Goal: Communication & Community: Participate in discussion

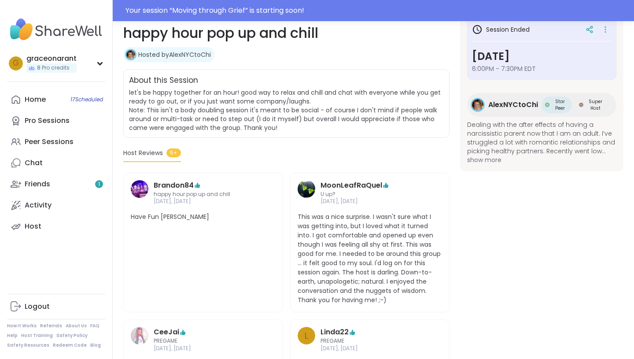
scroll to position [136, 0]
click at [273, 3] on div "Your session “ Moving through Grief ” is starting soon!" at bounding box center [317, 10] width 634 height 21
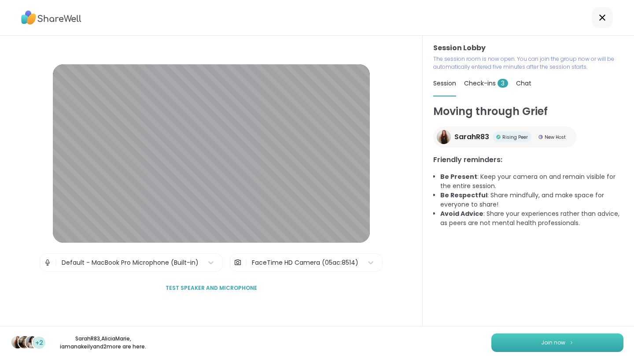
click at [543, 349] on button "Join now" at bounding box center [557, 342] width 132 height 18
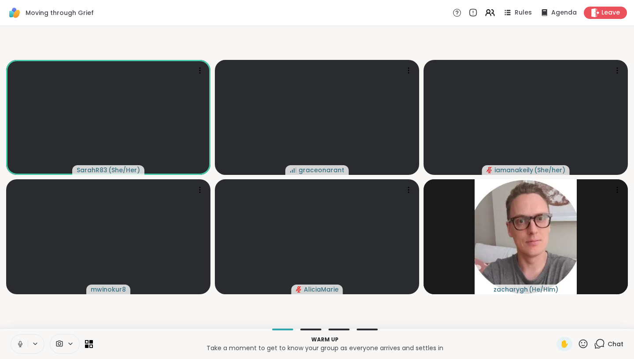
click at [18, 343] on icon at bounding box center [20, 344] width 8 height 8
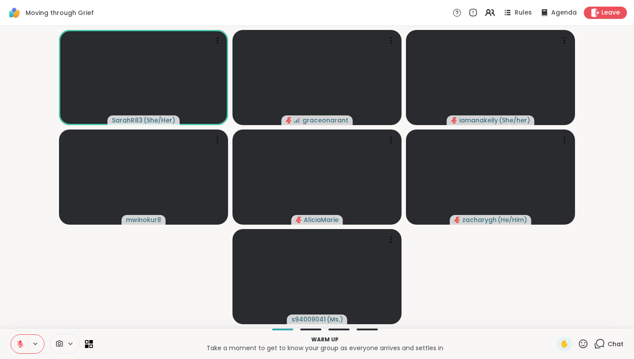
click at [20, 344] on icon at bounding box center [20, 344] width 6 height 6
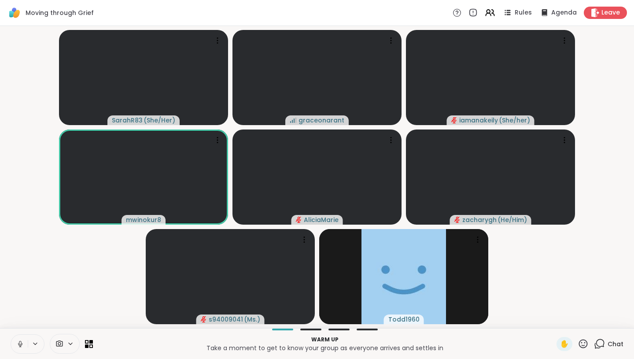
click at [20, 344] on icon at bounding box center [20, 344] width 8 height 8
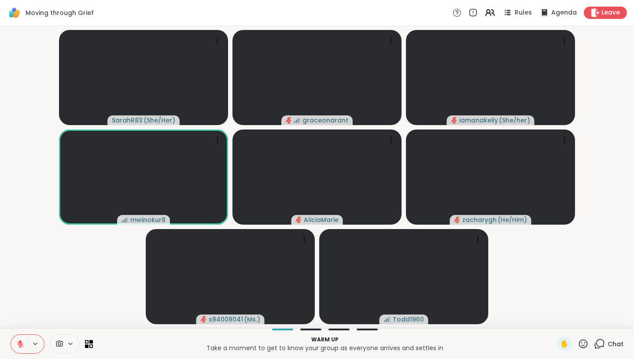
click at [22, 348] on button at bounding box center [19, 344] width 17 height 18
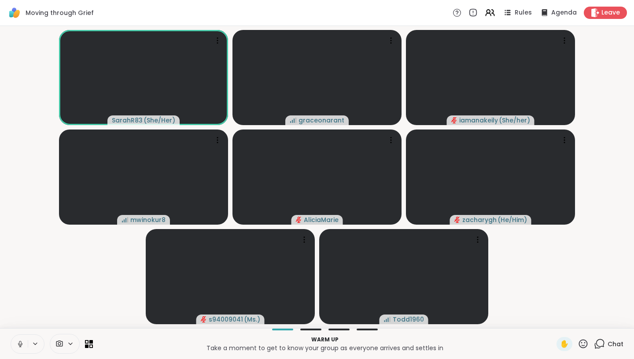
click at [18, 346] on icon at bounding box center [20, 344] width 8 height 8
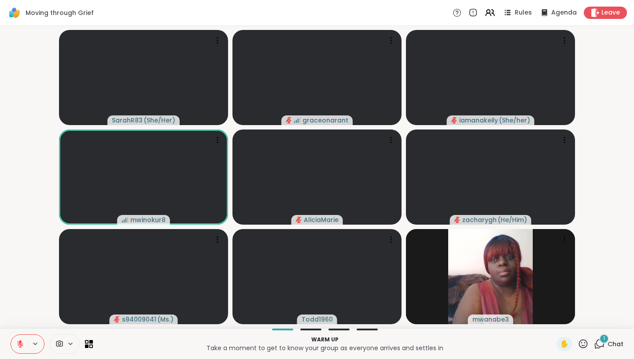
click at [609, 340] on div "1" at bounding box center [604, 339] width 10 height 10
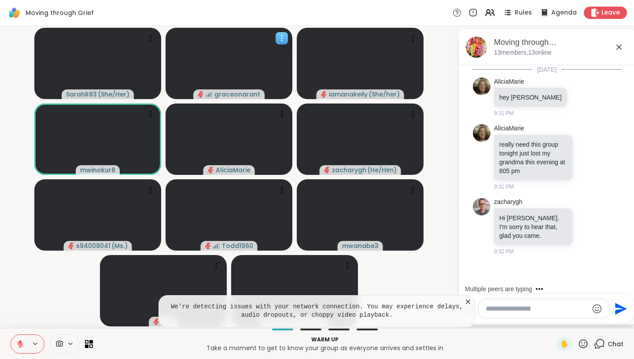
click at [282, 38] on icon at bounding box center [281, 38] width 1 height 1
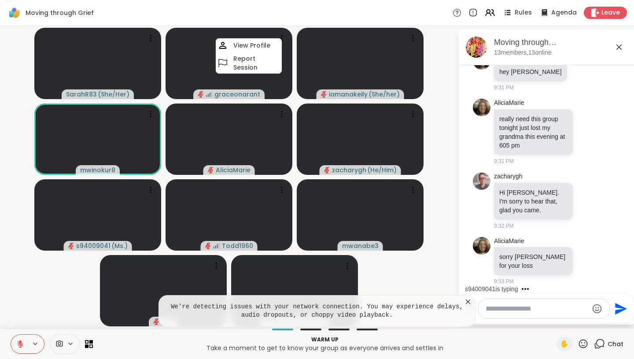
scroll to position [17, 0]
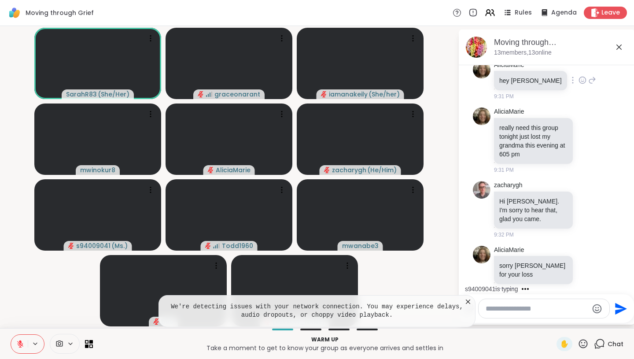
click at [598, 90] on div "AliciaMarie hey zack 9:31 PM" at bounding box center [547, 80] width 148 height 47
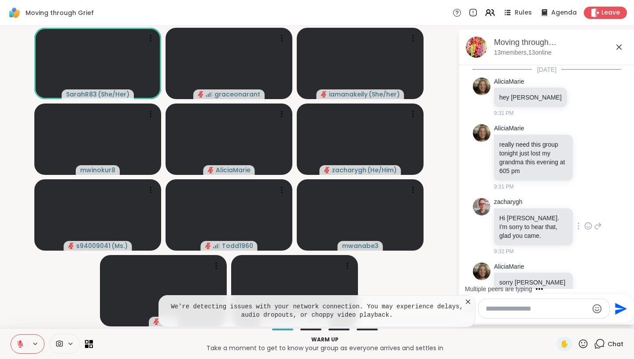
scroll to position [81, 0]
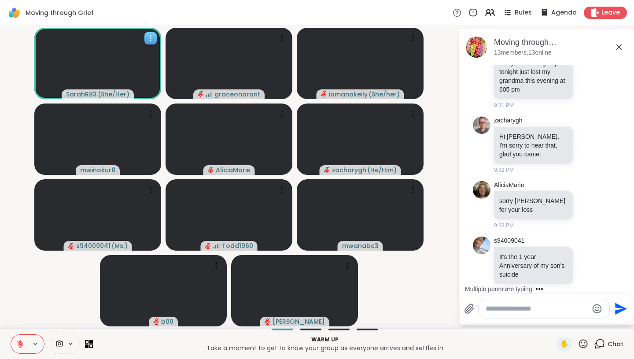
click at [88, 93] on span "SarahR83" at bounding box center [81, 94] width 31 height 9
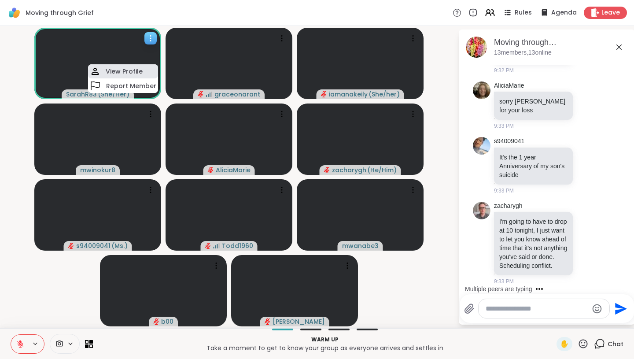
click at [137, 72] on h4 "View Profile" at bounding box center [124, 71] width 37 height 9
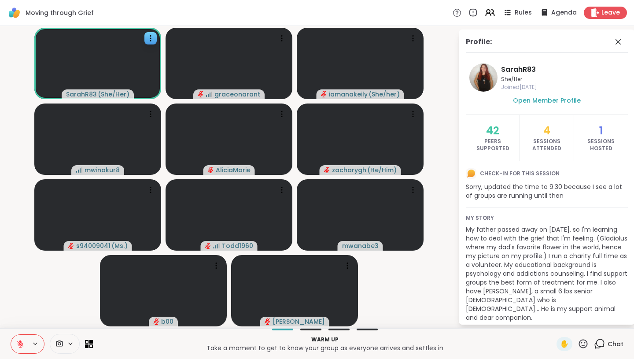
click at [584, 343] on icon at bounding box center [583, 343] width 11 height 11
click at [581, 324] on span "👍" at bounding box center [576, 320] width 9 height 11
click at [582, 348] on icon at bounding box center [583, 343] width 11 height 11
click at [581, 319] on span "👍" at bounding box center [576, 320] width 9 height 11
click at [600, 340] on icon at bounding box center [599, 343] width 11 height 11
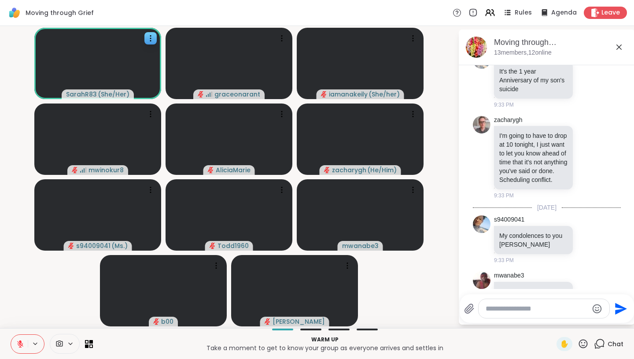
scroll to position [293, 0]
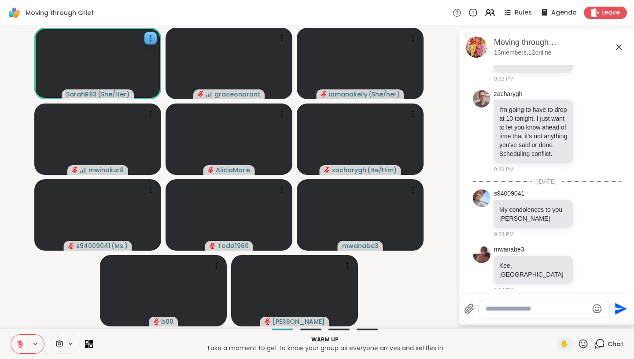
click at [587, 346] on icon at bounding box center [583, 343] width 9 height 9
click at [581, 321] on span "👍" at bounding box center [576, 320] width 9 height 11
click at [615, 48] on icon at bounding box center [619, 47] width 11 height 11
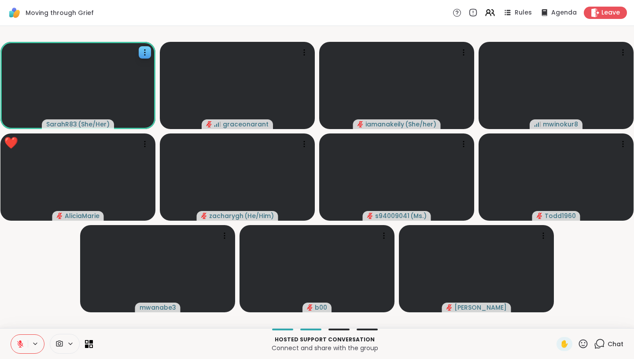
click at [584, 339] on icon at bounding box center [583, 343] width 9 height 9
click at [576, 279] on video-player-container "SarahR83 ( She/Her ) graceonarant iamanakeily ( She/her ) mwinokur8 AliciaMarie…" at bounding box center [316, 177] width 623 height 295
click at [633, 113] on video at bounding box center [556, 85] width 155 height 87
click at [571, 278] on video-player-container "SarahR83 ( She/Her ) graceonarant iamanakeily ( She/her ) mwinokur8 AliciaMarie…" at bounding box center [316, 177] width 623 height 295
click at [586, 338] on div "✋" at bounding box center [573, 344] width 32 height 14
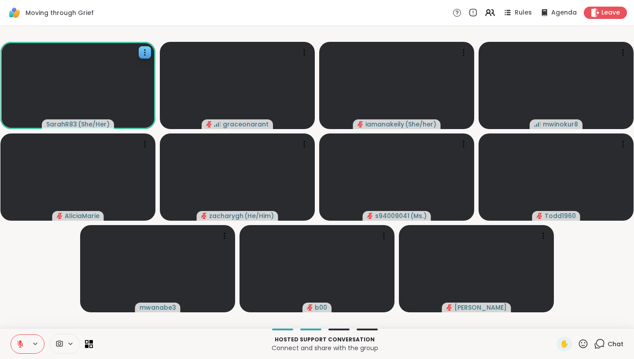
click at [587, 343] on icon at bounding box center [583, 343] width 11 height 11
click at [619, 320] on span "🎉" at bounding box center [615, 320] width 9 height 11
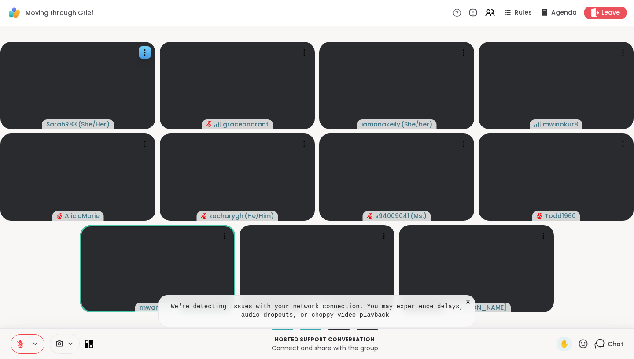
click at [465, 302] on icon at bounding box center [468, 301] width 9 height 9
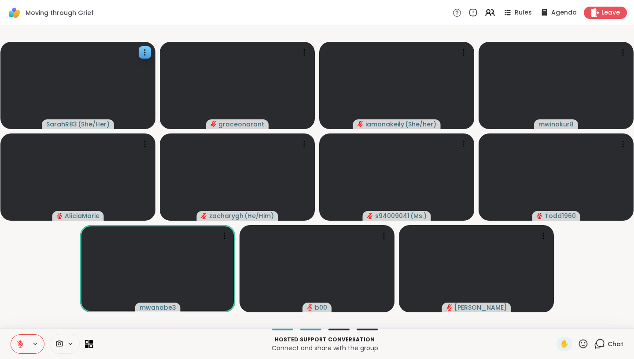
click at [587, 344] on icon at bounding box center [583, 343] width 11 height 11
click at [565, 324] on div "❤️" at bounding box center [558, 321] width 16 height 14
click at [580, 302] on video-player-container "SarahR83 ( She/Her ) graceonarant iamanakeily ( She/her ) mwinokur8 AliciaMarie…" at bounding box center [316, 177] width 623 height 295
click at [600, 347] on icon at bounding box center [599, 343] width 11 height 11
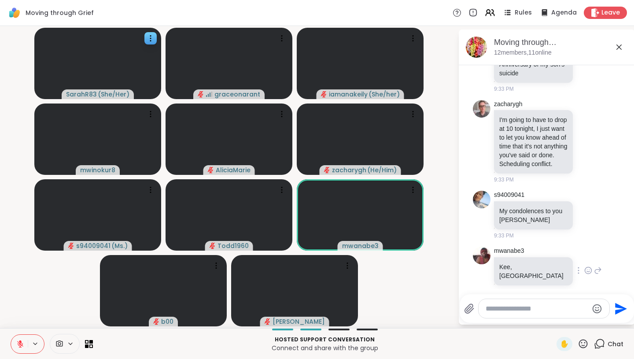
scroll to position [284, 0]
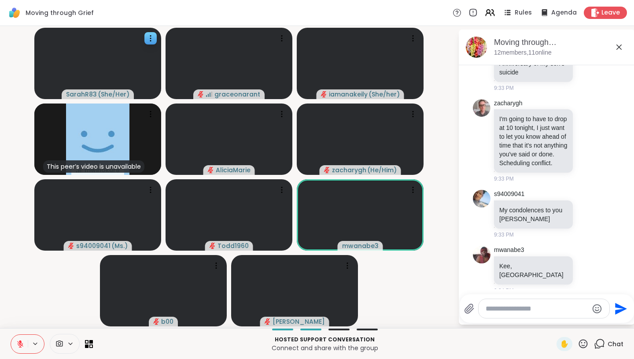
click at [581, 343] on icon at bounding box center [583, 343] width 11 height 11
click at [409, 298] on video-player-container "SarahR83 ( She/Her ) graceonarant iamanakeily ( She/her ) This peer’s video is …" at bounding box center [228, 177] width 447 height 295
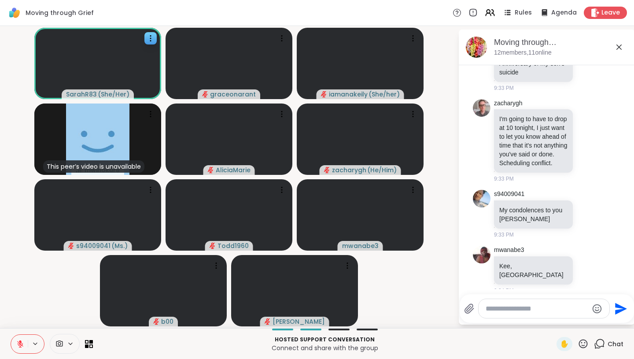
click at [583, 347] on icon at bounding box center [583, 343] width 9 height 9
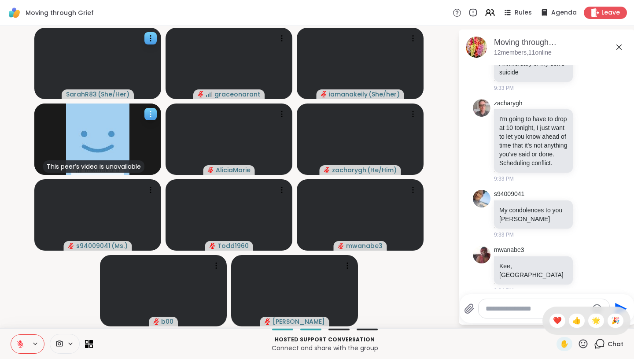
click at [149, 116] on icon at bounding box center [150, 114] width 9 height 9
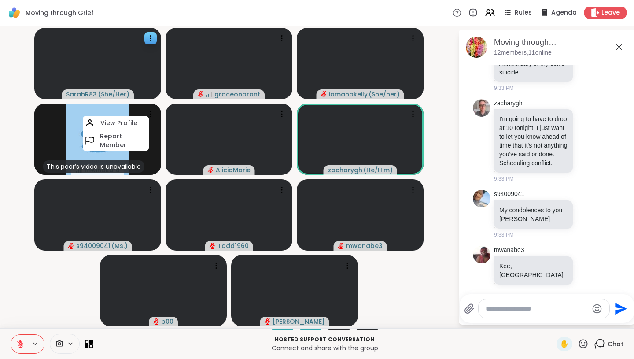
click at [0, 151] on div "SarahR83 ( She/Her ) graceonarant iamanakeily ( She/her ) This peer’s video is …" at bounding box center [317, 177] width 634 height 302
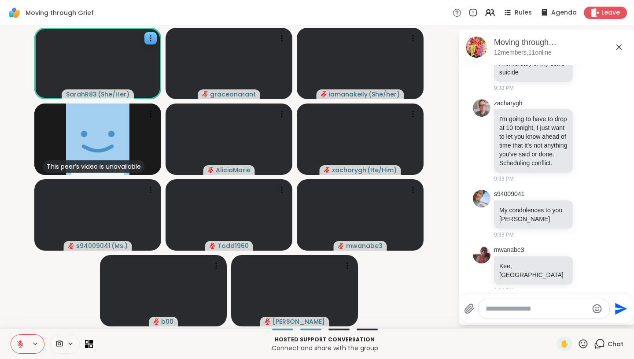
click at [19, 345] on icon at bounding box center [20, 344] width 6 height 6
click at [18, 345] on icon at bounding box center [20, 344] width 8 height 8
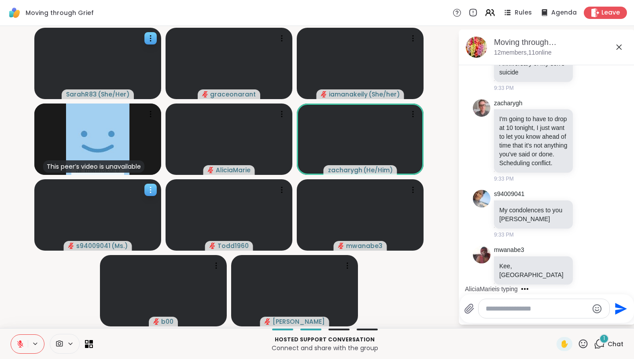
scroll to position [339, 0]
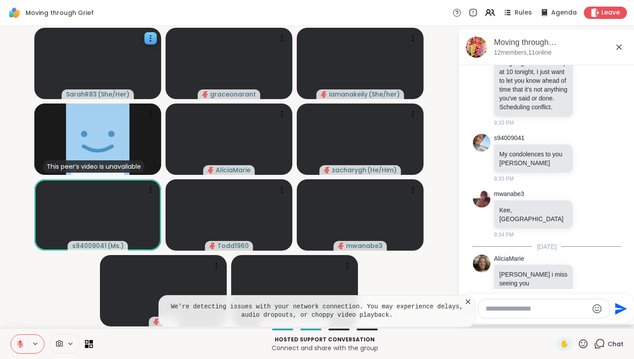
click at [584, 343] on icon at bounding box center [583, 343] width 11 height 11
click at [565, 321] on div "❤️" at bounding box center [558, 321] width 16 height 14
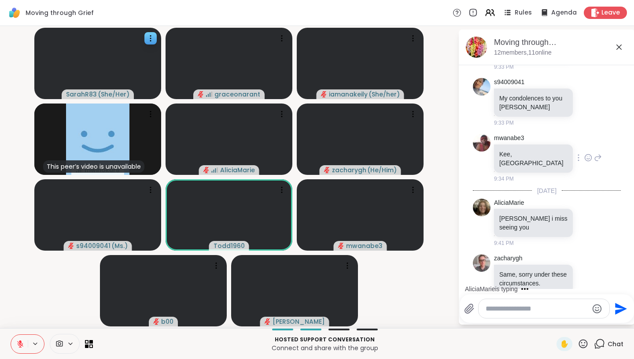
scroll to position [483, 0]
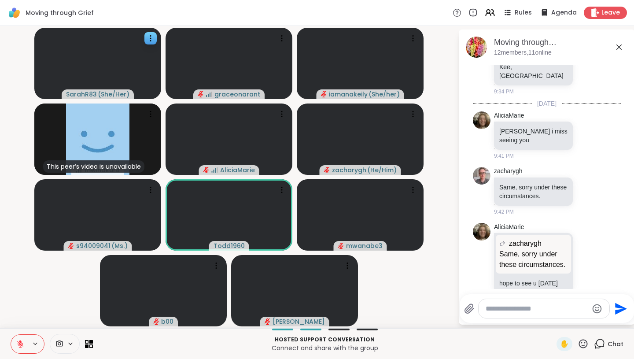
click at [583, 343] on icon at bounding box center [583, 343] width 11 height 11
click at [562, 320] on span "❤️" at bounding box center [557, 320] width 9 height 11
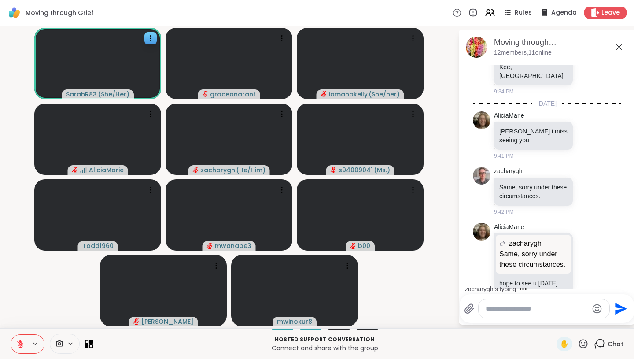
click at [519, 308] on textarea "Type your message" at bounding box center [537, 308] width 103 height 9
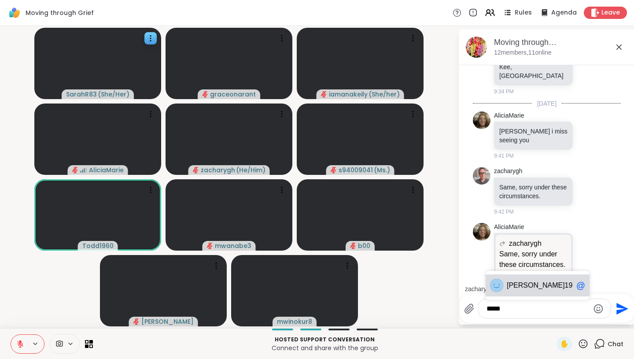
click at [565, 288] on span "1960" at bounding box center [573, 285] width 16 height 9
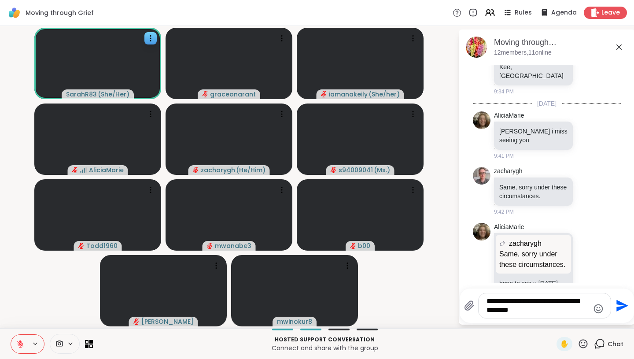
scroll to position [562, 0]
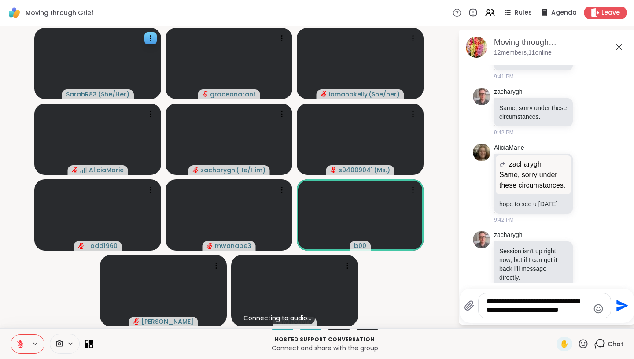
type textarea "**********"
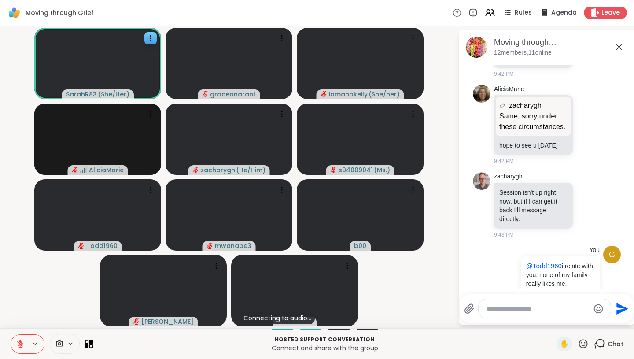
scroll to position [633, 0]
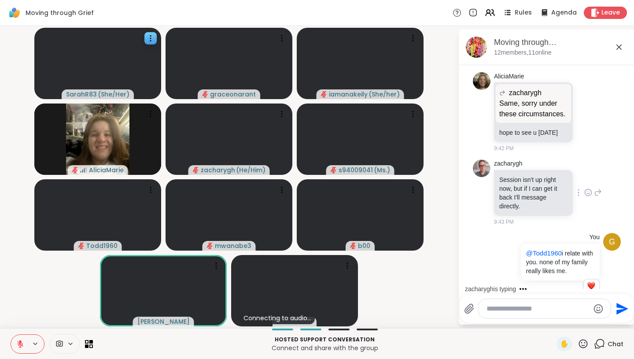
click at [599, 189] on icon at bounding box center [598, 192] width 6 height 6
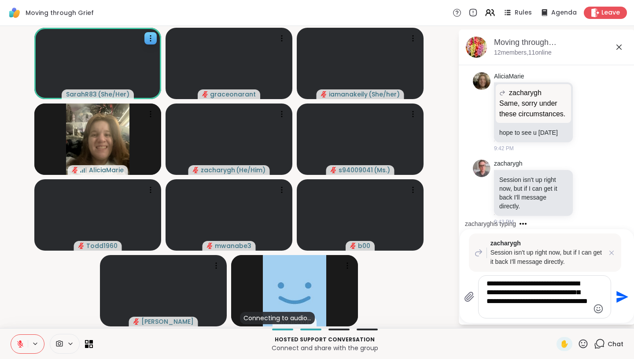
type textarea "**********"
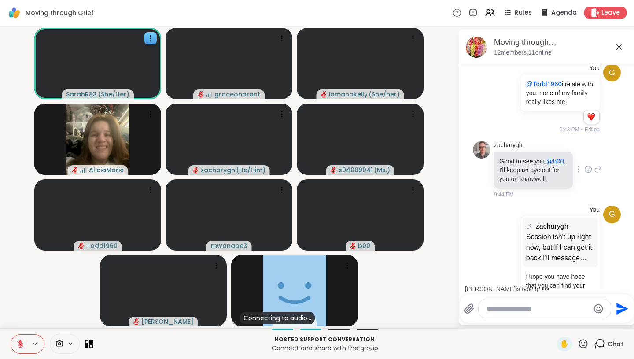
scroll to position [831, 0]
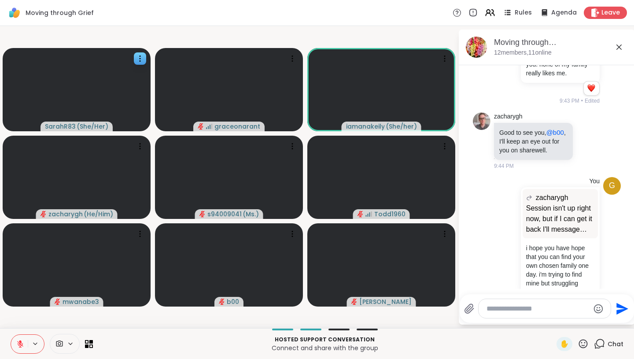
click at [585, 349] on div "✋" at bounding box center [573, 344] width 32 height 14
click at [585, 347] on icon at bounding box center [583, 343] width 11 height 11
click at [562, 321] on span "❤️" at bounding box center [557, 320] width 9 height 11
click at [587, 339] on icon at bounding box center [583, 343] width 11 height 11
click at [562, 321] on span "❤️" at bounding box center [557, 320] width 9 height 11
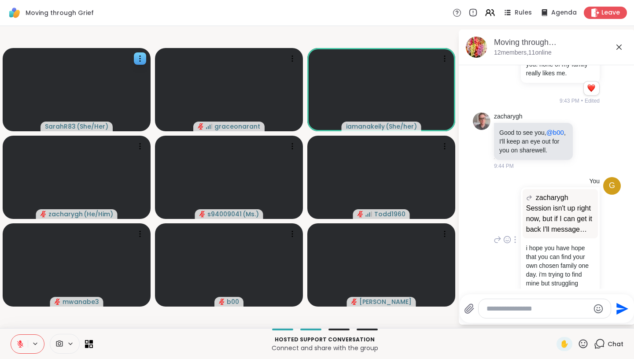
scroll to position [830, 0]
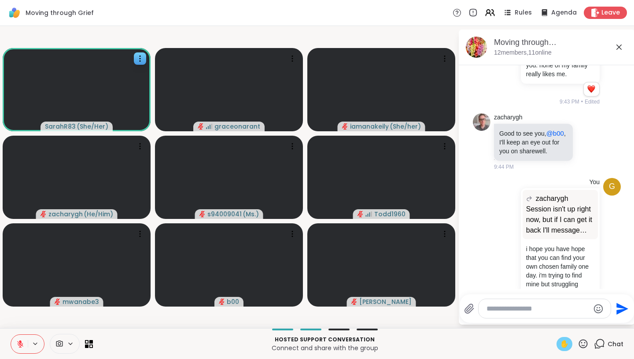
click at [568, 347] on span "✋" at bounding box center [564, 344] width 9 height 11
click at [567, 343] on span "✋" at bounding box center [564, 344] width 9 height 11
click at [13, 343] on button at bounding box center [19, 344] width 17 height 18
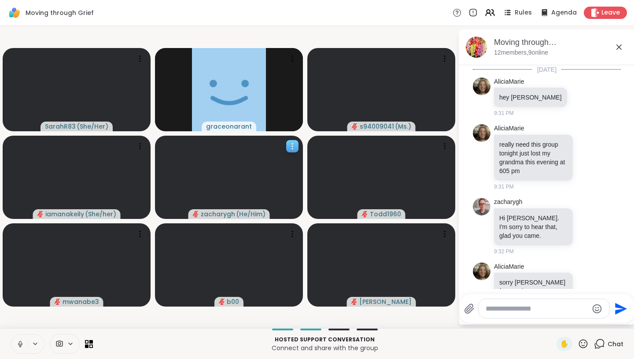
scroll to position [822, 0]
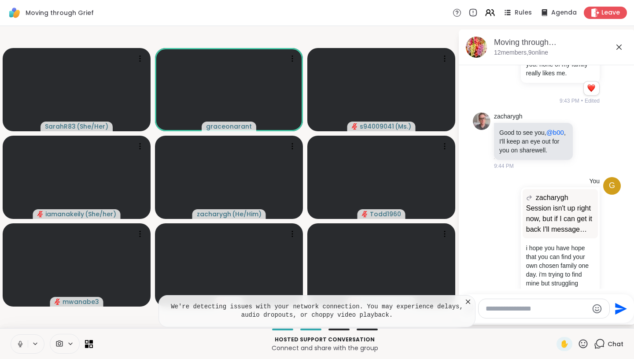
click at [23, 344] on icon at bounding box center [20, 344] width 8 height 8
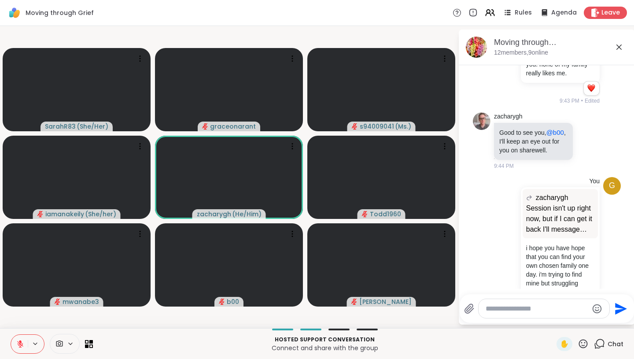
click at [581, 343] on icon at bounding box center [583, 343] width 11 height 11
click at [486, 240] on div "g You zacharygh Session isn't up right now, but if I can get it back I'll messa…" at bounding box center [547, 239] width 148 height 133
click at [584, 343] on icon at bounding box center [583, 343] width 11 height 11
click at [562, 322] on span "❤️" at bounding box center [557, 320] width 9 height 11
click at [583, 344] on icon at bounding box center [583, 343] width 11 height 11
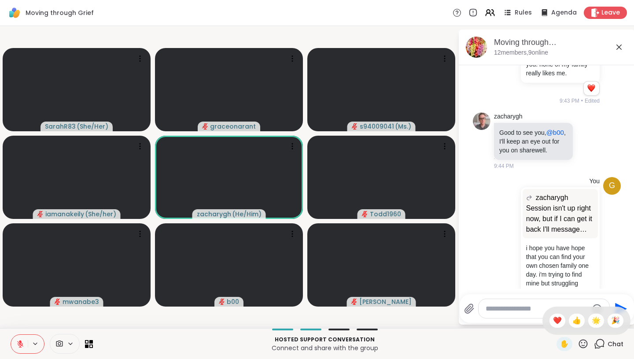
click at [571, 322] on div "✋ ❤️ 👍 🌟 🎉" at bounding box center [586, 320] width 88 height 28
click at [585, 340] on icon at bounding box center [583, 343] width 9 height 9
click at [557, 321] on div "❤️" at bounding box center [558, 321] width 16 height 14
click at [584, 347] on icon at bounding box center [583, 343] width 11 height 11
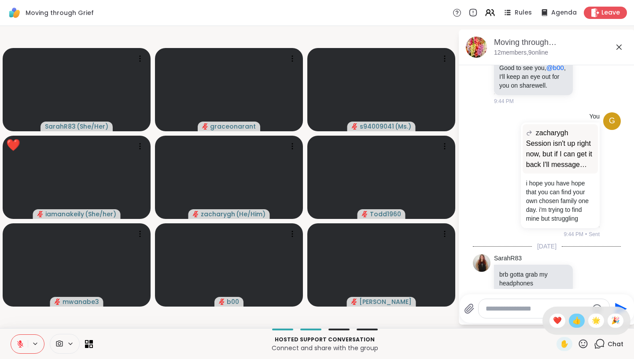
click at [581, 323] on span "👍" at bounding box center [576, 320] width 9 height 11
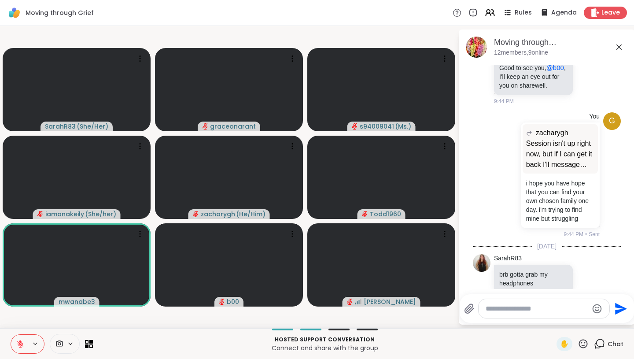
click at [581, 341] on icon at bounding box center [583, 343] width 11 height 11
click at [563, 328] on div "✋ ❤️ 👍 🌟 🎉" at bounding box center [586, 320] width 88 height 28
click at [587, 343] on icon at bounding box center [583, 343] width 11 height 11
click at [562, 321] on span "❤️" at bounding box center [557, 320] width 9 height 11
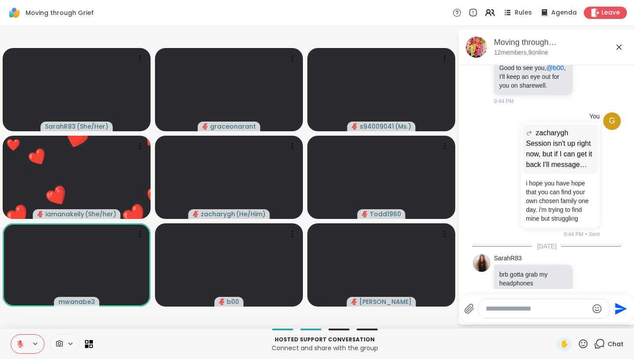
click at [587, 343] on icon at bounding box center [583, 343] width 11 height 11
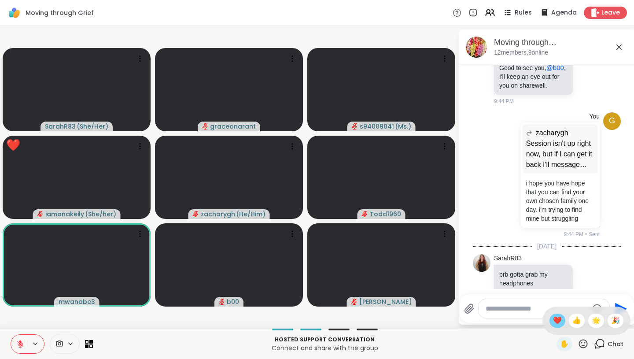
click at [562, 325] on span "❤️" at bounding box center [557, 320] width 9 height 11
click at [587, 339] on icon at bounding box center [583, 343] width 11 height 11
click at [562, 323] on span "❤️" at bounding box center [557, 320] width 9 height 11
click at [585, 344] on icon at bounding box center [583, 343] width 11 height 11
click at [581, 322] on span "👍" at bounding box center [576, 320] width 9 height 11
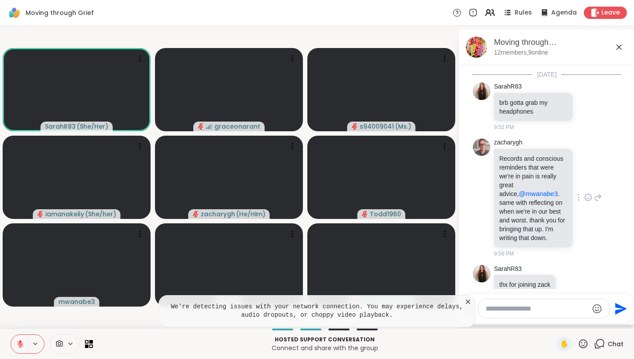
scroll to position [1060, 0]
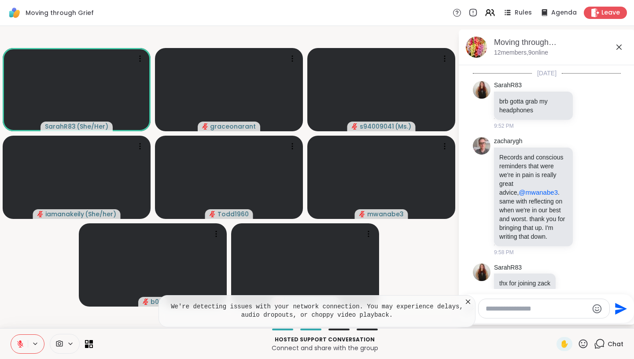
click at [468, 301] on icon at bounding box center [468, 301] width 4 height 4
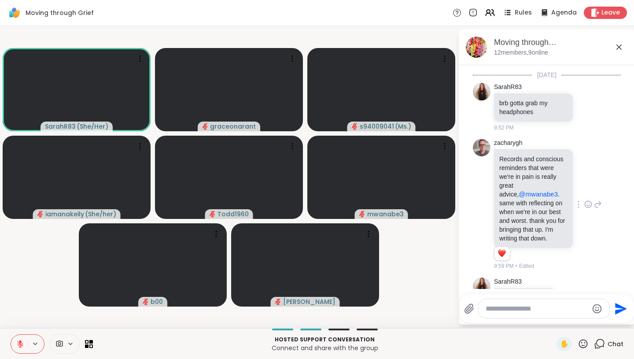
scroll to position [1073, 0]
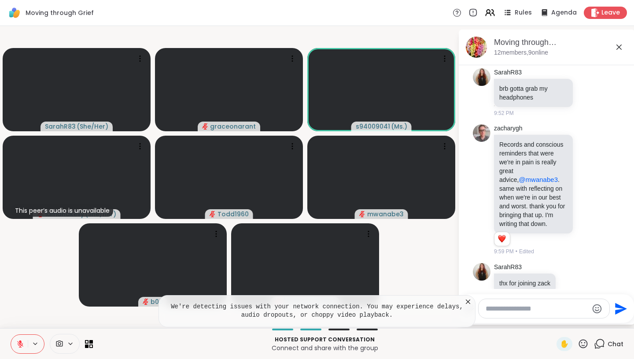
click at [585, 343] on icon at bounding box center [583, 343] width 9 height 9
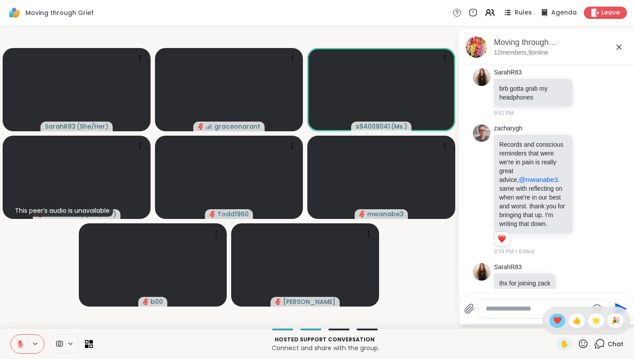
click at [562, 324] on span "❤️" at bounding box center [557, 320] width 9 height 11
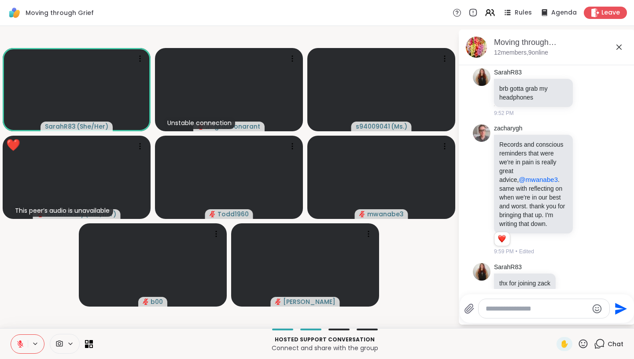
click at [619, 47] on icon at bounding box center [619, 47] width 11 height 11
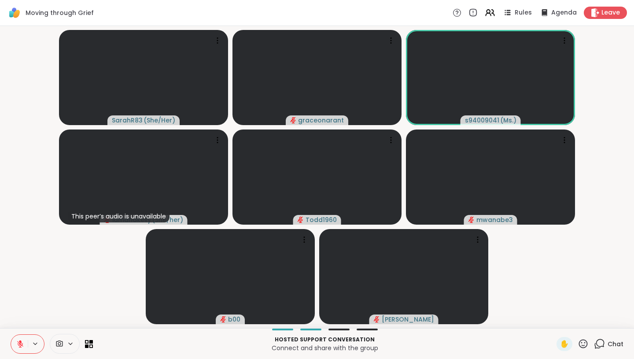
click at [585, 342] on icon at bounding box center [583, 343] width 9 height 9
click at [563, 286] on video-player-container "SarahR83 ( She/Her ) graceonarant s94009041 ( Ms. ) This peer’s audio is unavai…" at bounding box center [316, 177] width 623 height 295
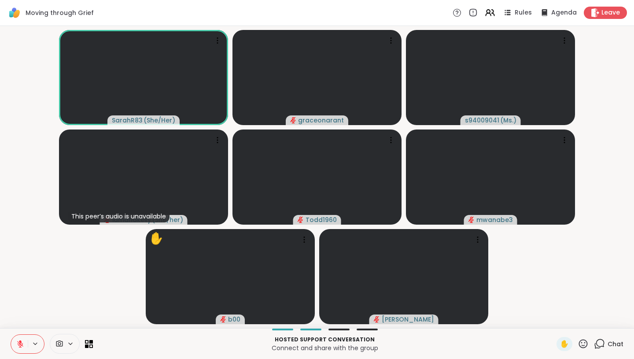
click at [605, 344] on icon at bounding box center [599, 343] width 11 height 11
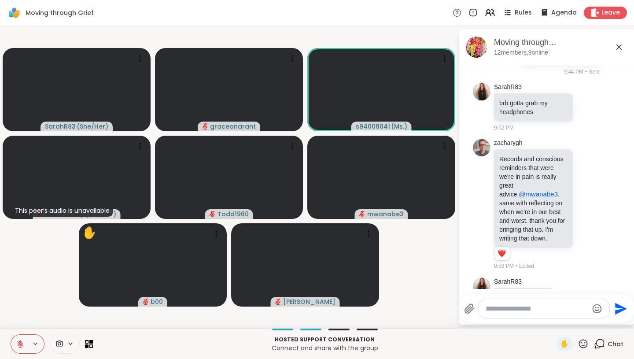
scroll to position [1064, 0]
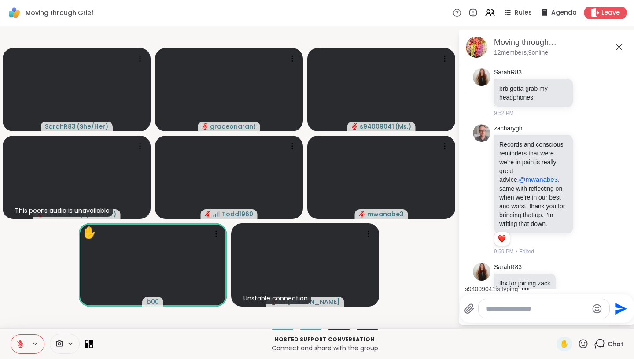
click at [580, 345] on icon at bounding box center [583, 343] width 9 height 9
click at [560, 324] on span "❤️" at bounding box center [557, 320] width 9 height 11
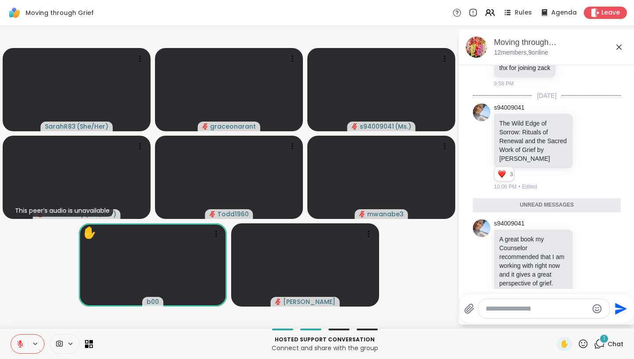
scroll to position [1258, 0]
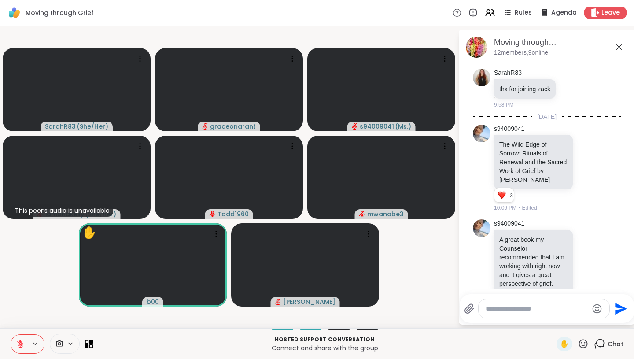
click at [579, 347] on icon at bounding box center [583, 343] width 11 height 11
click at [562, 325] on span "❤️" at bounding box center [557, 320] width 9 height 11
click at [587, 342] on icon at bounding box center [583, 343] width 11 height 11
click at [562, 319] on span "❤️" at bounding box center [557, 320] width 9 height 11
click at [583, 340] on icon at bounding box center [583, 343] width 11 height 11
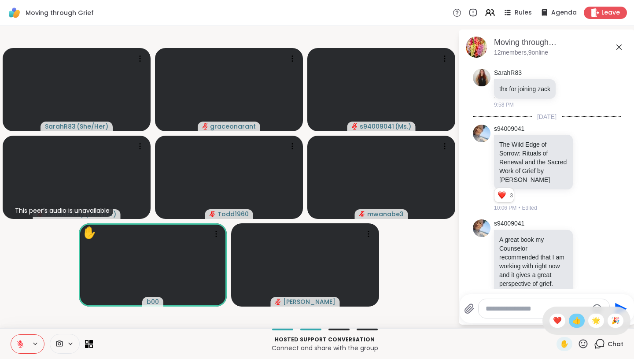
click at [581, 320] on span "👍" at bounding box center [576, 320] width 9 height 11
click at [590, 163] on icon at bounding box center [588, 167] width 8 height 9
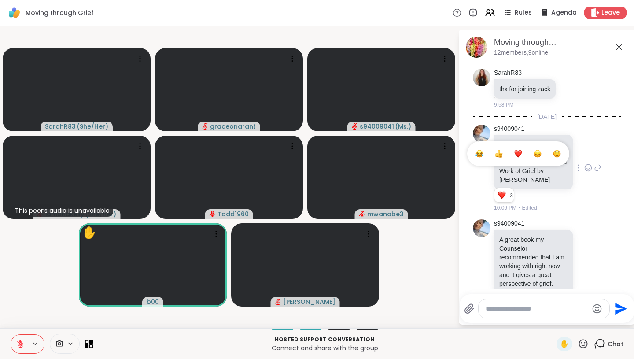
click at [520, 150] on div "Select Reaction: Heart" at bounding box center [518, 154] width 8 height 8
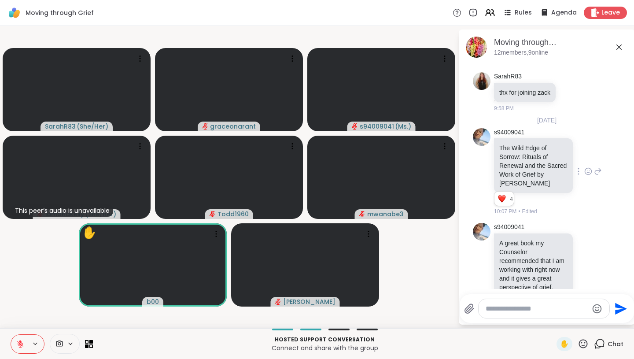
scroll to position [1254, 0]
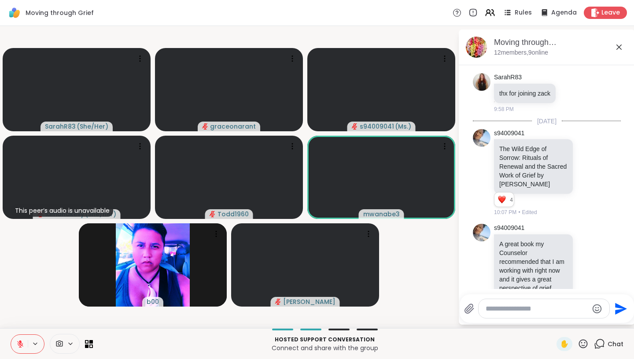
click at [586, 340] on icon at bounding box center [583, 343] width 9 height 9
click at [562, 322] on span "❤️" at bounding box center [557, 320] width 9 height 11
click at [619, 46] on icon at bounding box center [619, 47] width 11 height 11
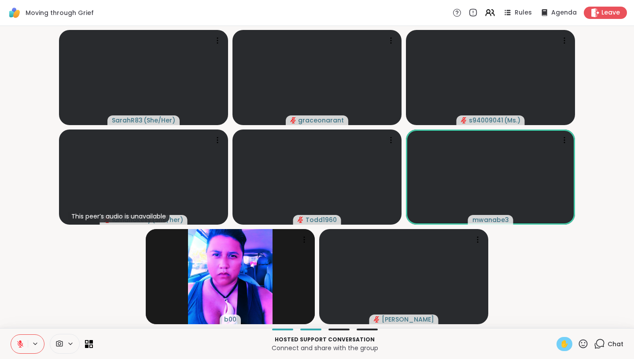
click at [564, 346] on span "✋" at bounding box center [564, 344] width 9 height 11
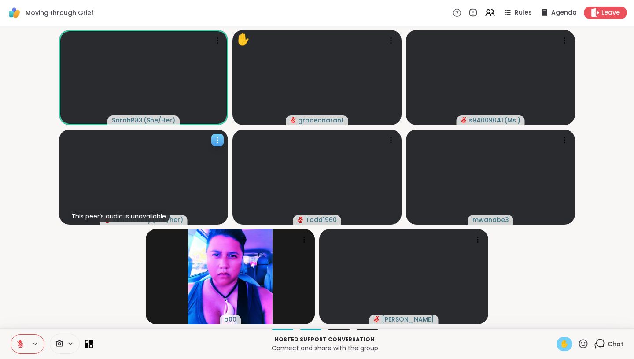
click at [149, 176] on div at bounding box center [143, 176] width 169 height 95
click at [159, 180] on icon at bounding box center [156, 183] width 11 height 11
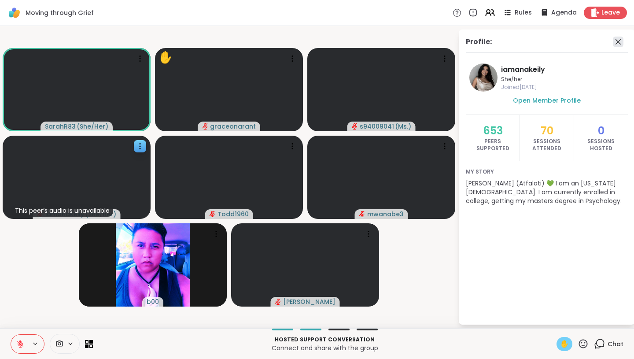
click at [616, 42] on icon at bounding box center [618, 42] width 11 height 11
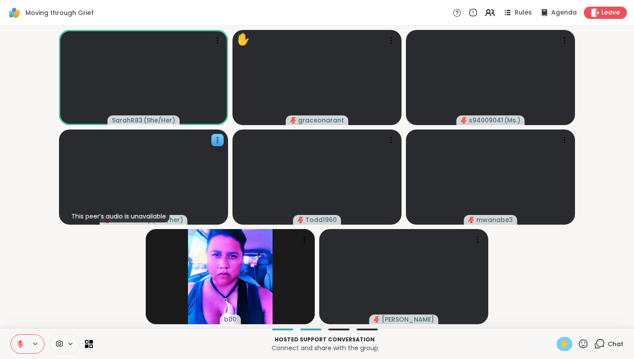
click at [564, 343] on span "✋" at bounding box center [564, 344] width 9 height 11
click at [20, 339] on button at bounding box center [19, 344] width 17 height 18
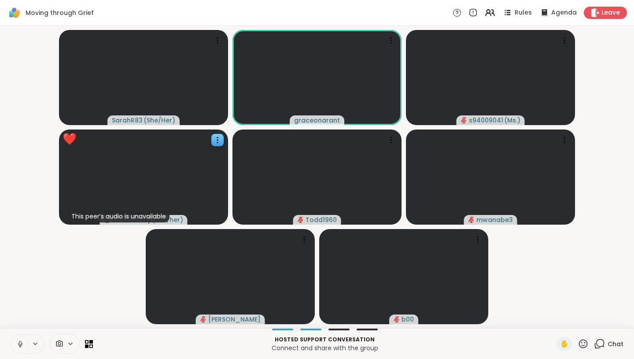
click at [22, 348] on button at bounding box center [19, 344] width 17 height 18
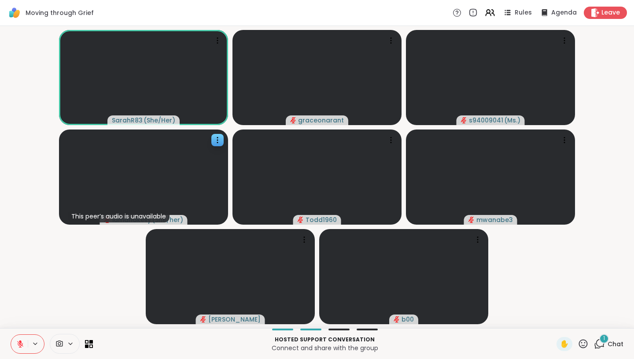
click at [604, 340] on span "1" at bounding box center [604, 338] width 2 height 7
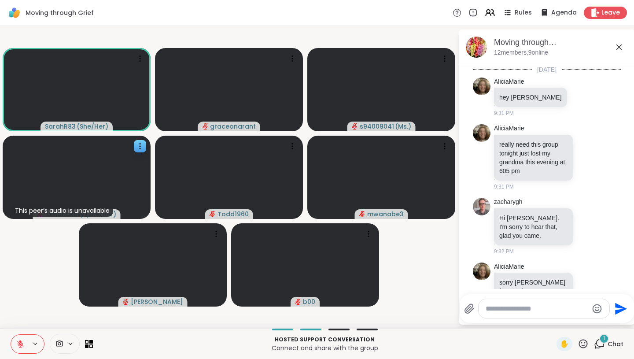
scroll to position [1335, 0]
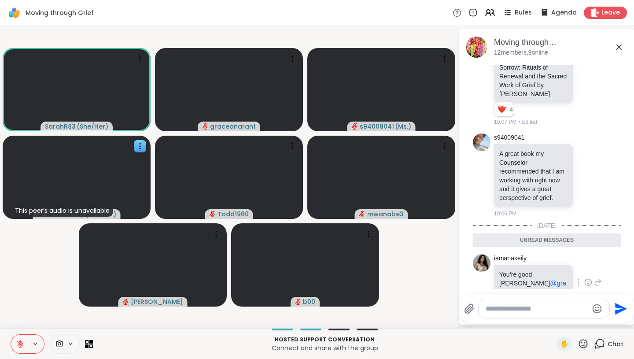
click at [589, 278] on icon at bounding box center [588, 282] width 8 height 9
click at [520, 264] on div "Select Reaction: Heart" at bounding box center [518, 268] width 8 height 8
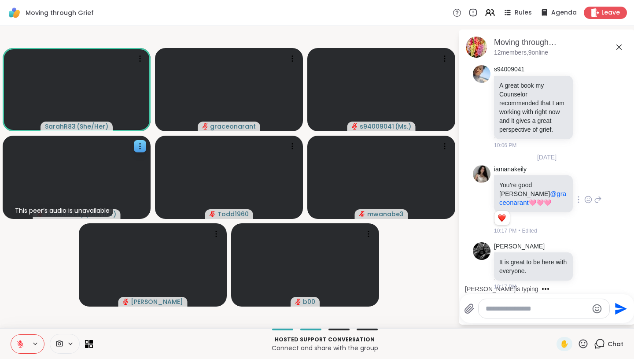
scroll to position [1382, 0]
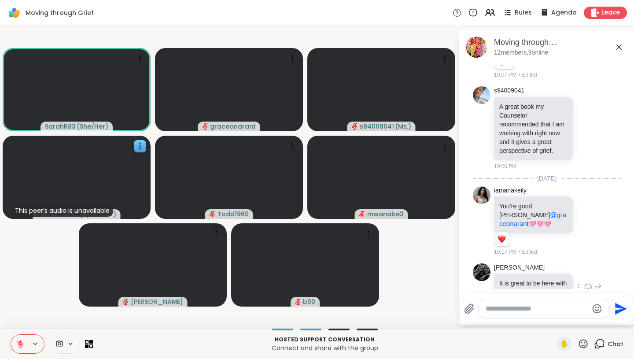
click at [590, 283] on icon at bounding box center [588, 287] width 8 height 9
click at [619, 221] on div "iamanakeily You’re good Grace @graceonarant 🩷🩷🩷 1 1 10:17 PM • Edited" at bounding box center [547, 221] width 148 height 77
click at [586, 283] on icon at bounding box center [588, 287] width 8 height 9
click at [513, 264] on button "Select Reaction: Heart" at bounding box center [518, 273] width 18 height 18
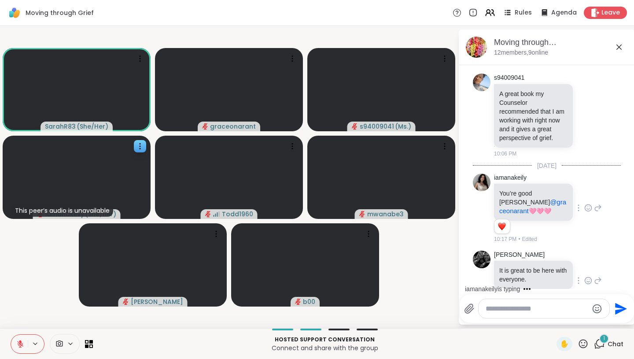
scroll to position [1450, 0]
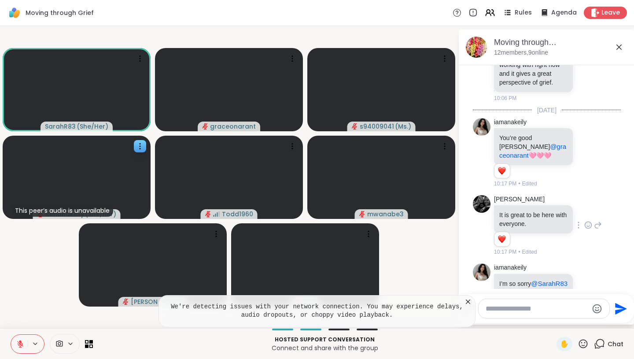
click at [536, 309] on textarea "Type your message" at bounding box center [537, 308] width 103 height 9
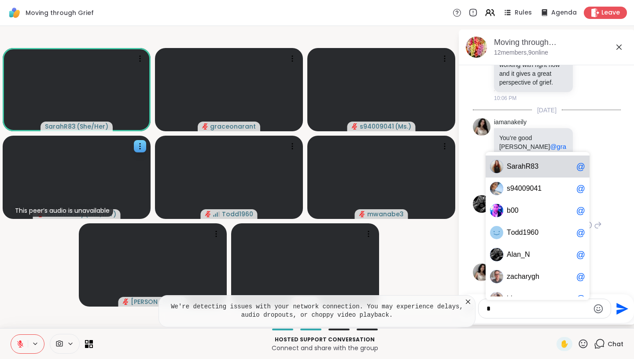
click at [546, 165] on span "S a r a h R 8 3" at bounding box center [540, 166] width 66 height 9
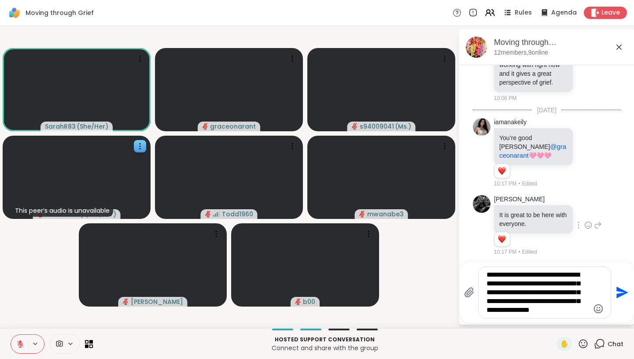
type textarea "**********"
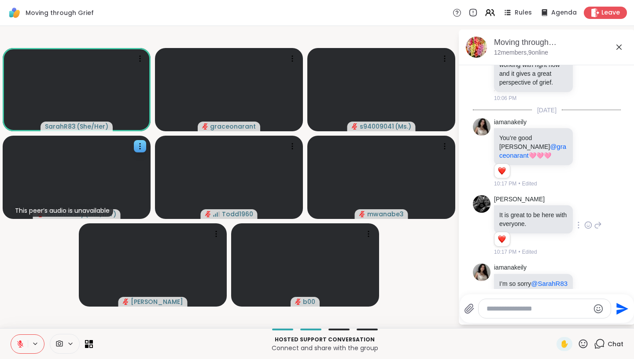
scroll to position [1550, 0]
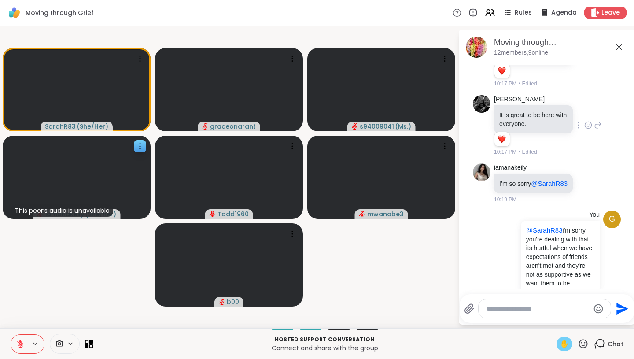
click at [571, 345] on div "✋" at bounding box center [565, 344] width 16 height 14
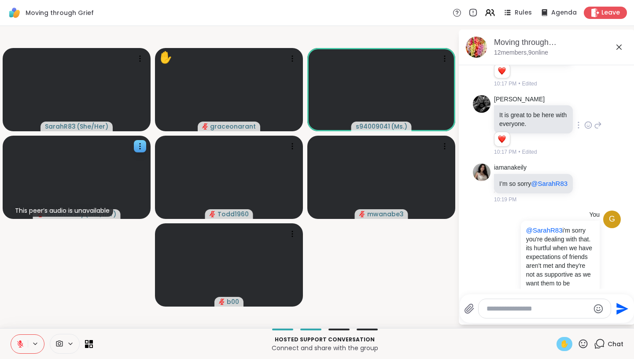
click at [561, 343] on div "✋" at bounding box center [565, 344] width 16 height 14
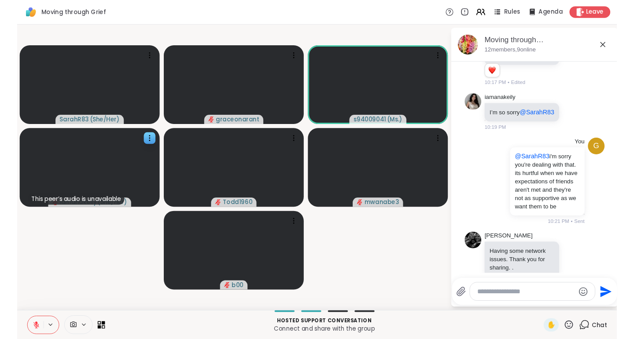
scroll to position [1627, 0]
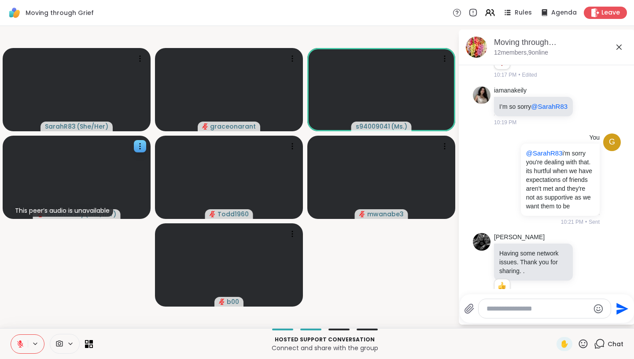
click at [587, 343] on icon at bounding box center [583, 343] width 11 height 11
click at [614, 323] on span "🎉" at bounding box center [615, 320] width 9 height 11
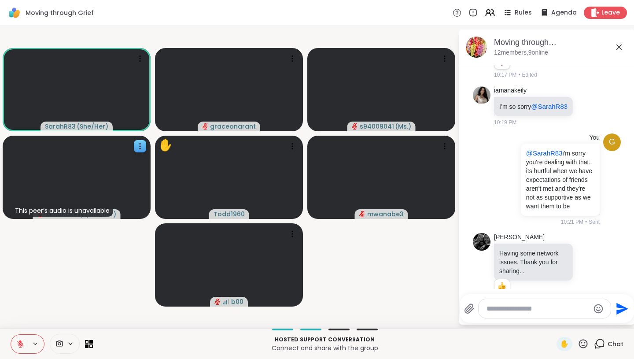
click at [22, 344] on icon at bounding box center [20, 344] width 8 height 8
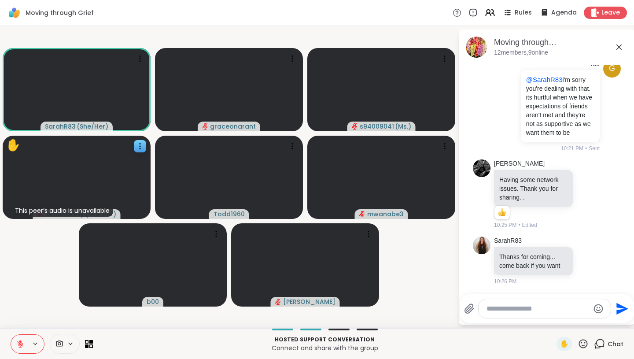
scroll to position [1683, 0]
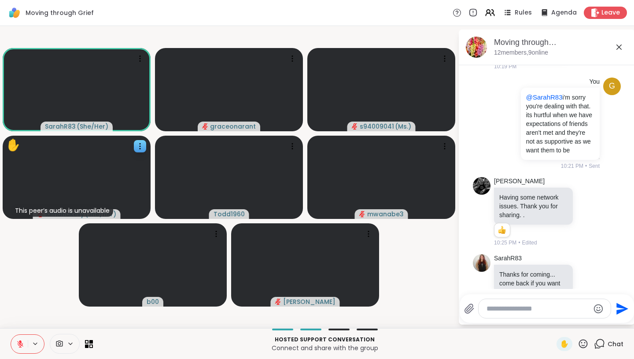
click at [531, 305] on textarea "Type your message" at bounding box center [538, 308] width 103 height 9
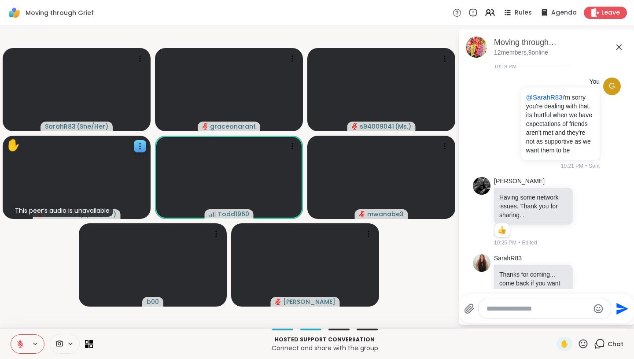
click at [586, 343] on icon at bounding box center [583, 343] width 11 height 11
click at [562, 325] on span "❤️" at bounding box center [557, 320] width 9 height 11
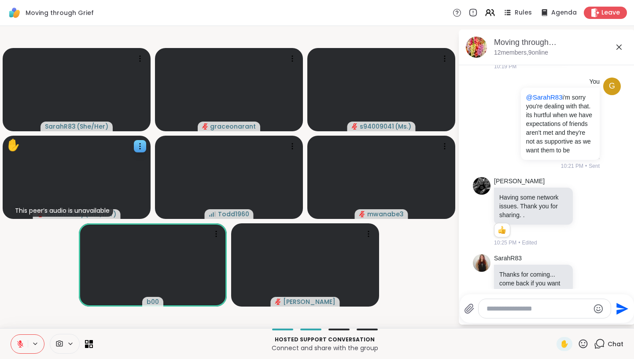
click at [511, 308] on textarea "Type your message" at bounding box center [538, 308] width 103 height 9
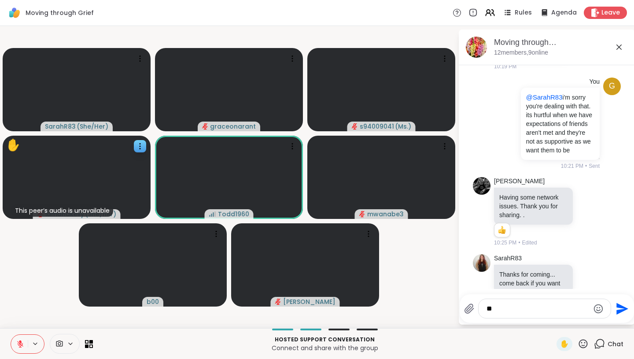
type textarea "*"
click at [565, 288] on span "1960" at bounding box center [573, 285] width 16 height 9
type textarea "**********"
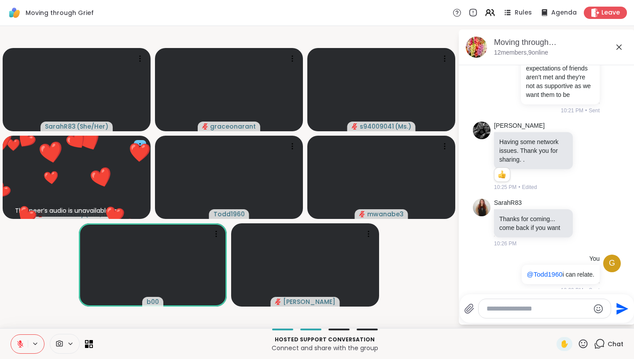
click at [580, 338] on div "✋" at bounding box center [573, 344] width 32 height 14
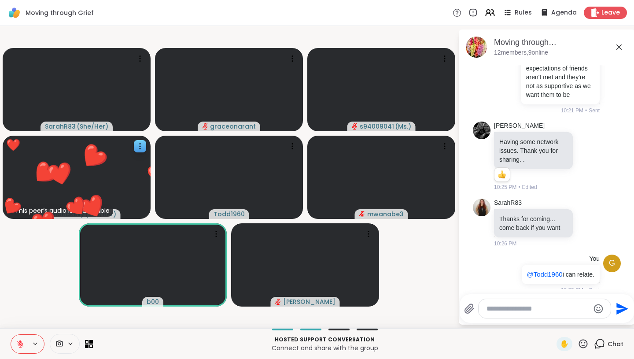
click at [580, 338] on icon at bounding box center [583, 343] width 11 height 11
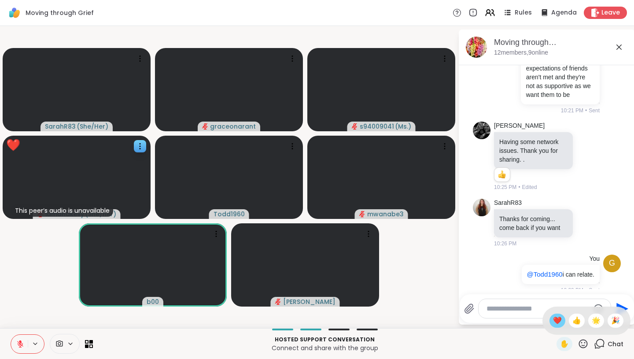
click at [562, 325] on span "❤️" at bounding box center [557, 320] width 9 height 11
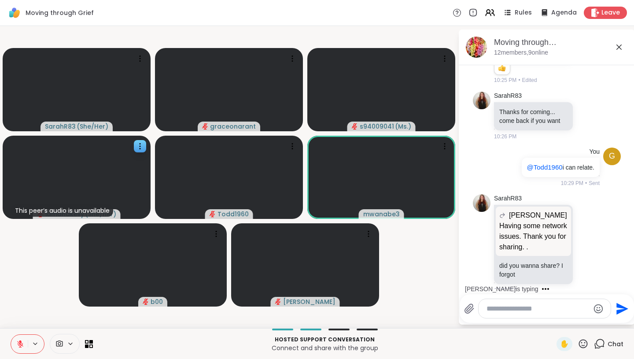
scroll to position [1893, 0]
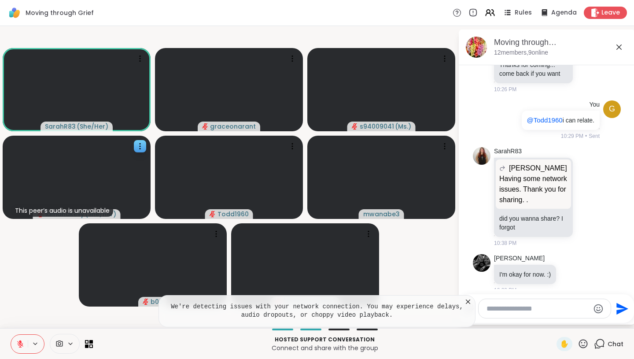
click at [468, 301] on icon at bounding box center [468, 301] width 4 height 4
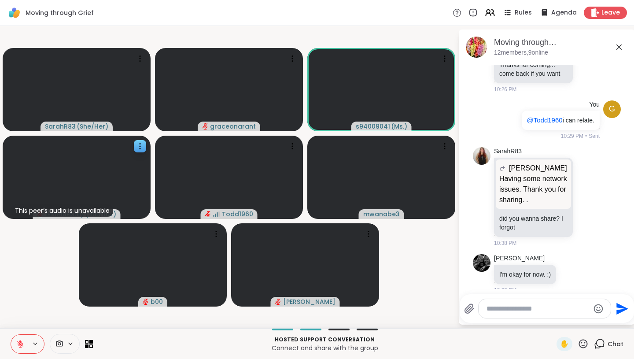
click at [17, 282] on video-player-container "SarahR83 ( She/Her ) graceonarant s94009041 ( Ms. ) This peer’s audio is unavai…" at bounding box center [228, 177] width 447 height 295
click at [43, 255] on video-player-container "SarahR83 ( She/Her ) graceonarant s94009041 ( Ms. ) This peer’s audio is unavai…" at bounding box center [228, 177] width 447 height 295
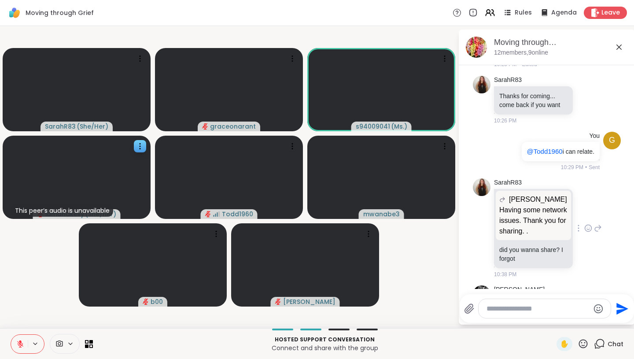
scroll to position [1892, 0]
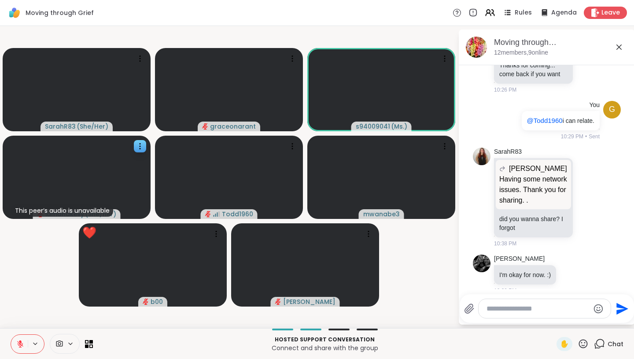
click at [585, 343] on icon at bounding box center [583, 343] width 9 height 9
click at [427, 266] on video-player-container "SarahR83 ( She/Her ) graceonarant s94009041 ( Ms. ) This peer’s audio is unavai…" at bounding box center [228, 177] width 447 height 295
click at [587, 343] on icon at bounding box center [583, 343] width 11 height 11
click at [442, 291] on video-player-container "SarahR83 ( She/Her ) graceonarant s94009041 ( Ms. ) This peer’s audio is unavai…" at bounding box center [228, 177] width 447 height 295
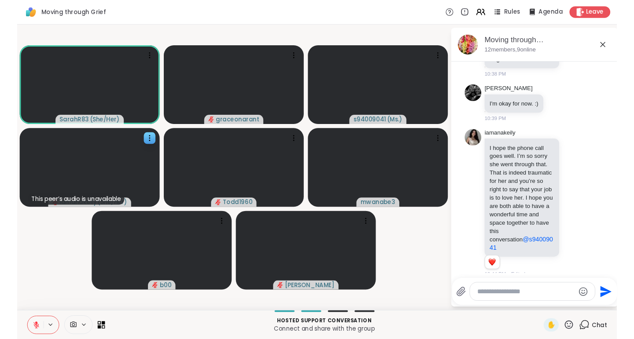
scroll to position [2049, 0]
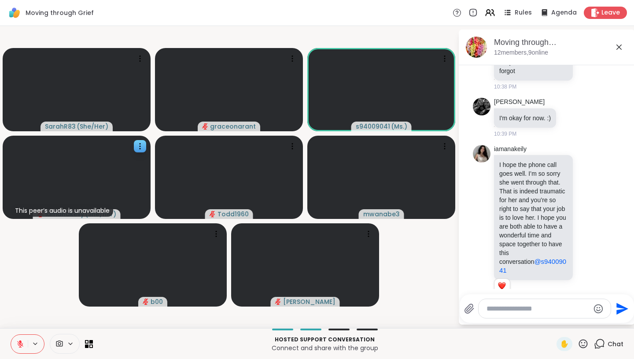
click at [547, 308] on textarea "Type your message" at bounding box center [538, 308] width 103 height 9
click at [491, 310] on textarea "Type your message" at bounding box center [538, 308] width 103 height 9
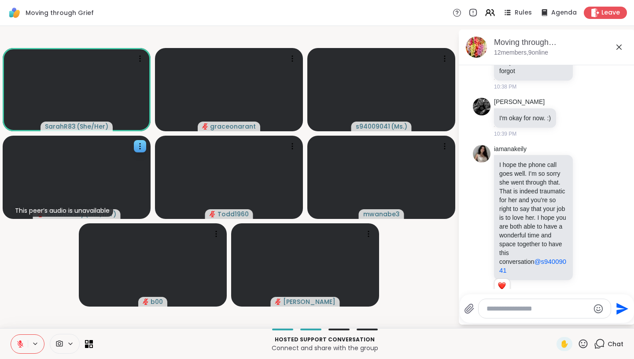
click at [465, 304] on icon at bounding box center [469, 308] width 11 height 11
click at [0, 0] on input "file" at bounding box center [0, 0] width 0 height 0
click at [519, 45] on div "Moving through Grief, Sep 05" at bounding box center [561, 42] width 134 height 11
click at [469, 45] on img at bounding box center [476, 47] width 21 height 21
click at [483, 48] on img at bounding box center [476, 47] width 21 height 21
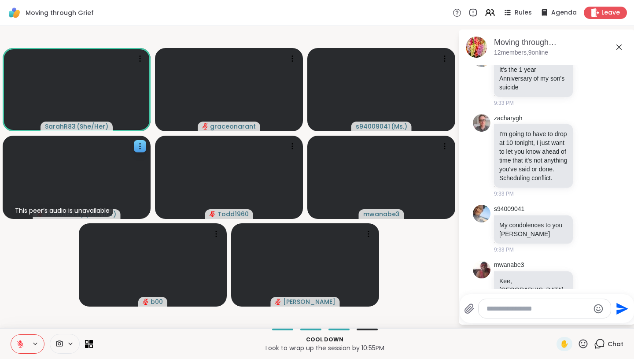
scroll to position [0, 0]
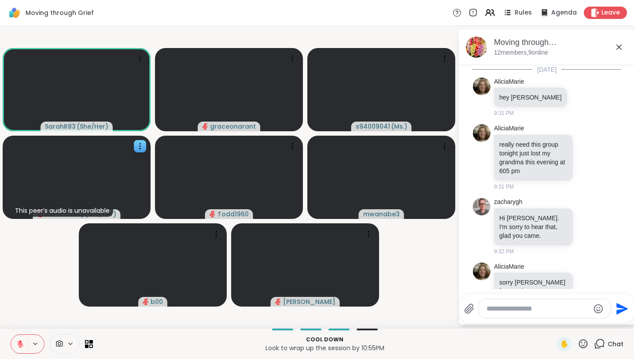
click at [481, 44] on img at bounding box center [476, 47] width 21 height 21
click at [505, 40] on div "Moving through Grief, Sep 05" at bounding box center [561, 42] width 134 height 11
click at [476, 36] on div "Moving through Grief, Sep 05 12 members, 9 online" at bounding box center [547, 48] width 176 height 36
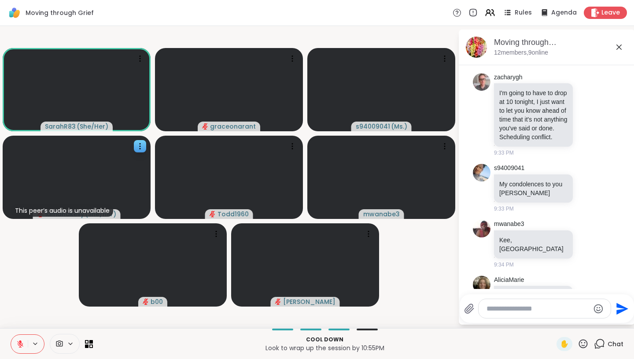
scroll to position [341, 0]
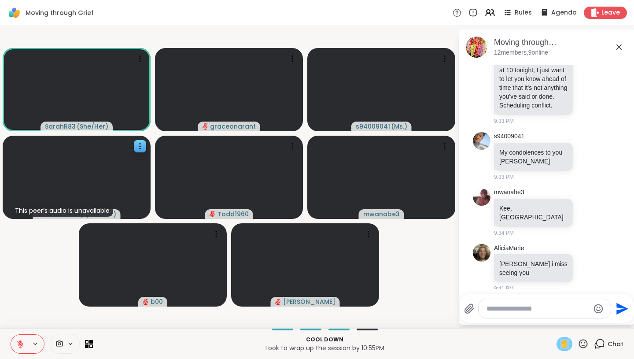
click at [566, 346] on span "✋" at bounding box center [564, 344] width 9 height 11
click at [19, 345] on icon at bounding box center [20, 344] width 8 height 8
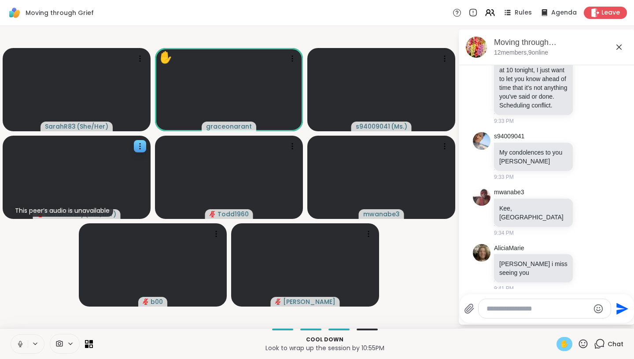
click at [566, 345] on span "✋" at bounding box center [564, 344] width 9 height 11
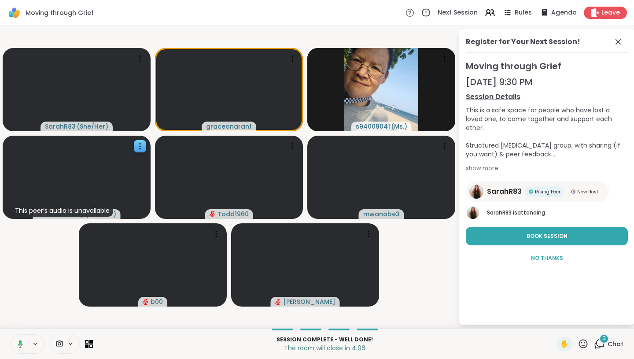
click at [605, 339] on span "3" at bounding box center [604, 338] width 3 height 7
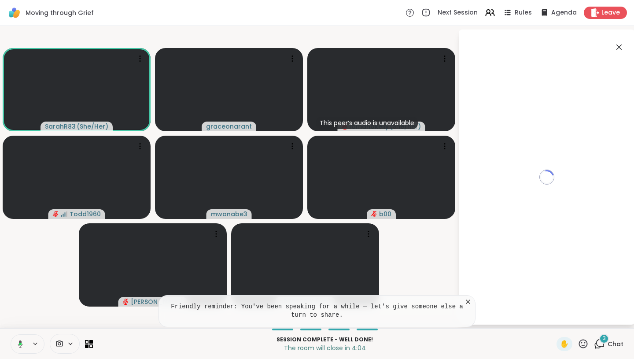
click at [18, 344] on icon at bounding box center [20, 343] width 5 height 7
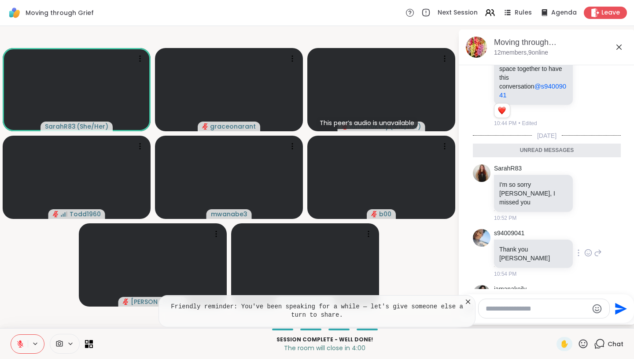
scroll to position [2228, 0]
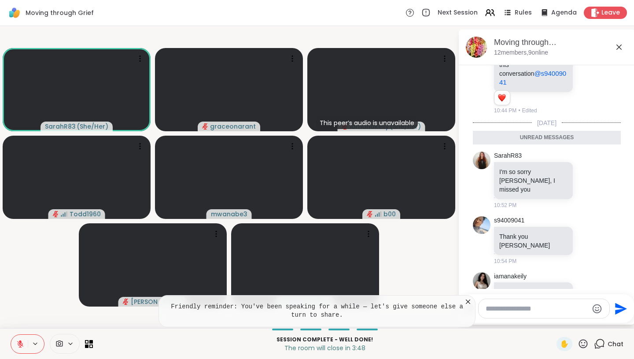
click at [590, 296] on icon at bounding box center [588, 300] width 8 height 9
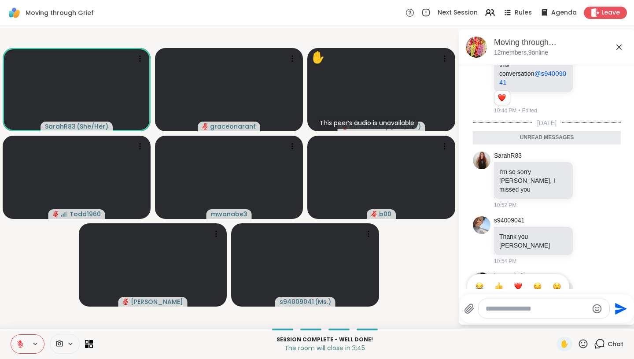
click at [524, 277] on button "Select Reaction: Heart" at bounding box center [518, 286] width 18 height 18
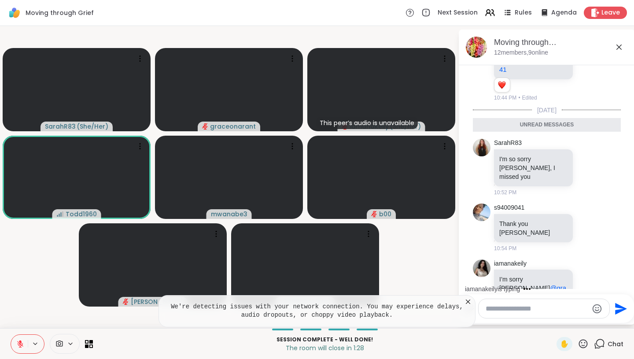
click at [471, 304] on icon at bounding box center [468, 301] width 9 height 9
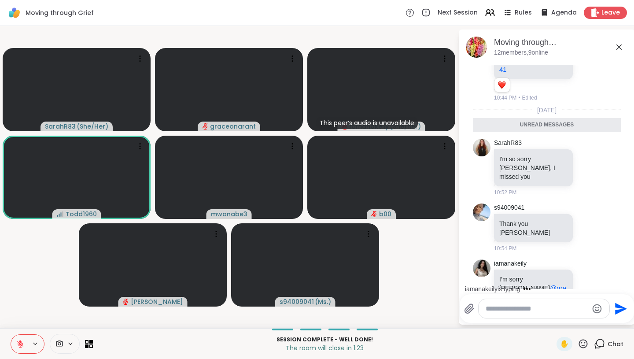
click at [585, 343] on icon at bounding box center [583, 343] width 11 height 11
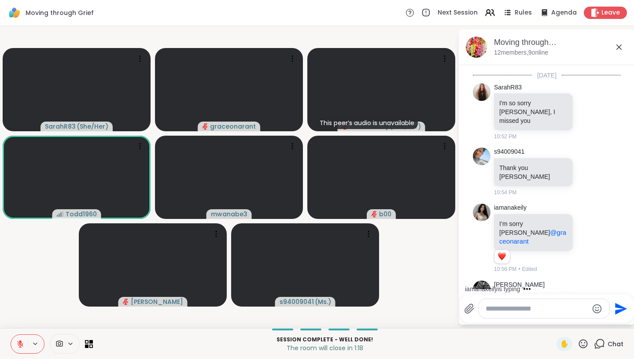
click at [495, 340] on p "Session Complete - well done!" at bounding box center [324, 340] width 453 height 8
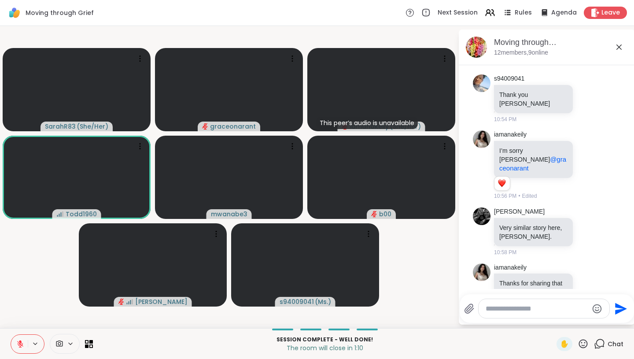
click at [585, 344] on icon at bounding box center [583, 343] width 11 height 11
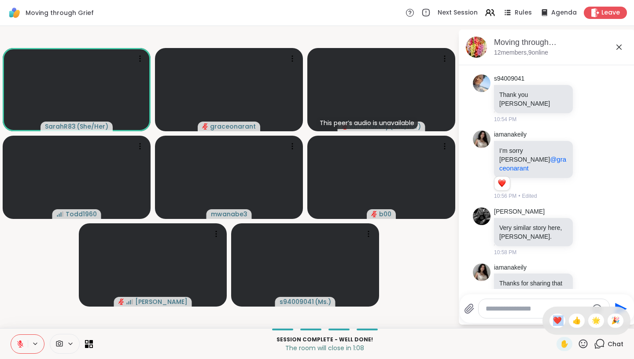
drag, startPoint x: 585, startPoint y: 344, endPoint x: 565, endPoint y: 325, distance: 28.3
click at [578, 338] on div "✋ ❤️ 👍 🌟 🎉" at bounding box center [583, 343] width 11 height 11
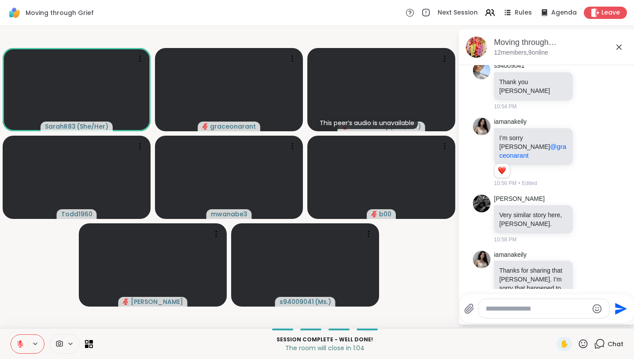
click at [14, 343] on button at bounding box center [19, 344] width 17 height 18
click at [18, 342] on icon at bounding box center [19, 344] width 8 height 8
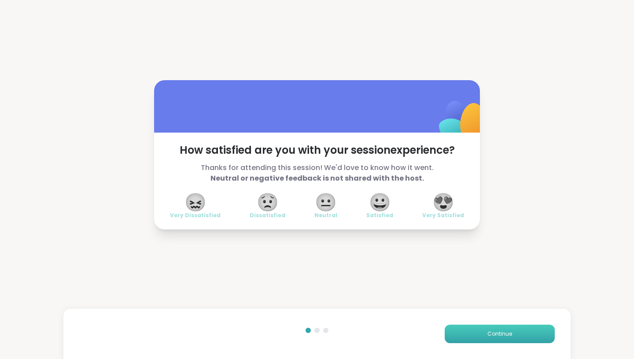
click at [470, 337] on button "Continue" at bounding box center [500, 334] width 110 height 18
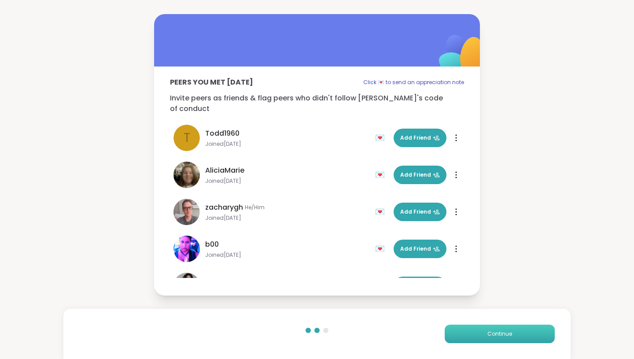
click at [470, 336] on button "Continue" at bounding box center [500, 334] width 110 height 18
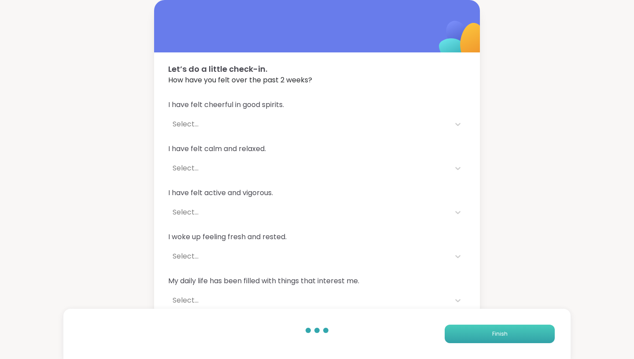
click at [469, 336] on button "Finish" at bounding box center [500, 334] width 110 height 18
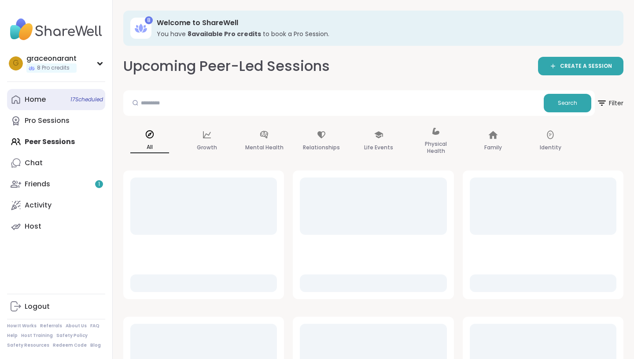
click at [103, 103] on span "17 Scheduled" at bounding box center [86, 99] width 33 height 7
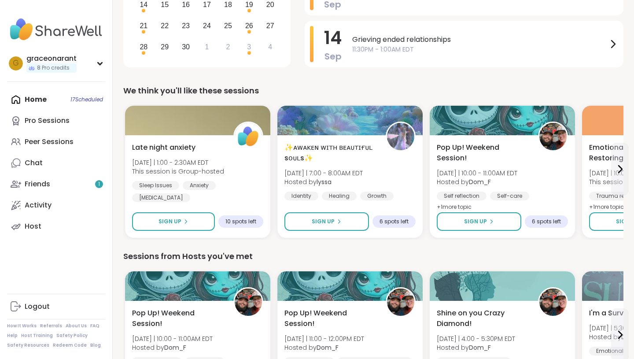
scroll to position [221, 0]
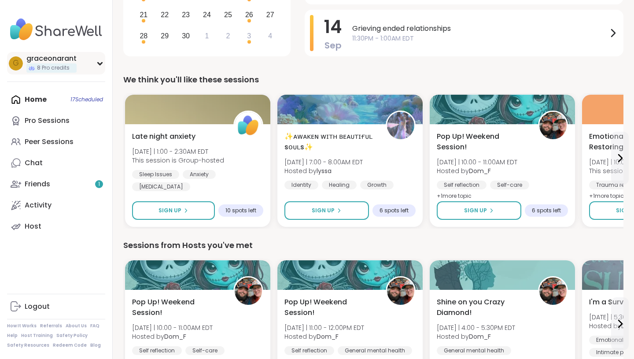
click at [98, 65] on icon at bounding box center [99, 63] width 7 height 4
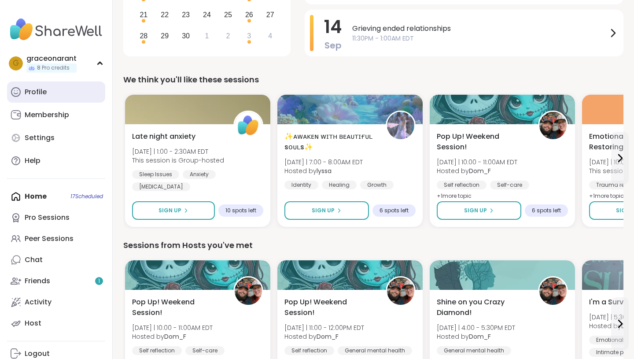
click at [44, 88] on div "Profile" at bounding box center [36, 92] width 22 height 10
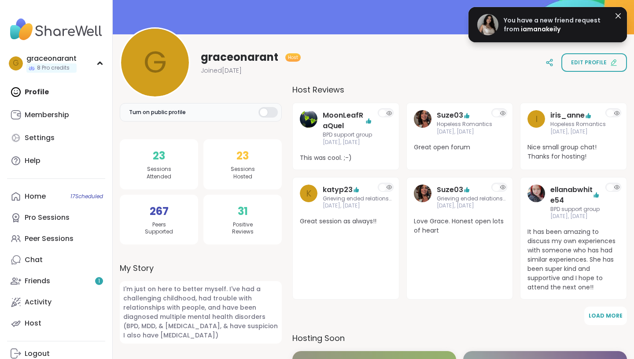
scroll to position [76, 0]
click at [548, 29] on span "iamanakeily" at bounding box center [541, 29] width 40 height 9
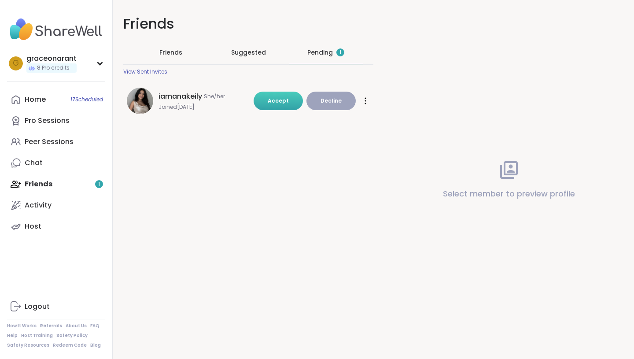
click at [288, 103] on span "Accept" at bounding box center [278, 100] width 21 height 7
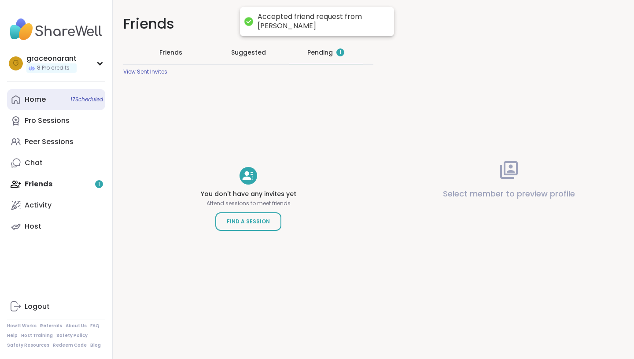
click at [52, 100] on link "Home 17 Scheduled" at bounding box center [56, 99] width 98 height 21
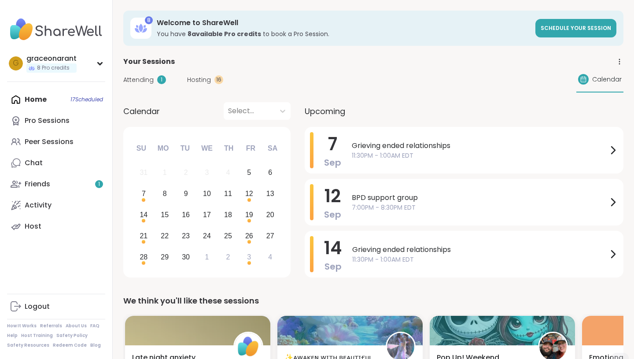
click at [31, 98] on div "Home 17 Scheduled Pro Sessions Peer Sessions Chat Friends 1 Activity Host" at bounding box center [56, 163] width 98 height 148
click at [58, 98] on div "Home 17 Scheduled Pro Sessions Peer Sessions Chat Friends 1 Activity Host" at bounding box center [56, 163] width 98 height 148
click at [78, 66] on div "g graceonarant 8 Pro credits" at bounding box center [56, 63] width 98 height 22
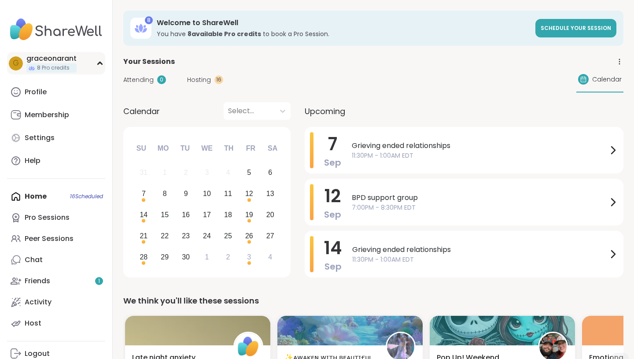
click at [96, 65] on div "g graceonarant 8 Pro credits" at bounding box center [56, 63] width 98 height 22
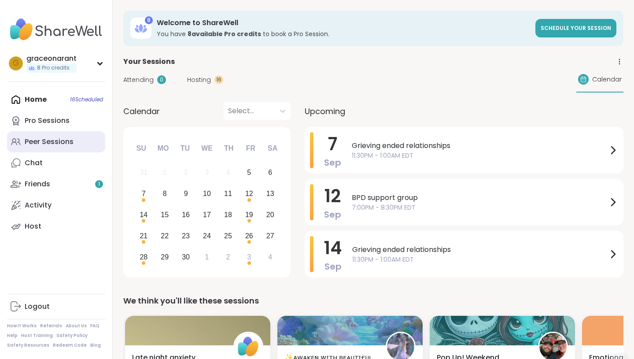
click at [56, 140] on div "Peer Sessions" at bounding box center [49, 142] width 49 height 10
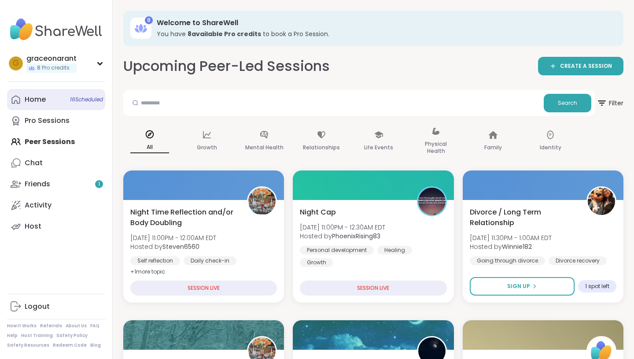
click at [36, 100] on div "Home 16 Scheduled" at bounding box center [35, 100] width 21 height 10
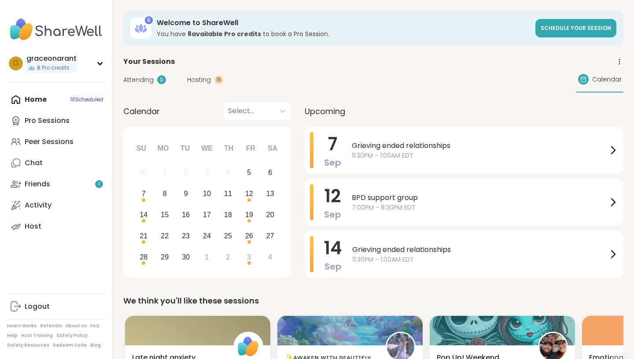
click at [209, 84] on span "Hosting" at bounding box center [199, 79] width 24 height 9
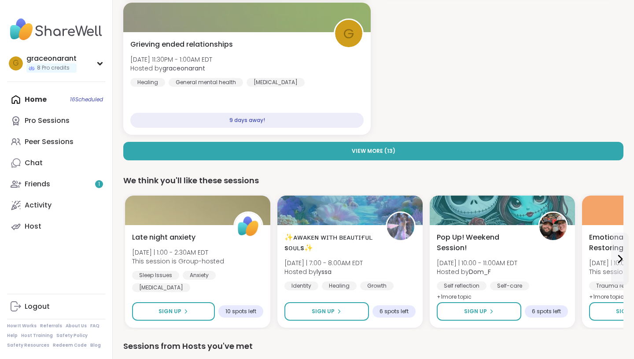
scroll to position [239, 0]
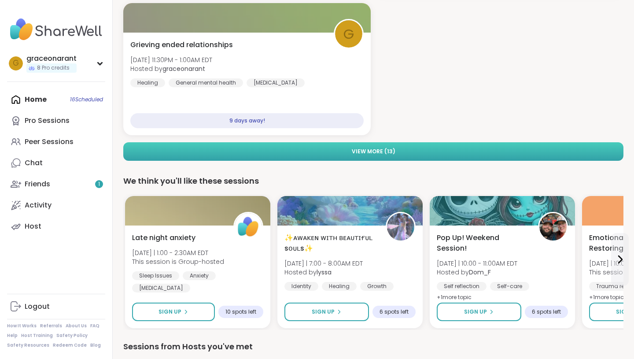
click at [277, 156] on button "View More ( 13 )" at bounding box center [373, 151] width 500 height 18
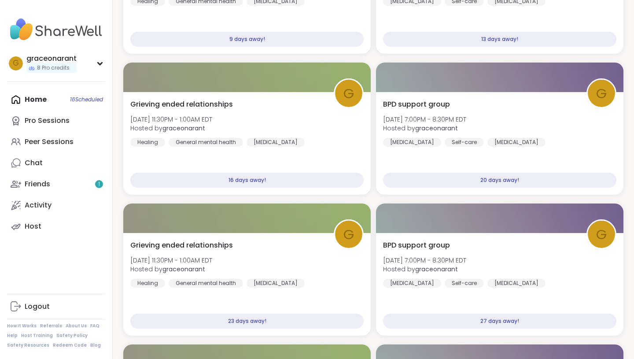
scroll to position [0, 0]
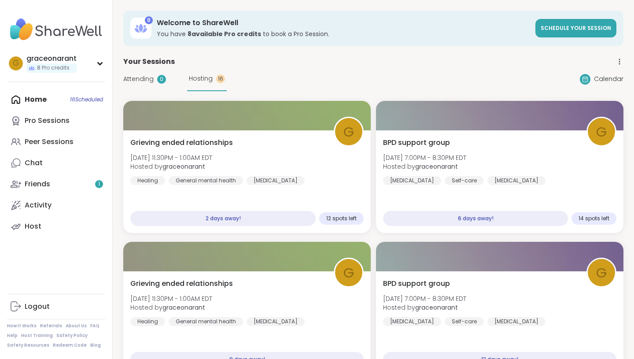
click at [209, 80] on span "Hosting" at bounding box center [201, 78] width 24 height 9
click at [70, 196] on link "Activity" at bounding box center [56, 205] width 98 height 21
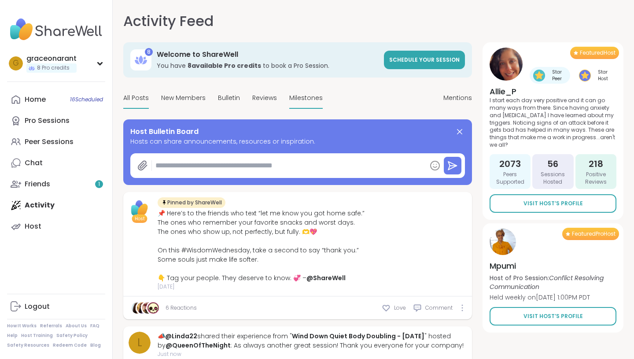
click at [315, 101] on span "Milestones" at bounding box center [305, 97] width 33 height 9
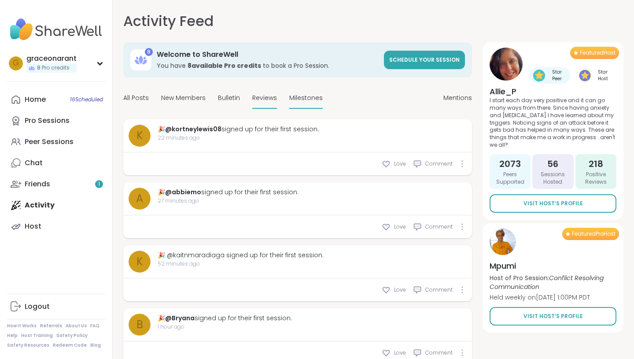
click at [259, 103] on div "Reviews" at bounding box center [264, 98] width 25 height 21
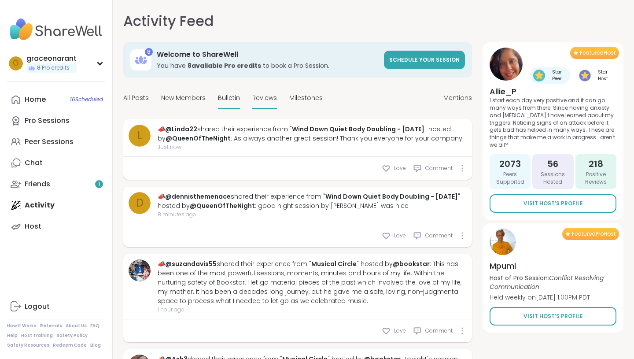
click at [228, 99] on span "Bulletin" at bounding box center [229, 97] width 22 height 9
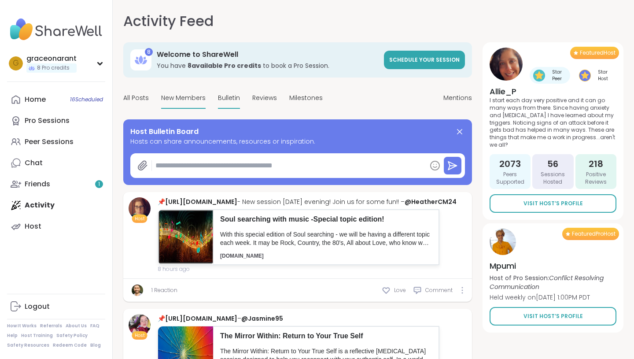
click at [183, 98] on span "New Members" at bounding box center [183, 97] width 44 height 9
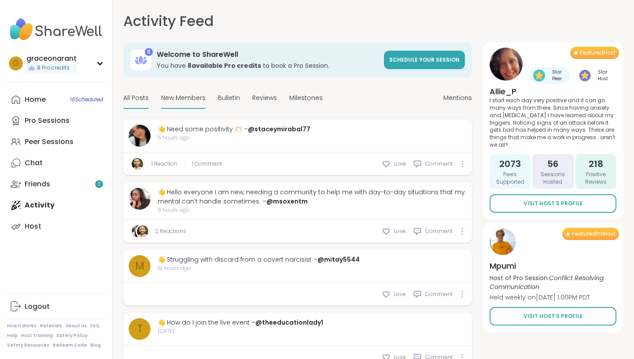
click at [129, 98] on span "All Posts" at bounding box center [136, 97] width 26 height 9
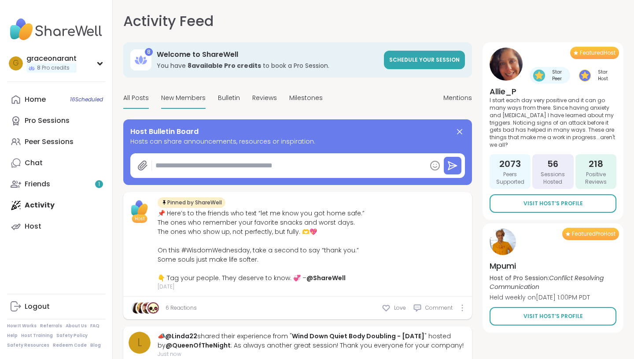
click at [181, 99] on span "New Members" at bounding box center [183, 97] width 44 height 9
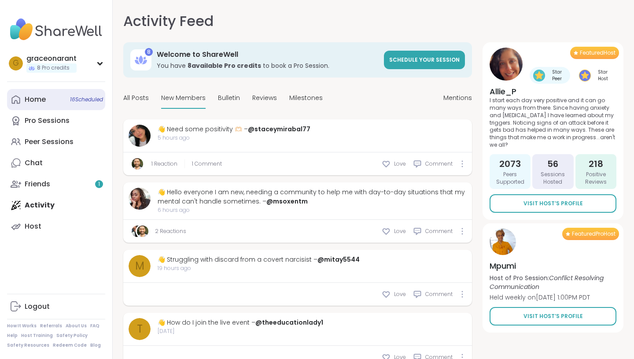
click at [33, 103] on div "Home 16 Scheduled" at bounding box center [35, 100] width 21 height 10
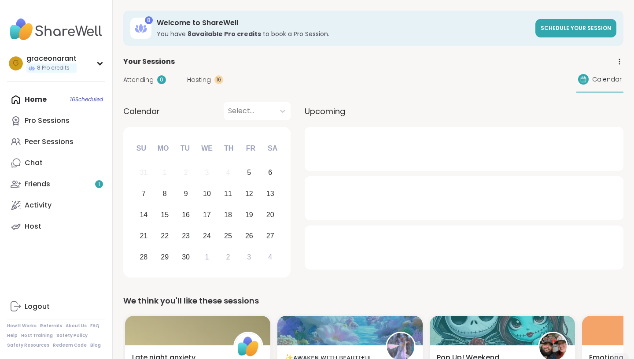
click at [198, 88] on div "Attending 0 Hosting 16 Calendar" at bounding box center [373, 80] width 500 height 26
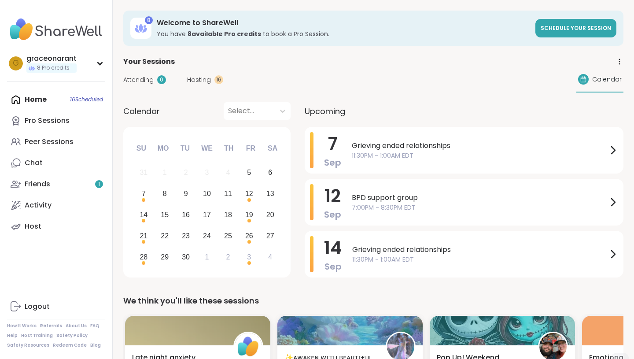
click at [203, 74] on div "Attending 0 Hosting 16 Calendar" at bounding box center [373, 80] width 500 height 26
click at [203, 79] on span "Hosting" at bounding box center [199, 79] width 24 height 9
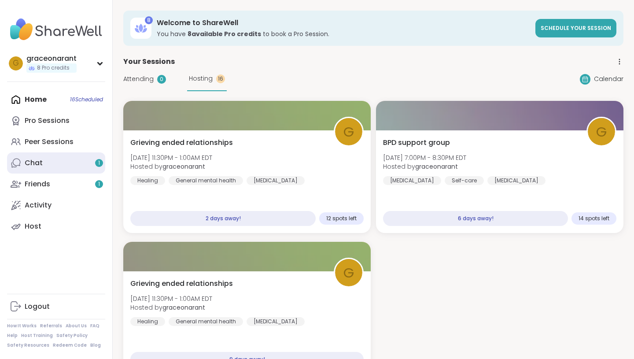
click at [91, 162] on link "Chat 1" at bounding box center [56, 162] width 98 height 21
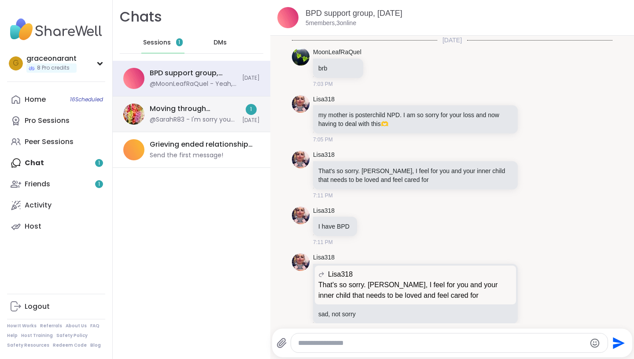
scroll to position [690, 0]
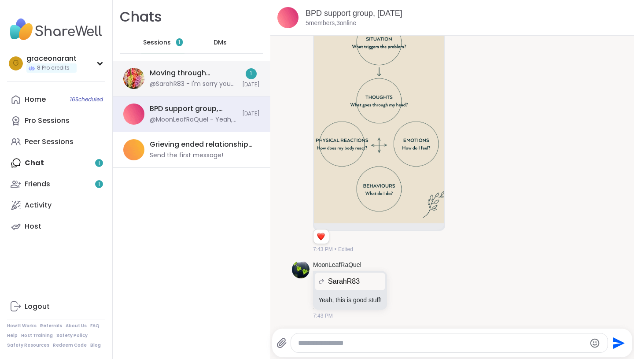
click at [216, 73] on div "Moving through Grief, Sep 05" at bounding box center [193, 73] width 87 height 10
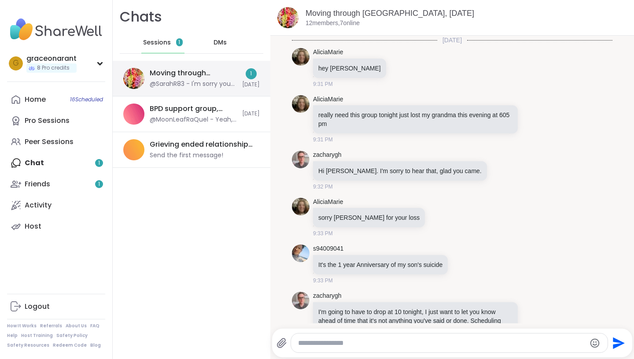
scroll to position [1778, 0]
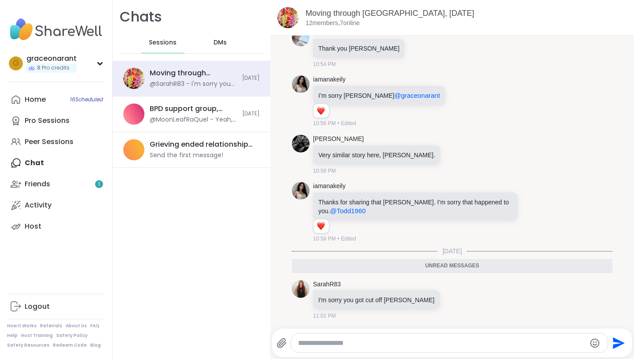
click at [234, 47] on div "DMs" at bounding box center [220, 42] width 43 height 21
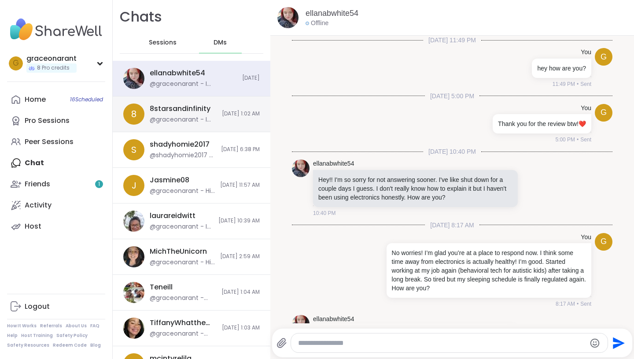
scroll to position [839, 0]
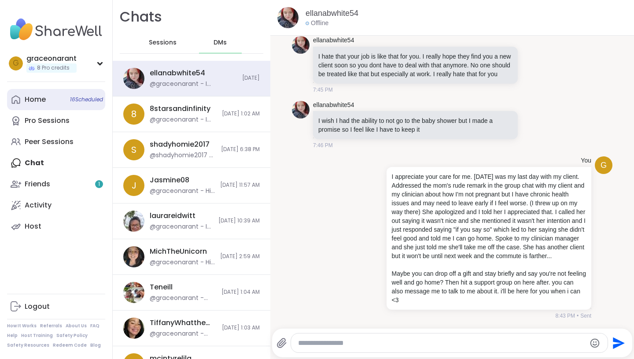
click at [41, 96] on div "Home 16 Scheduled" at bounding box center [35, 100] width 21 height 10
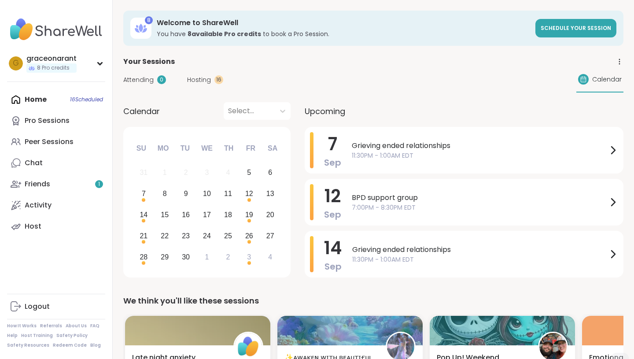
click at [209, 83] on span "Hosting" at bounding box center [199, 79] width 24 height 9
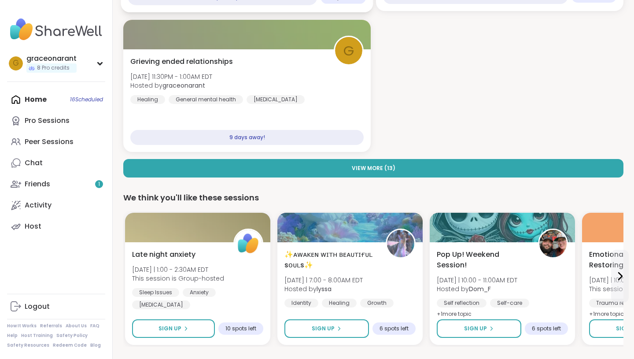
scroll to position [225, 0]
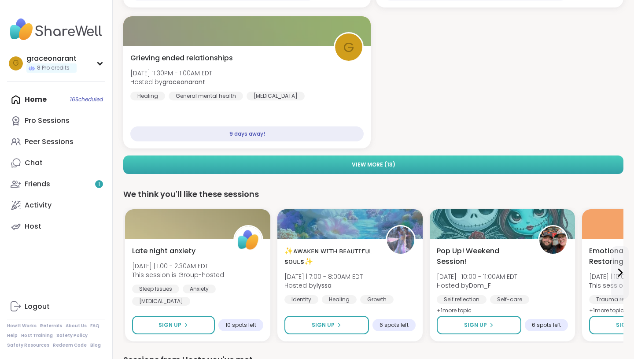
click at [235, 168] on button "View More ( 13 )" at bounding box center [373, 164] width 500 height 18
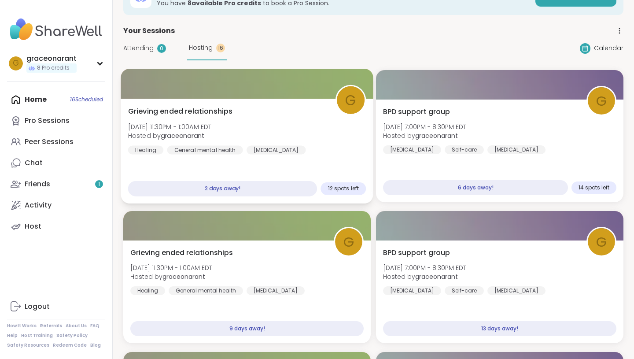
scroll to position [34, 0]
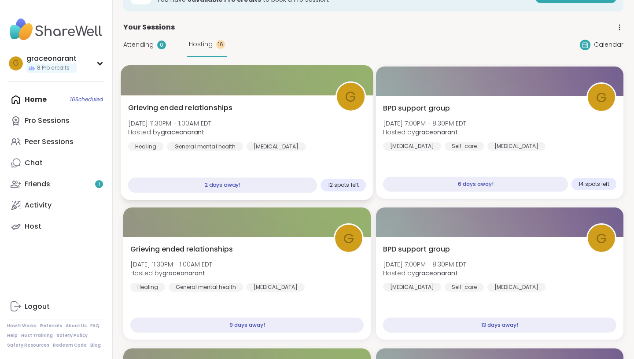
click at [168, 104] on span "Grieving ended relationships" at bounding box center [180, 108] width 105 height 11
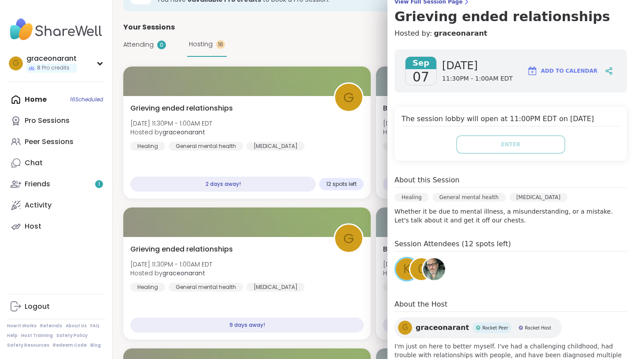
scroll to position [0, 0]
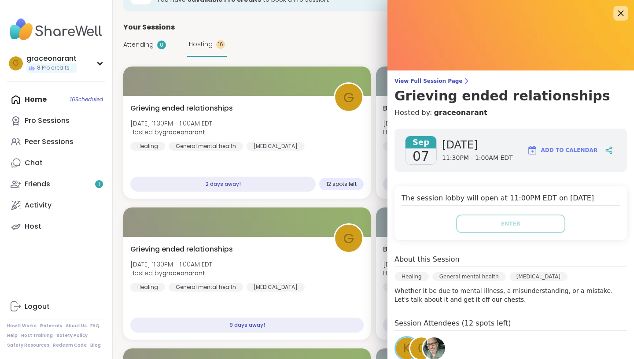
click at [621, 15] on icon at bounding box center [620, 12] width 11 height 11
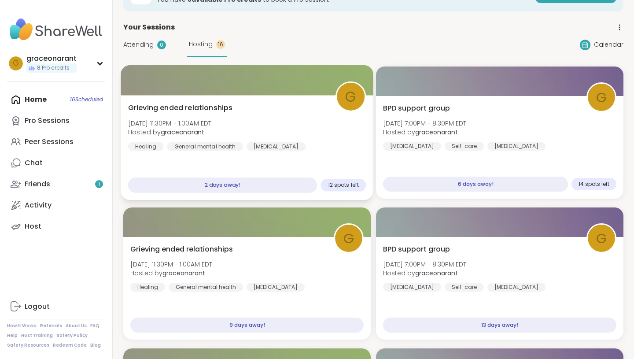
click at [206, 110] on span "Grieving ended relationships" at bounding box center [180, 108] width 105 height 11
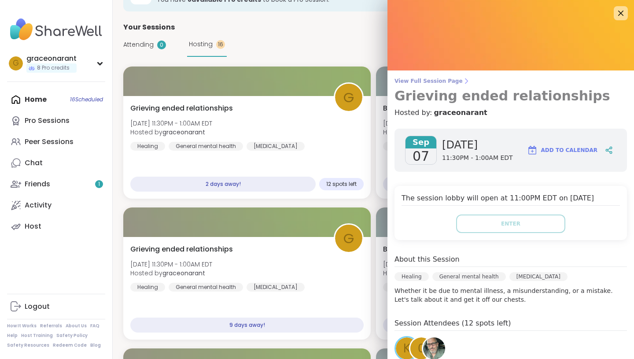
click at [444, 78] on span "View Full Session Page" at bounding box center [511, 80] width 232 height 7
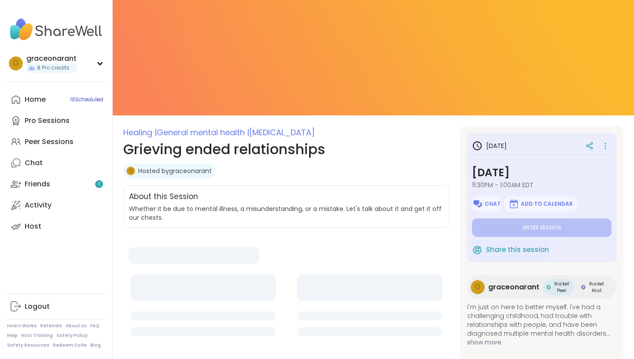
type textarea "*"
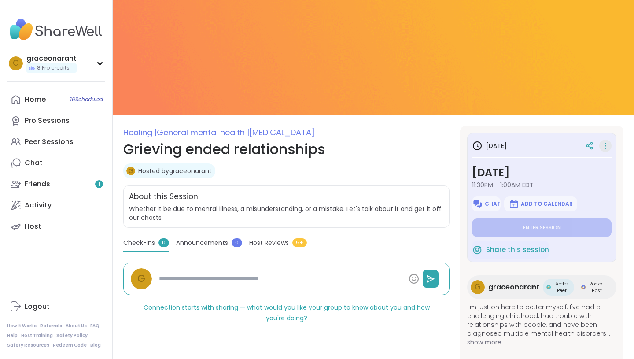
click at [609, 147] on icon at bounding box center [605, 146] width 9 height 12
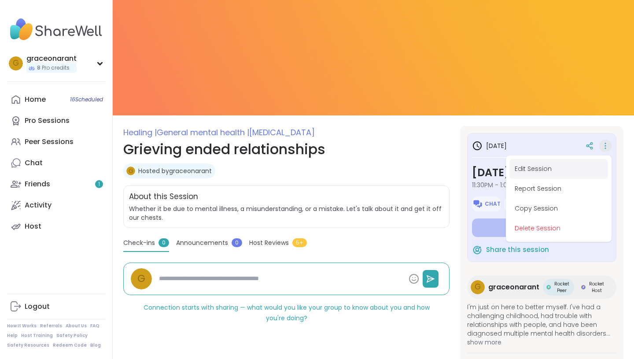
click at [565, 172] on button "Edit Session" at bounding box center [558, 169] width 99 height 20
type textarea "*"
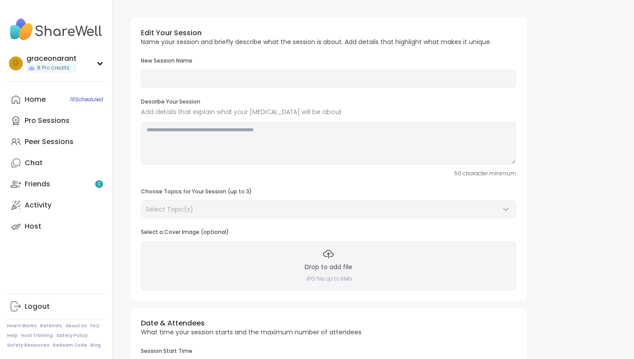
type input "**********"
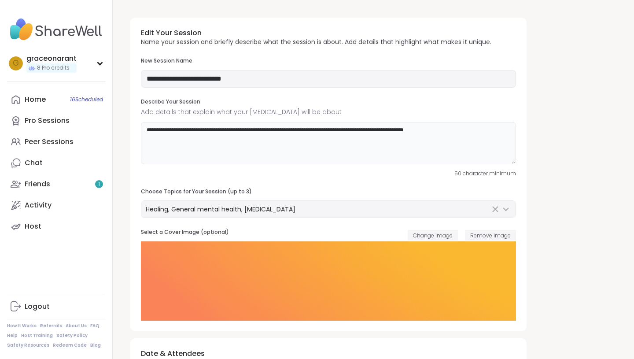
click at [455, 138] on textarea "**********" at bounding box center [328, 143] width 375 height 42
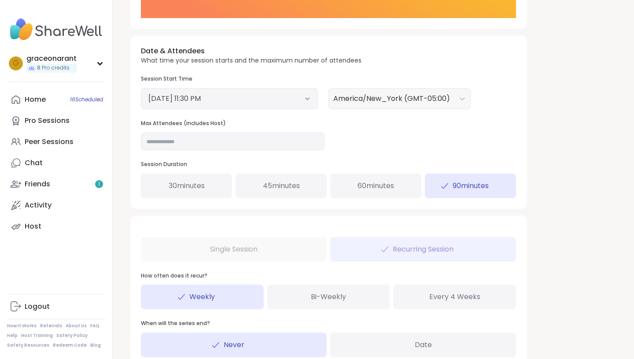
scroll to position [374, 0]
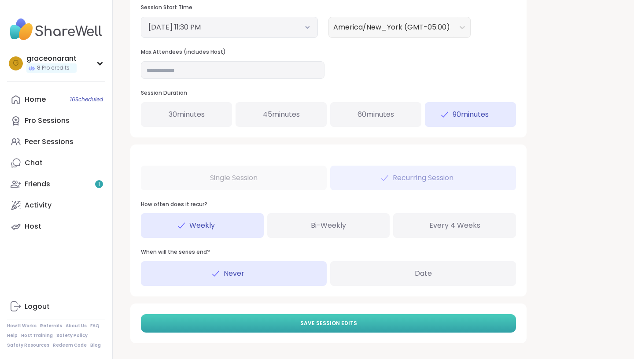
type textarea "**********"
click at [245, 319] on button "Save Session Edits" at bounding box center [328, 323] width 375 height 18
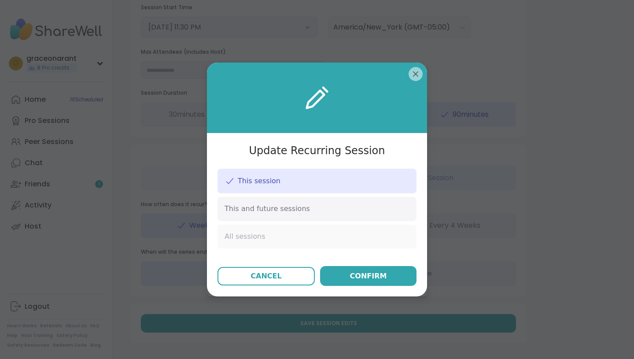
click at [312, 233] on div "All sessions" at bounding box center [317, 237] width 199 height 24
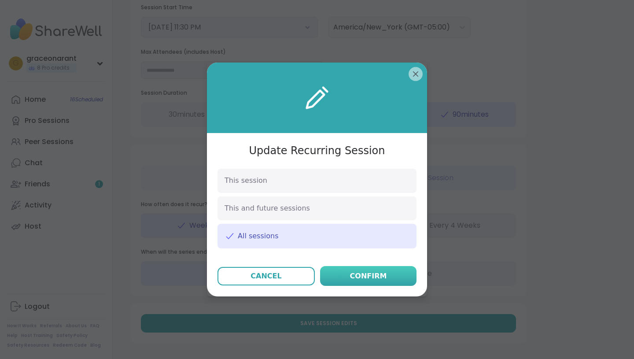
click at [371, 273] on div "Confirm" at bounding box center [368, 276] width 37 height 11
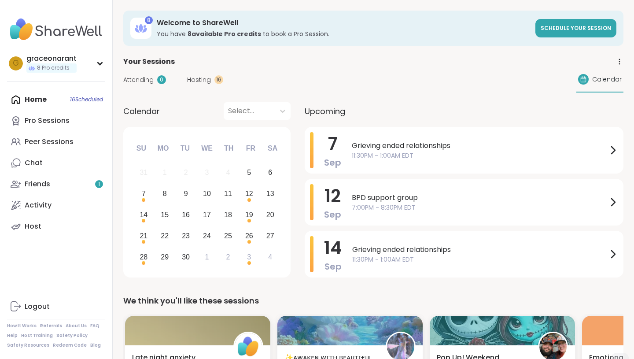
click at [57, 103] on div "Home 16 Scheduled Pro Sessions Peer Sessions Chat Friends 1 Activity Host" at bounding box center [56, 163] width 98 height 148
click at [87, 66] on div "g graceonarant 8 Pro credits" at bounding box center [56, 63] width 98 height 22
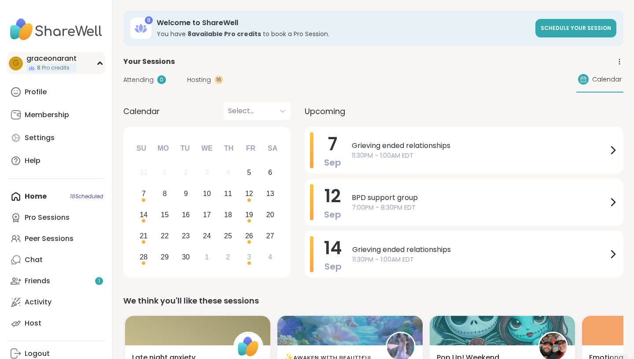
click at [99, 67] on div "g graceonarant 8 Pro credits" at bounding box center [56, 63] width 98 height 22
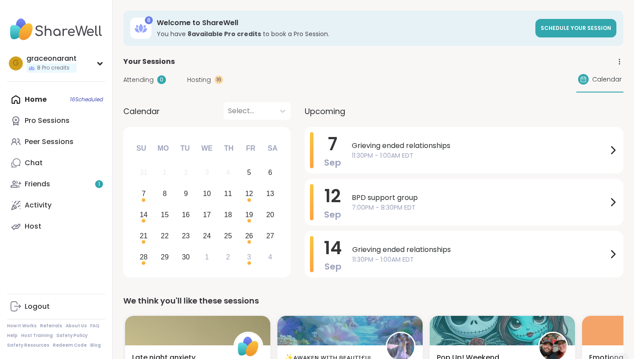
click at [199, 77] on span "Hosting" at bounding box center [199, 79] width 24 height 9
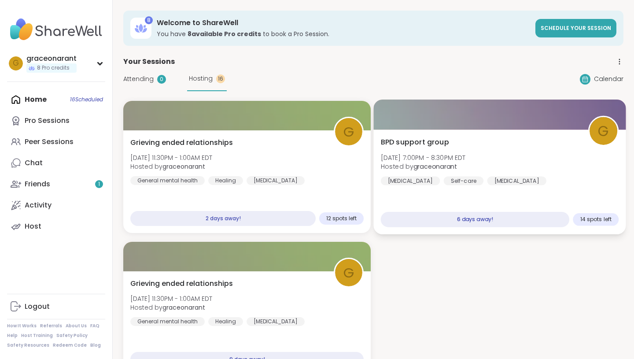
click at [403, 143] on span "BPD support group" at bounding box center [415, 142] width 68 height 11
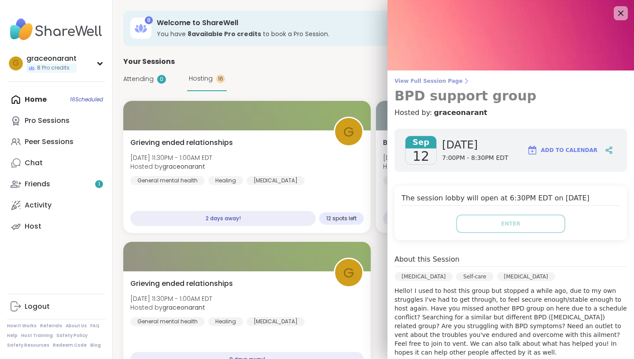
click at [443, 78] on span "View Full Session Page" at bounding box center [511, 80] width 232 height 7
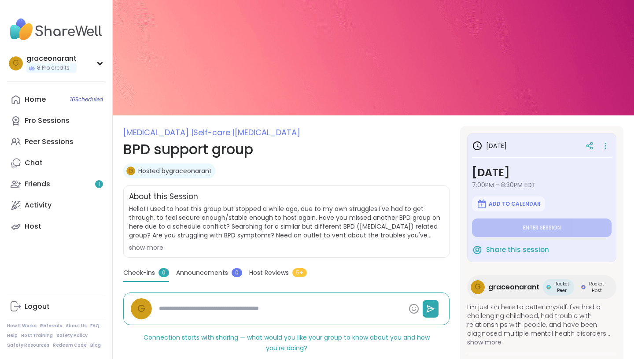
scroll to position [104, 0]
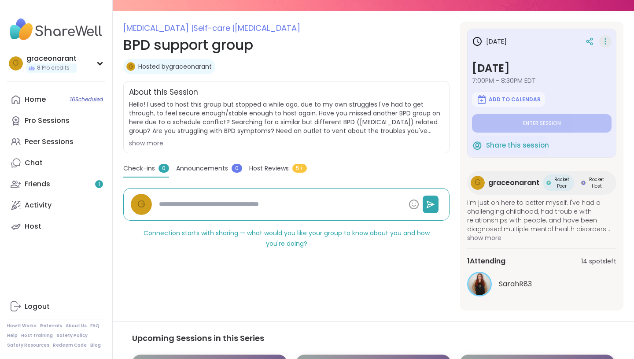
click at [609, 42] on icon at bounding box center [605, 41] width 9 height 12
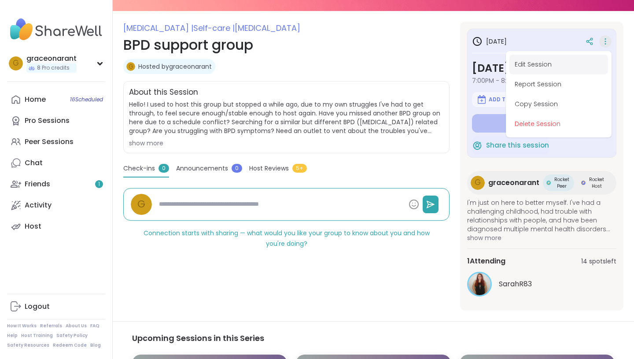
click at [579, 68] on button "Edit Session" at bounding box center [558, 65] width 99 height 20
type textarea "*"
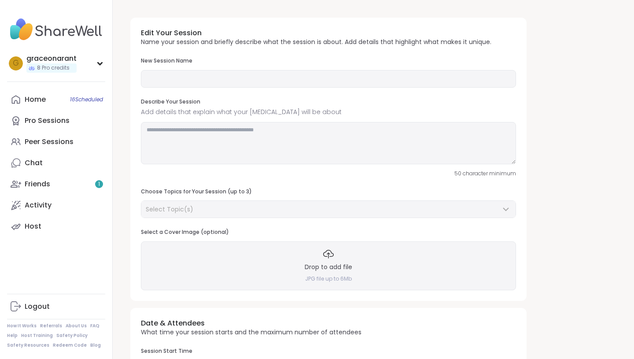
type input "**********"
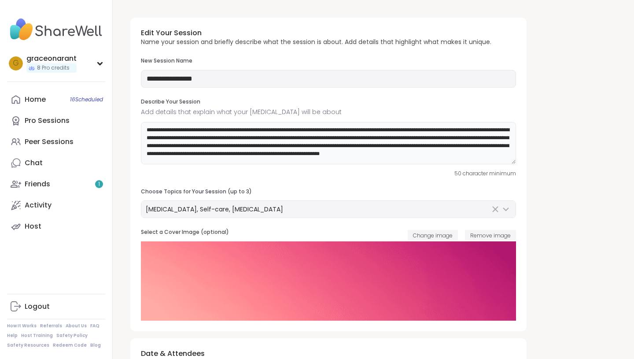
click at [165, 128] on textarea "**********" at bounding box center [328, 143] width 375 height 42
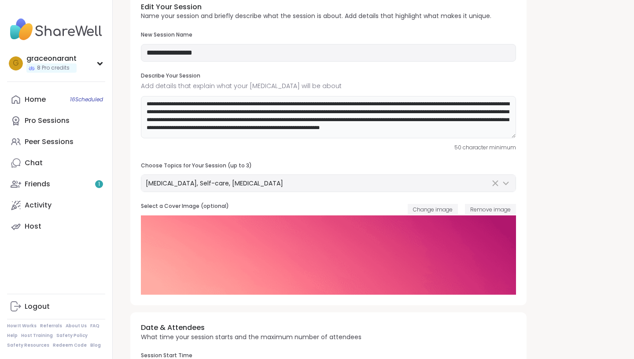
scroll to position [5, 0]
click at [320, 131] on textarea "**********" at bounding box center [328, 117] width 375 height 42
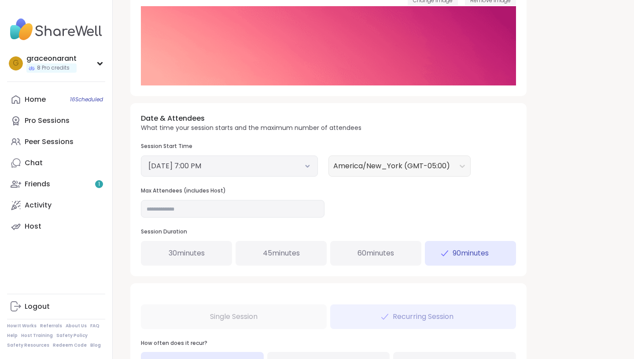
scroll to position [374, 0]
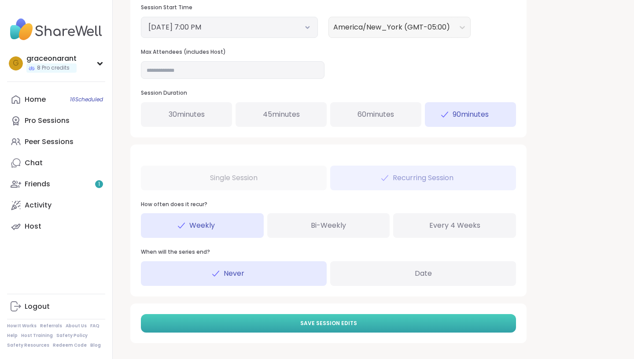
type textarea "**********"
click at [261, 325] on button "Save Session Edits" at bounding box center [328, 323] width 375 height 18
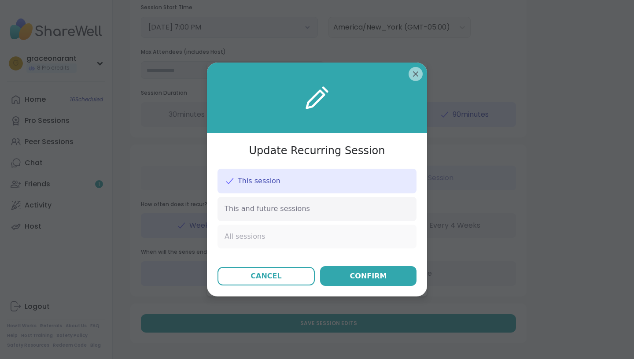
click at [339, 239] on div "All sessions" at bounding box center [317, 237] width 199 height 24
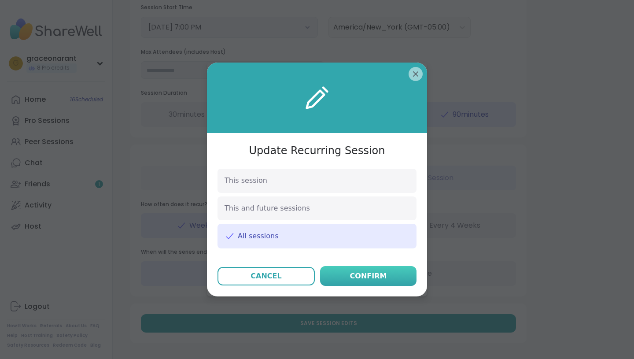
click at [356, 274] on div "Confirm" at bounding box center [368, 276] width 37 height 11
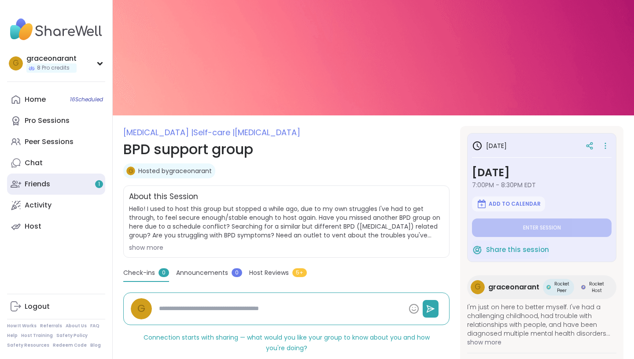
click at [76, 186] on link "Friends 1" at bounding box center [56, 183] width 98 height 21
type textarea "*"
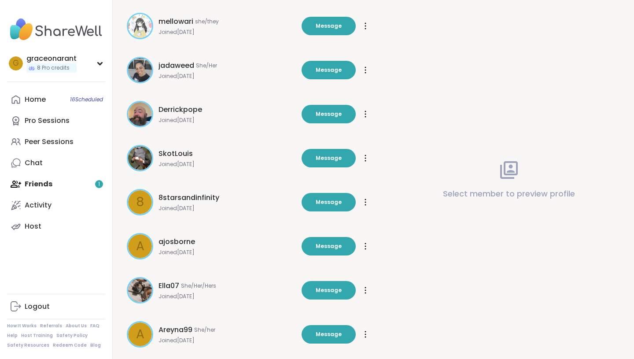
scroll to position [207, 0]
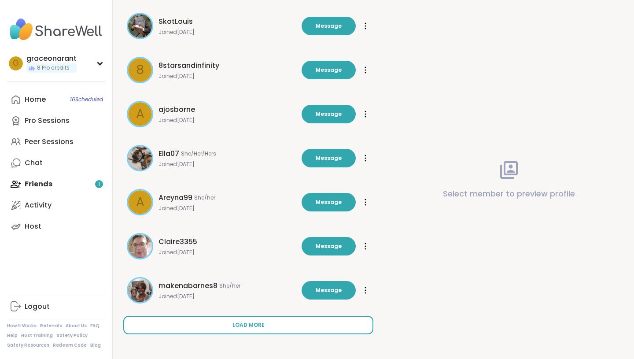
click at [223, 325] on button "Load more" at bounding box center [248, 325] width 250 height 18
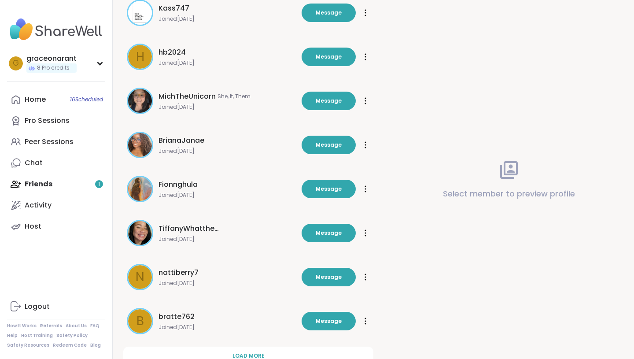
scroll to position [647, 0]
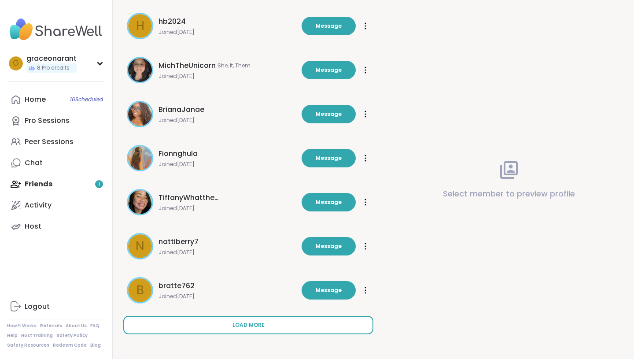
click at [223, 323] on button "Load more" at bounding box center [248, 325] width 250 height 18
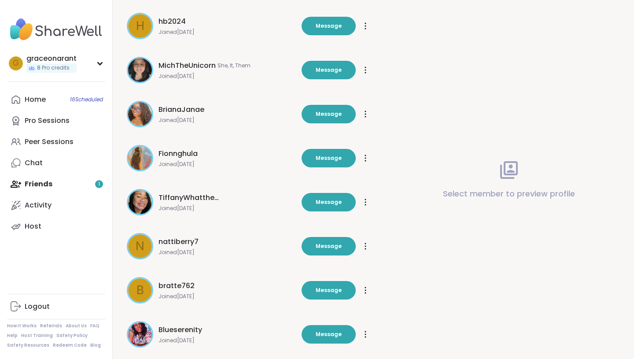
scroll to position [729, 0]
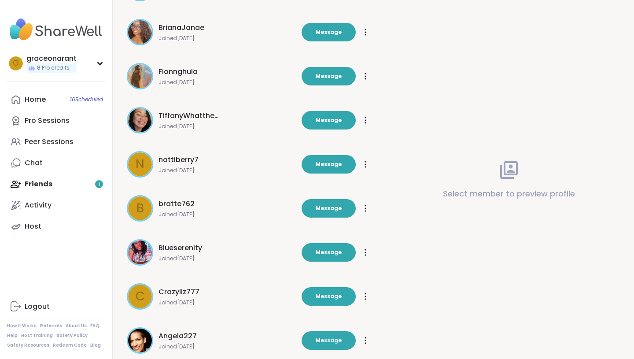
click at [188, 160] on span "nattiberry7" at bounding box center [179, 160] width 40 height 11
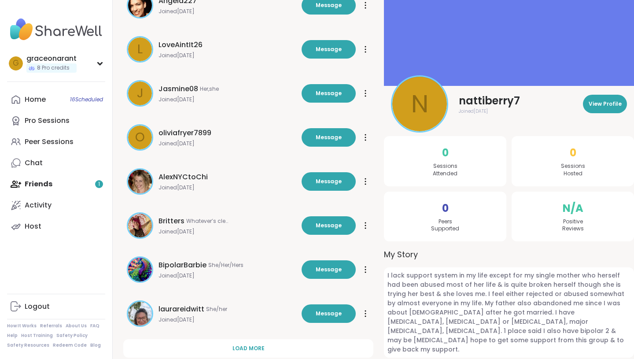
scroll to position [1088, 0]
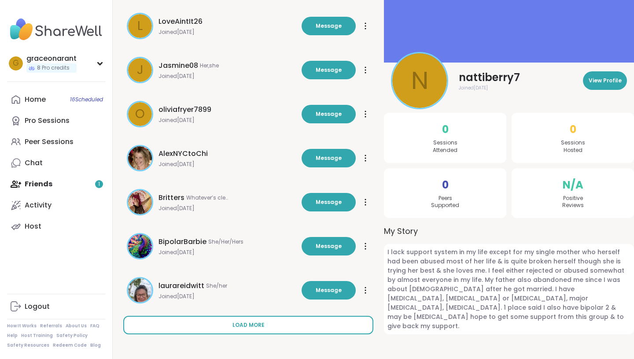
click at [214, 322] on button "Load more" at bounding box center [248, 325] width 250 height 18
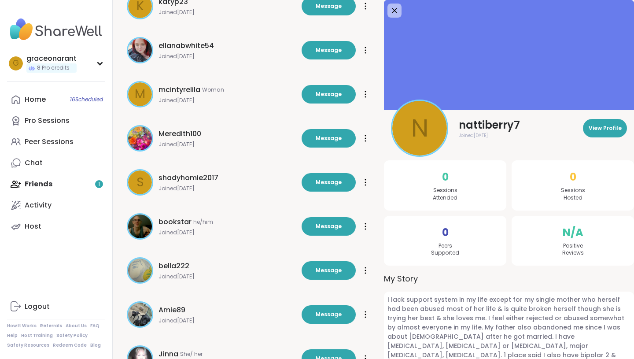
scroll to position [1455, 0]
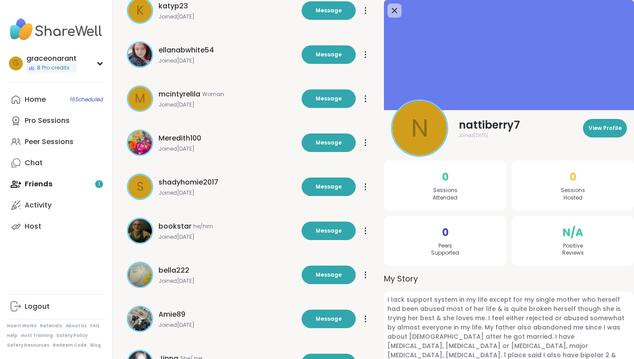
click at [182, 175] on div "s shadyhomie2017 Joined Mar 2024 Message" at bounding box center [212, 186] width 170 height 26
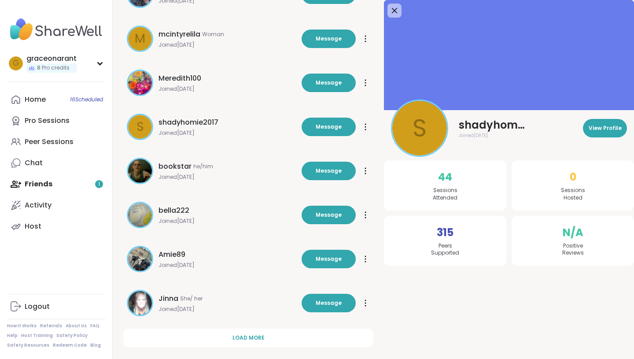
scroll to position [1526, 0]
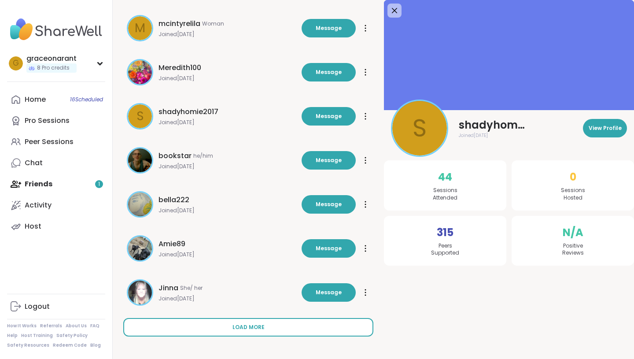
click at [222, 323] on button "Load more" at bounding box center [248, 327] width 250 height 18
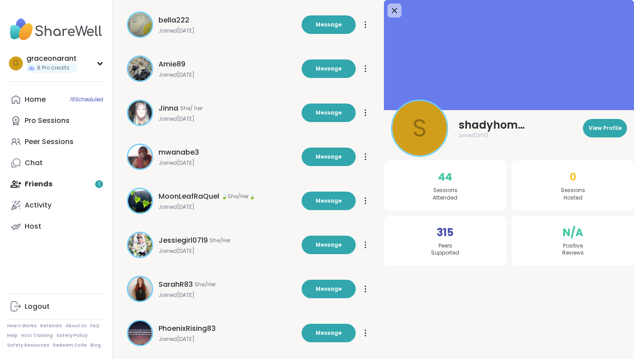
scroll to position [1703, 0]
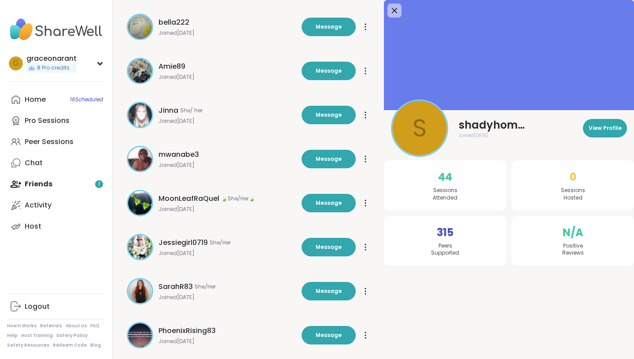
click at [368, 203] on div at bounding box center [365, 203] width 9 height 14
click at [331, 245] on div "Restrict Member" at bounding box center [336, 245] width 62 height 20
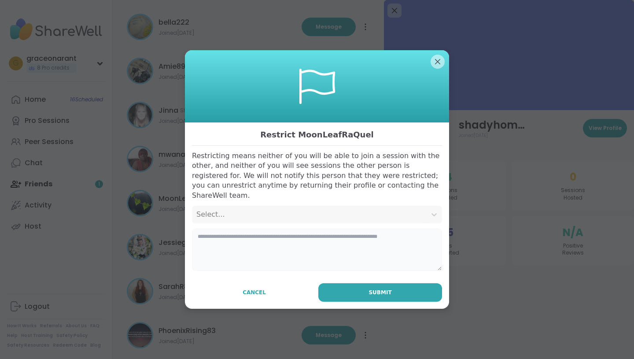
click at [331, 245] on textarea at bounding box center [317, 250] width 250 height 42
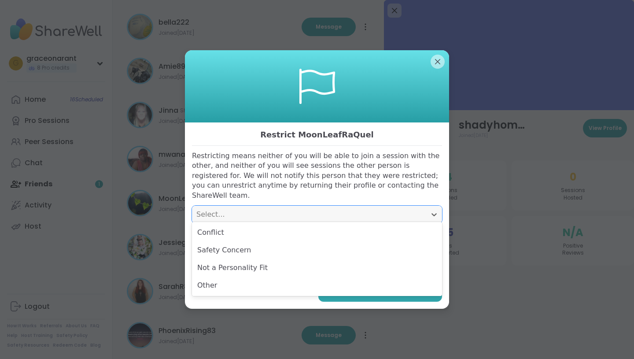
click at [309, 209] on div "Select..." at bounding box center [308, 214] width 225 height 11
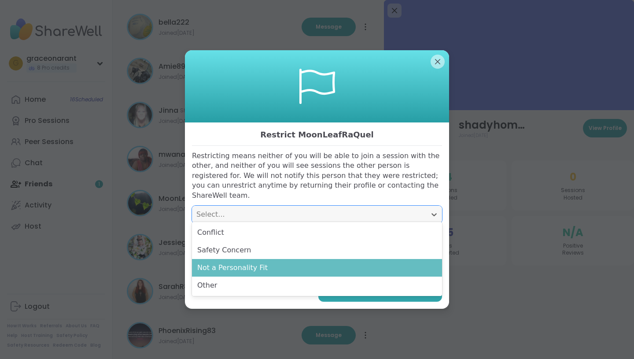
click at [287, 263] on div "Not a Personality Fit" at bounding box center [317, 268] width 250 height 18
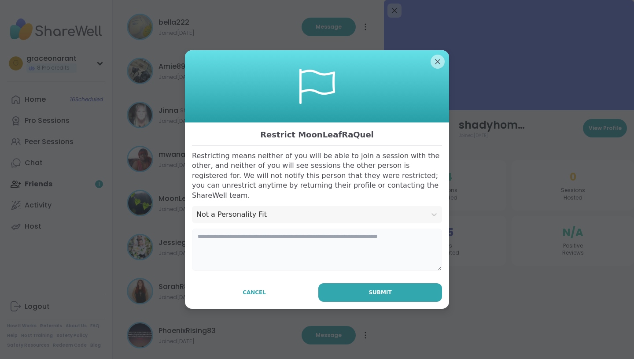
click at [272, 244] on textarea at bounding box center [317, 250] width 250 height 42
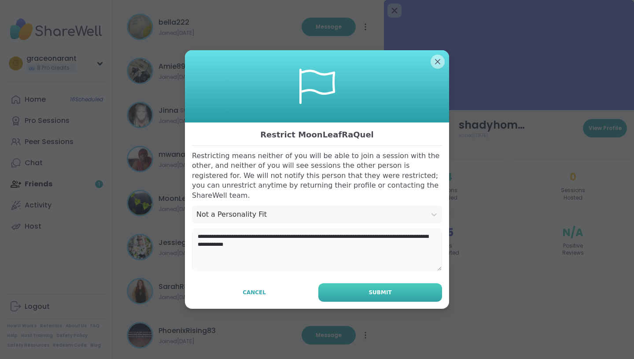
type textarea "**********"
click at [369, 288] on button "Submit" at bounding box center [380, 292] width 124 height 18
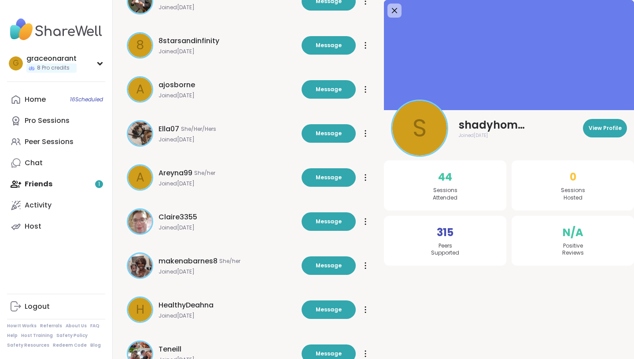
scroll to position [0, 0]
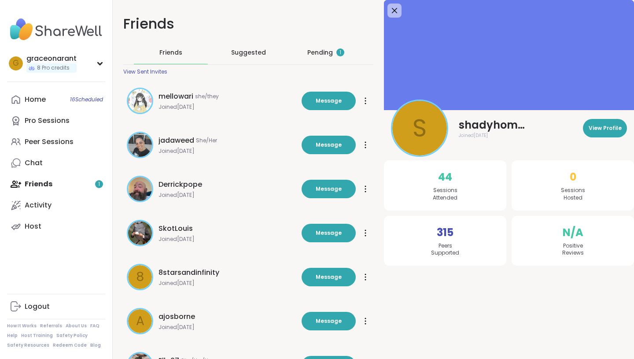
click at [330, 45] on div "Pending 1" at bounding box center [326, 52] width 74 height 23
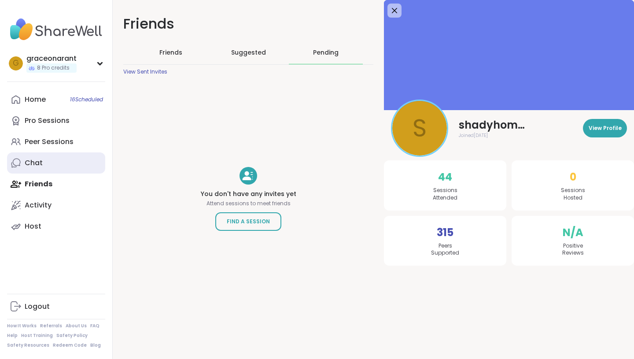
click at [44, 169] on link "Chat" at bounding box center [56, 162] width 98 height 21
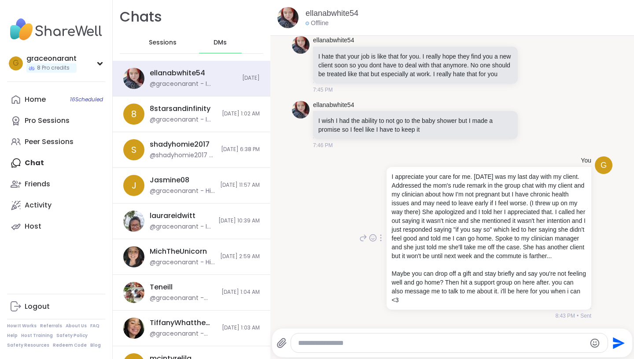
scroll to position [836, 0]
click at [301, 101] on img at bounding box center [301, 110] width 18 height 18
click at [320, 101] on link "ellanabwhite54" at bounding box center [333, 105] width 41 height 9
click at [318, 337] on div at bounding box center [449, 342] width 317 height 19
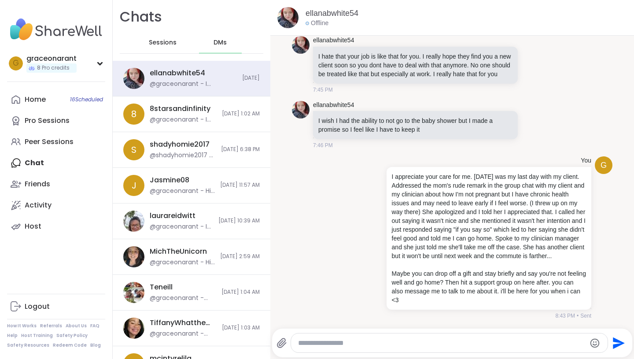
click at [318, 339] on textarea "Type your message" at bounding box center [442, 343] width 288 height 9
click at [366, 342] on textarea "**********" at bounding box center [443, 343] width 288 height 9
click at [363, 343] on textarea "**********" at bounding box center [443, 343] width 288 height 9
type textarea "**********"
click at [418, 341] on textarea "**********" at bounding box center [443, 343] width 288 height 9
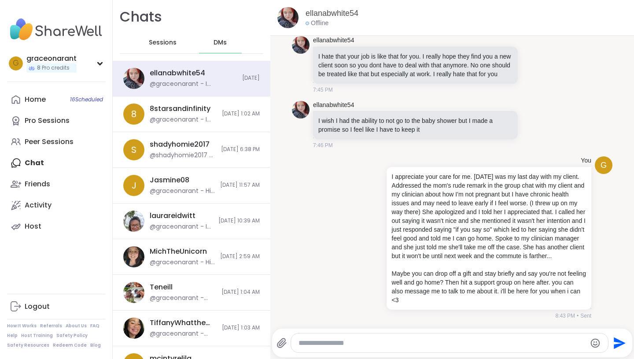
scroll to position [886, 0]
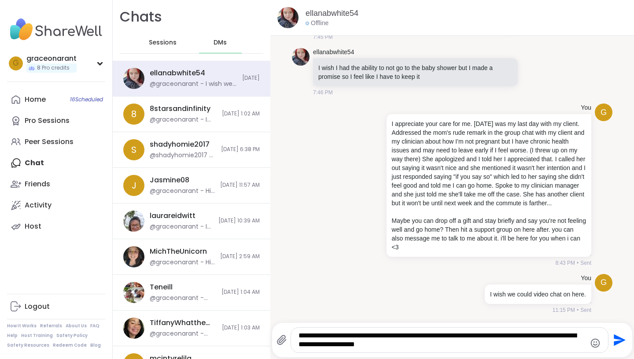
type textarea "**********"
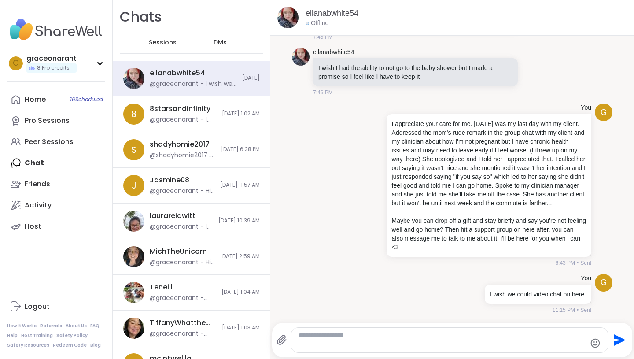
scroll to position [951, 0]
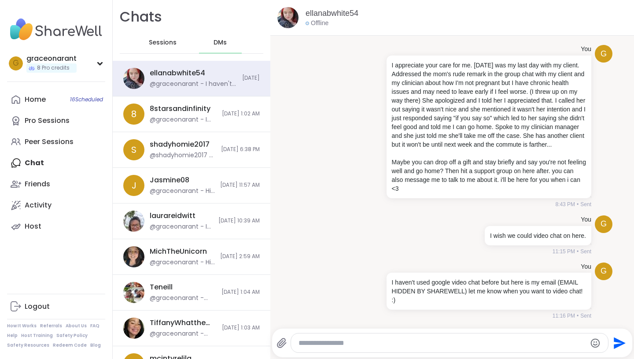
click at [468, 345] on textarea "Type your message" at bounding box center [443, 343] width 288 height 9
click at [472, 341] on textarea "Type your message" at bounding box center [443, 343] width 288 height 9
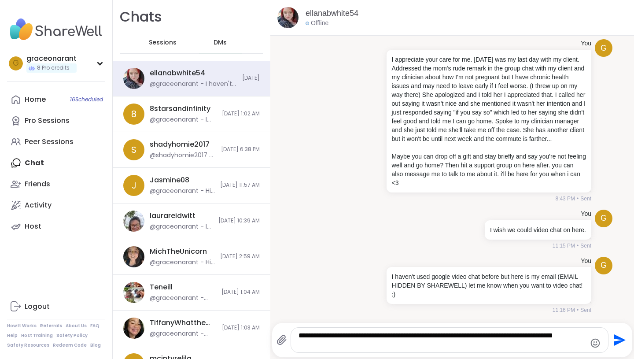
type textarea "**********"
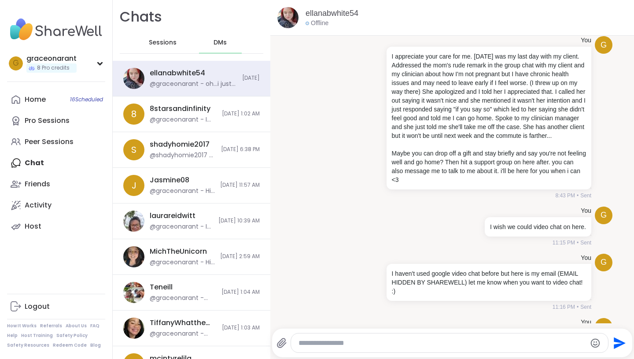
scroll to position [1006, 0]
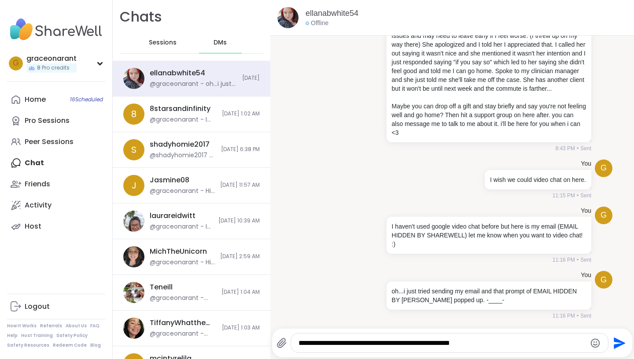
type textarea "**********"
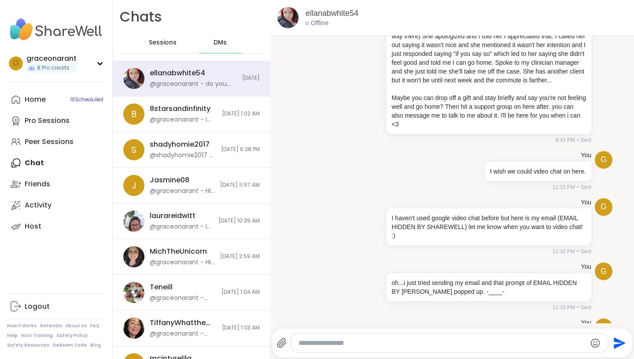
scroll to position [1053, 0]
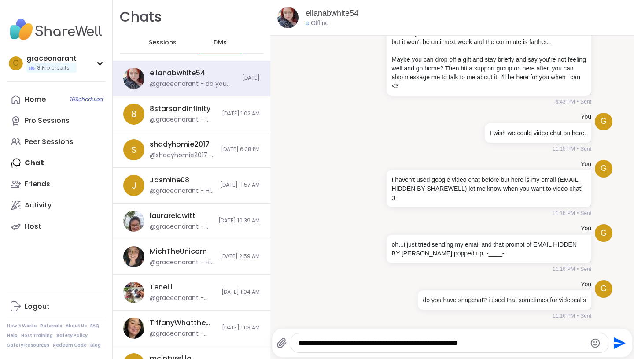
type textarea "**********"
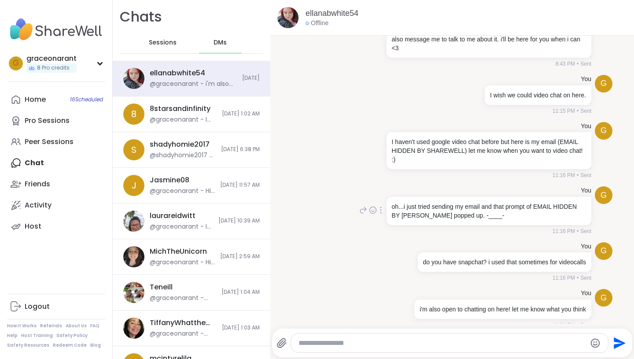
scroll to position [1094, 0]
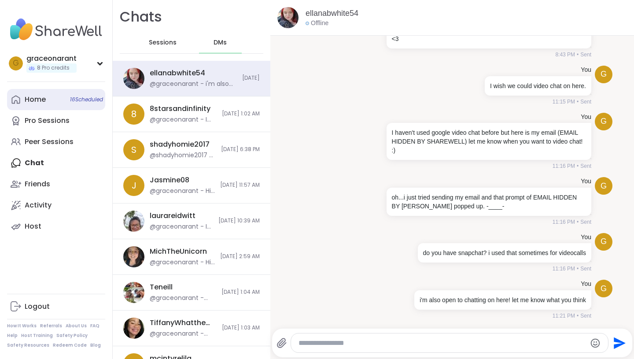
click at [63, 94] on link "Home 16 Scheduled" at bounding box center [56, 99] width 98 height 21
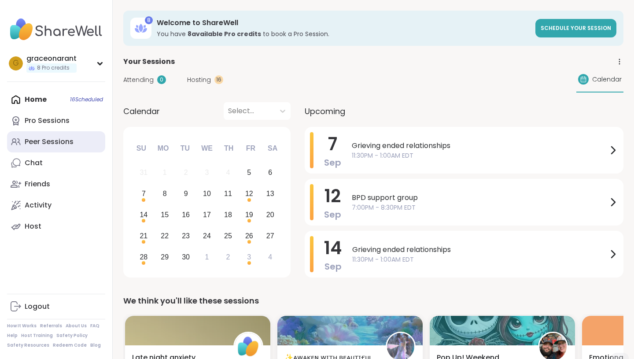
click at [83, 135] on link "Peer Sessions" at bounding box center [56, 141] width 98 height 21
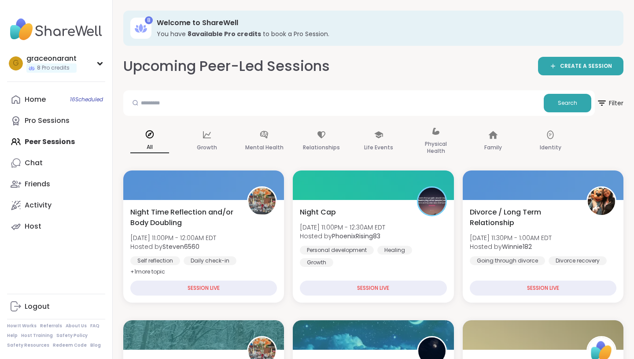
scroll to position [21, 0]
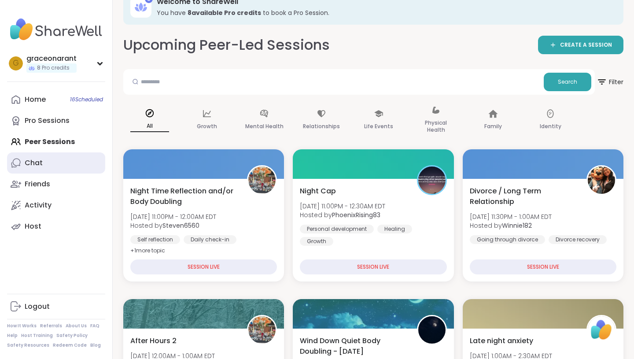
click at [36, 159] on div "Chat" at bounding box center [34, 163] width 18 height 10
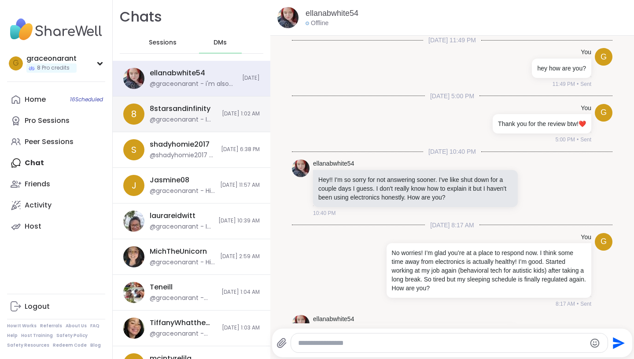
scroll to position [1100, 0]
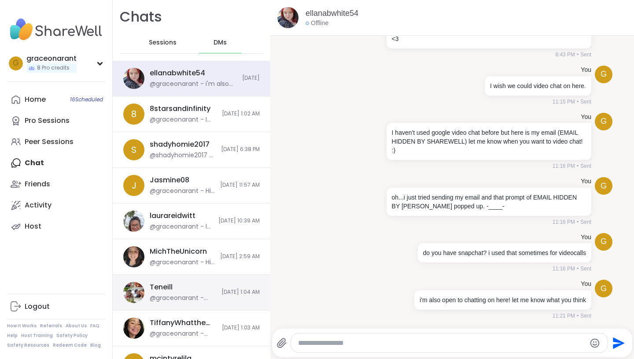
click at [184, 295] on div "@graceonarant - You're such a kind sweetheart! I'm sure she appreciates you ver…" at bounding box center [183, 298] width 66 height 9
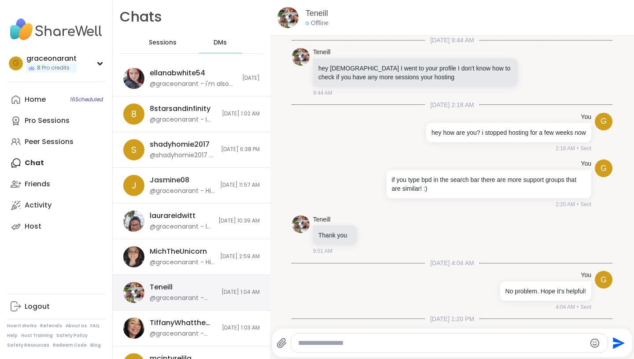
scroll to position [1410, 0]
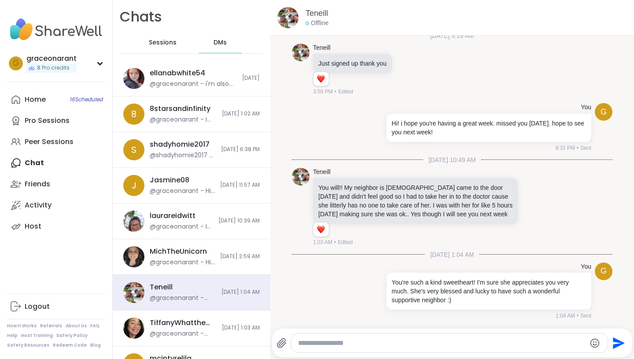
click at [296, 18] on img at bounding box center [287, 17] width 21 height 21
click at [319, 16] on link "Teneill" at bounding box center [317, 13] width 22 height 11
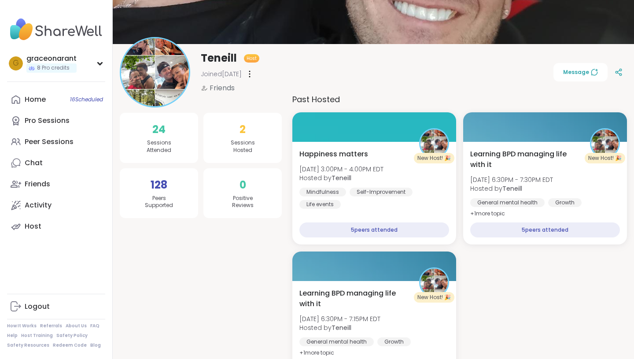
scroll to position [100, 0]
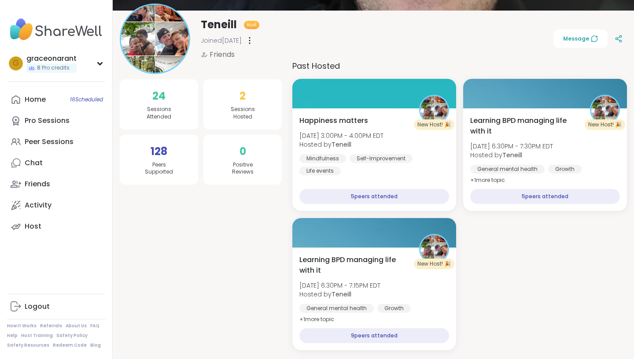
click at [174, 52] on img at bounding box center [155, 39] width 68 height 68
click at [57, 70] on span "8 Pro credits" at bounding box center [53, 67] width 33 height 7
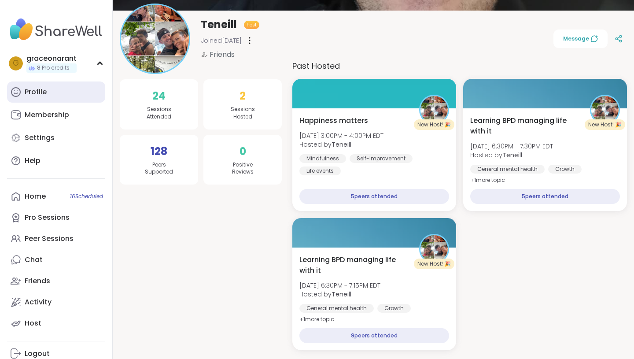
click at [52, 91] on link "Profile" at bounding box center [56, 91] width 98 height 21
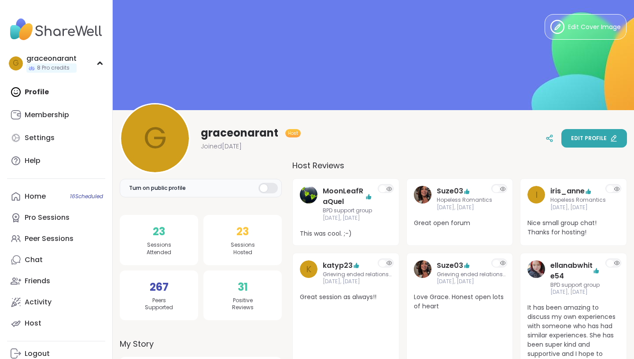
click at [604, 138] on span "Edit profile" at bounding box center [589, 138] width 36 height 8
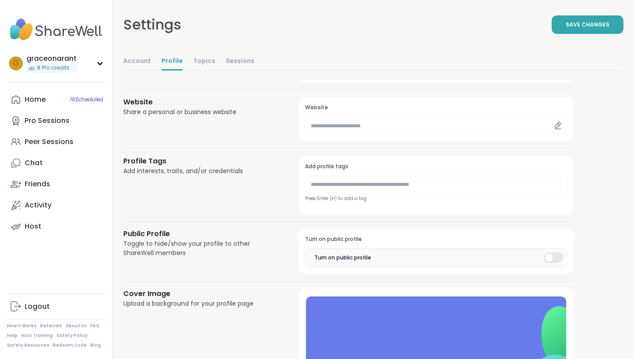
scroll to position [398, 0]
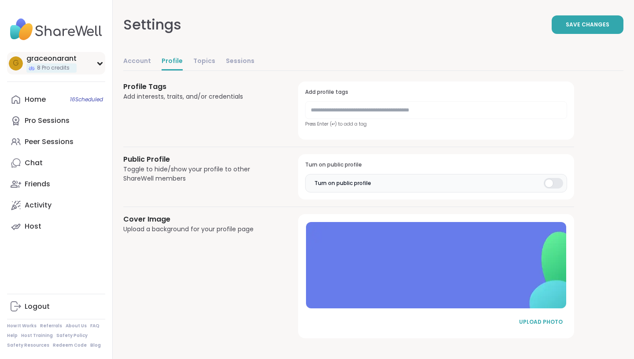
click at [89, 61] on div "g graceonarant 8 Pro credits" at bounding box center [56, 63] width 98 height 22
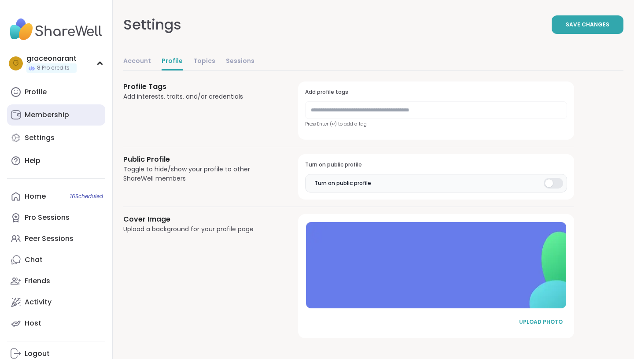
click at [52, 114] on div "Membership" at bounding box center [47, 115] width 44 height 10
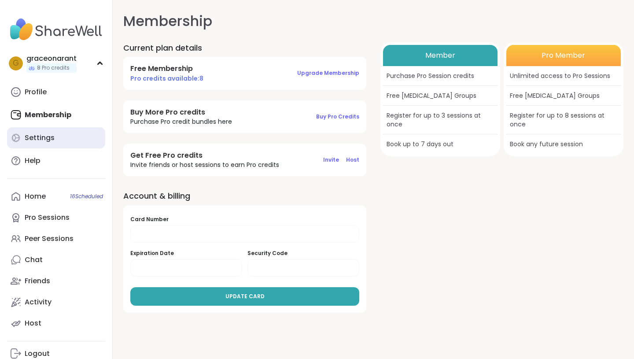
click at [52, 137] on div "Settings" at bounding box center [40, 138] width 30 height 10
select select "**"
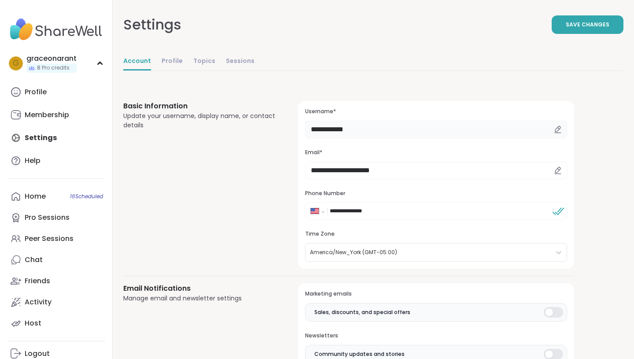
drag, startPoint x: 336, startPoint y: 131, endPoint x: 379, endPoint y: 130, distance: 43.2
click at [379, 130] on input "**********" at bounding box center [436, 130] width 262 height 18
type input "******"
click at [589, 26] on span "Save Changes" at bounding box center [588, 25] width 44 height 8
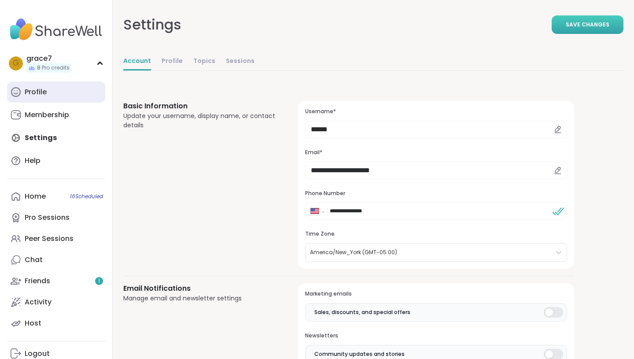
click at [31, 87] on div "Profile" at bounding box center [36, 92] width 22 height 10
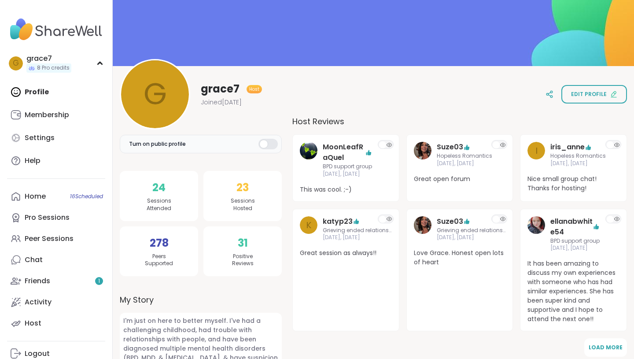
scroll to position [45, 0]
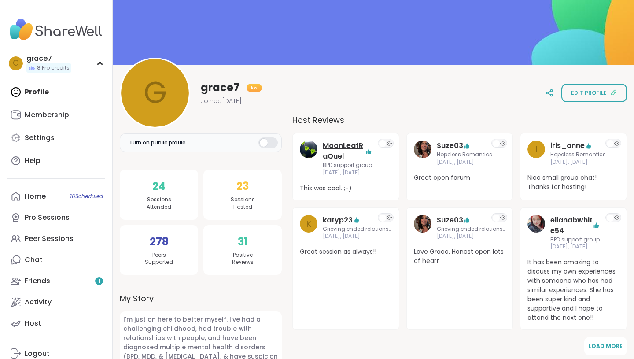
click at [342, 144] on link "MoonLeafRaQuel" at bounding box center [344, 150] width 42 height 21
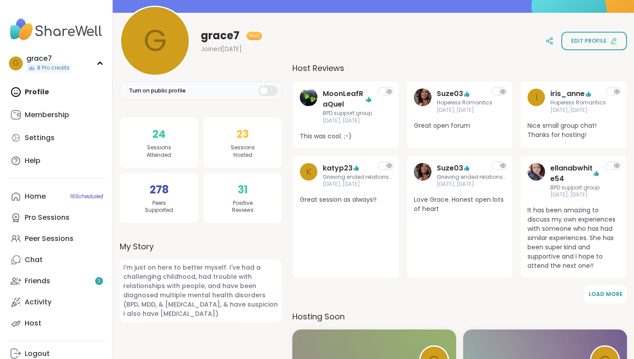
scroll to position [95, 0]
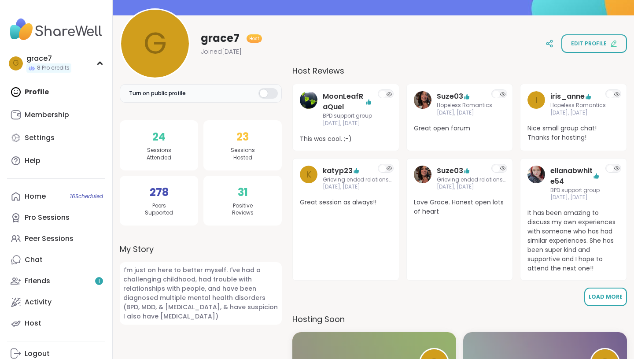
click at [620, 295] on span "Load More" at bounding box center [606, 296] width 34 height 7
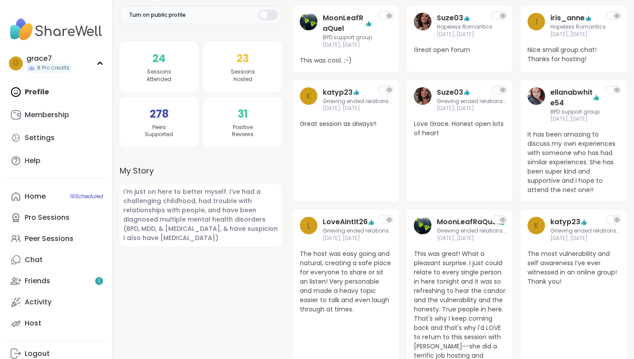
scroll to position [155, 0]
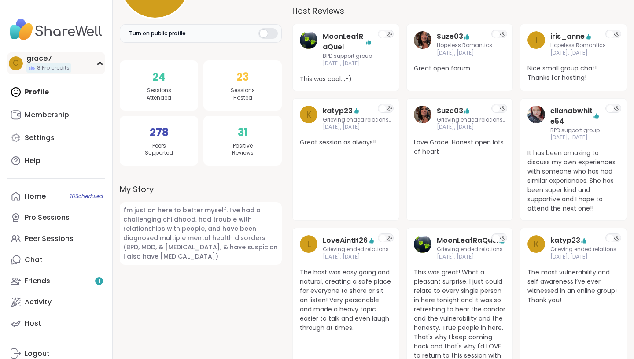
click at [41, 67] on span "8 Pro credits" at bounding box center [53, 67] width 33 height 7
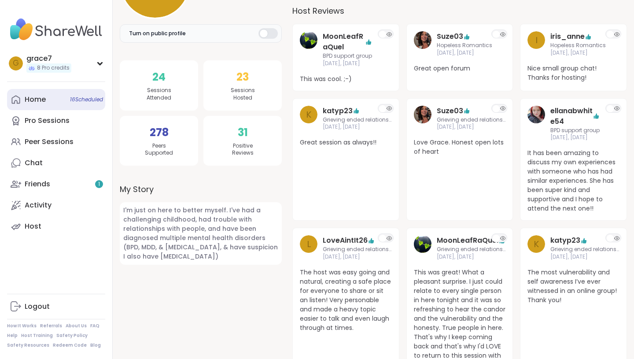
click at [45, 104] on div "Home 16 Scheduled" at bounding box center [35, 100] width 21 height 10
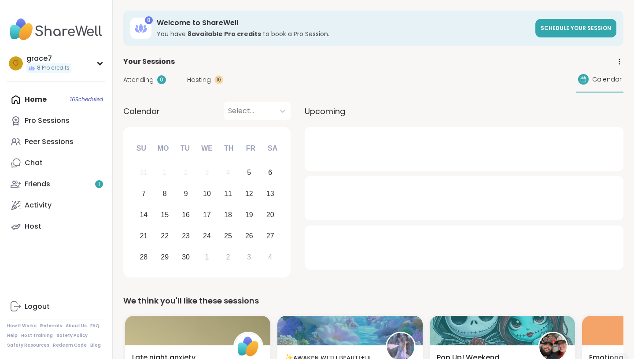
click at [205, 82] on span "Hosting" at bounding box center [199, 79] width 24 height 9
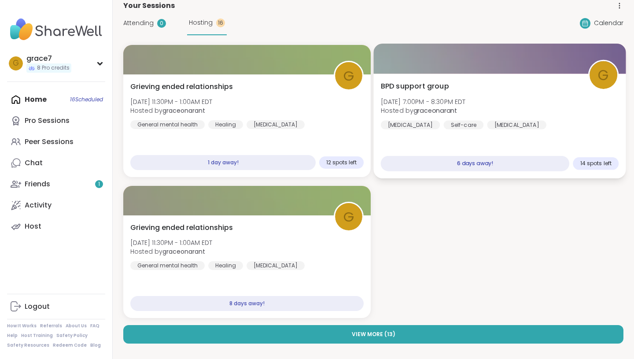
scroll to position [54, 0]
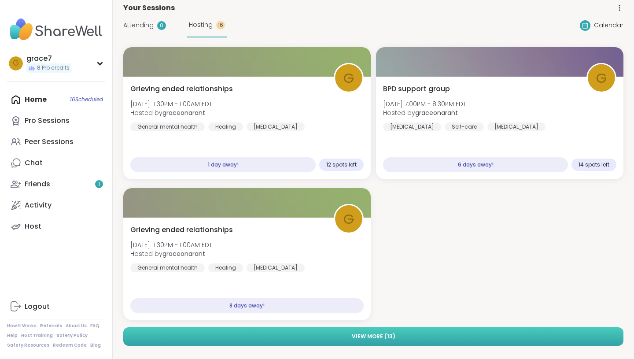
click at [362, 336] on span "View More ( 13 )" at bounding box center [374, 336] width 44 height 8
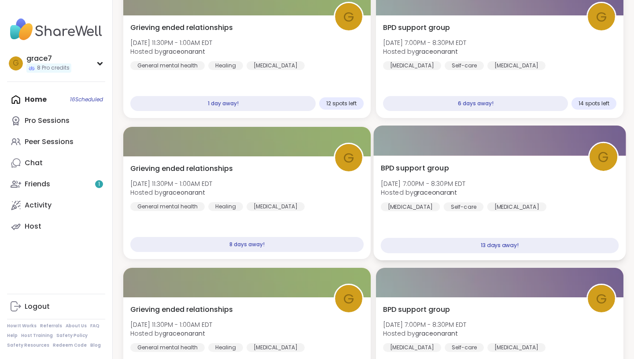
scroll to position [0, 0]
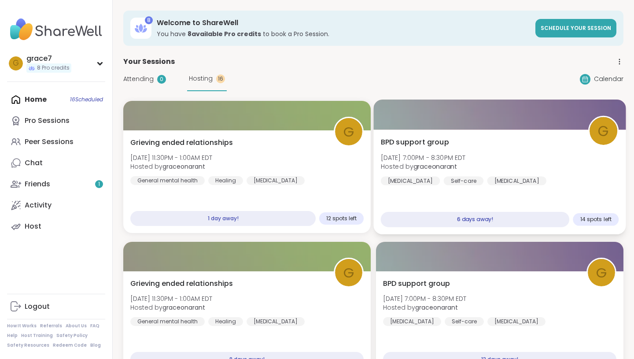
click at [427, 142] on span "BPD support group" at bounding box center [415, 142] width 68 height 11
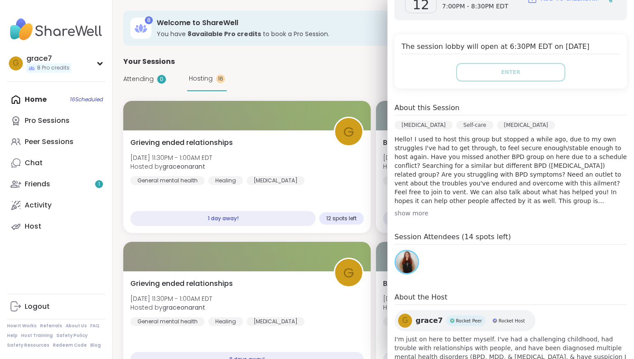
scroll to position [170, 0]
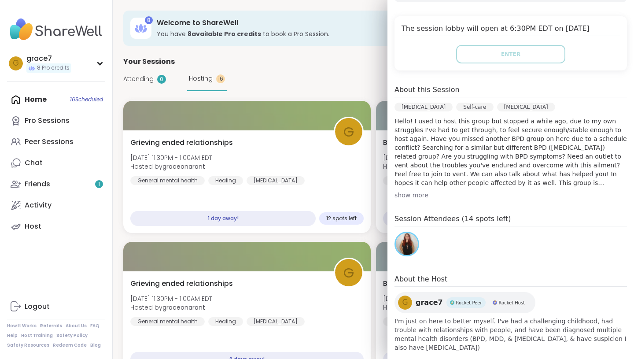
click at [411, 195] on div "show more" at bounding box center [511, 195] width 232 height 9
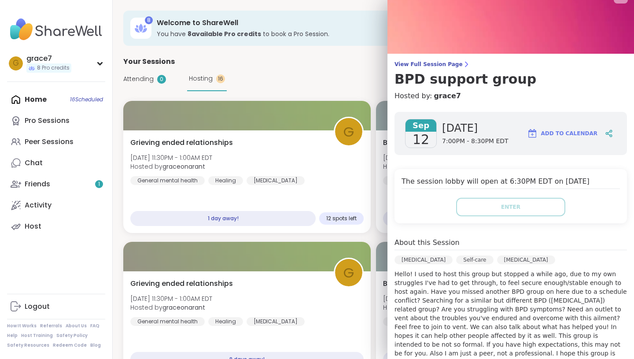
scroll to position [0, 0]
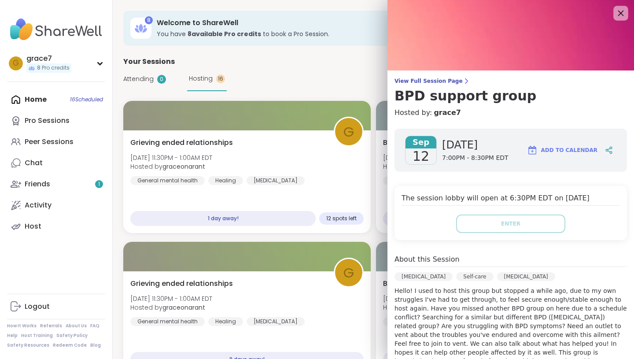
click at [622, 10] on icon at bounding box center [620, 12] width 11 height 11
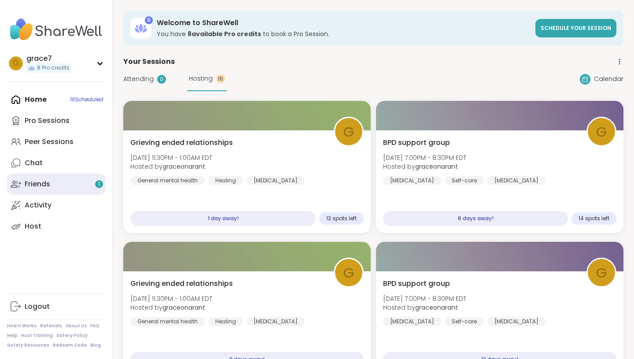
click at [56, 180] on link "Friends 1" at bounding box center [56, 183] width 98 height 21
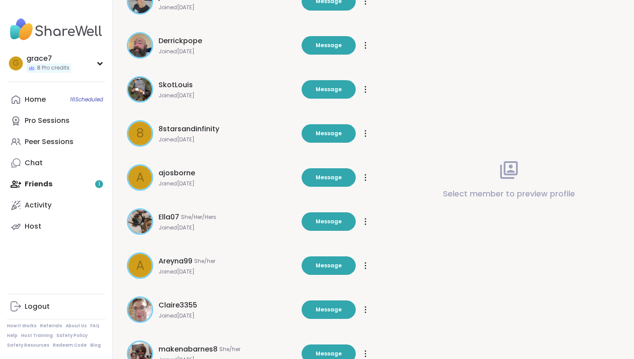
scroll to position [140, 0]
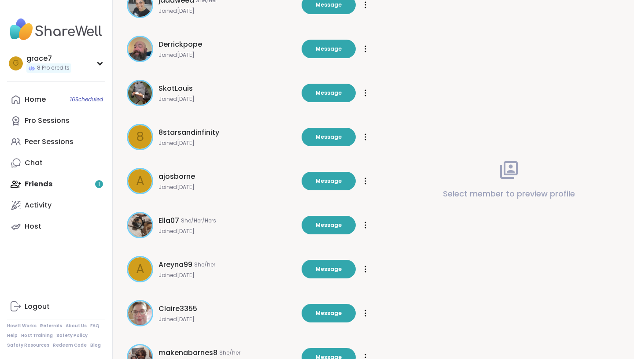
click at [143, 306] on img at bounding box center [140, 313] width 24 height 24
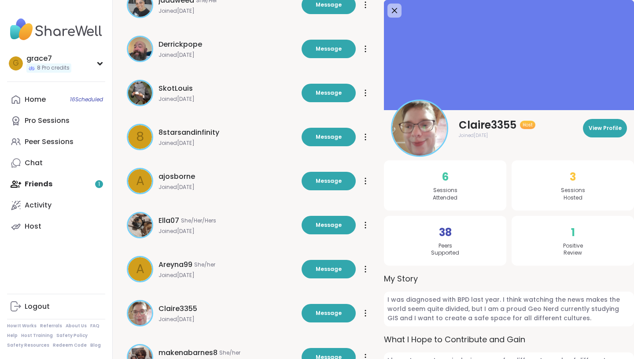
scroll to position [207, 0]
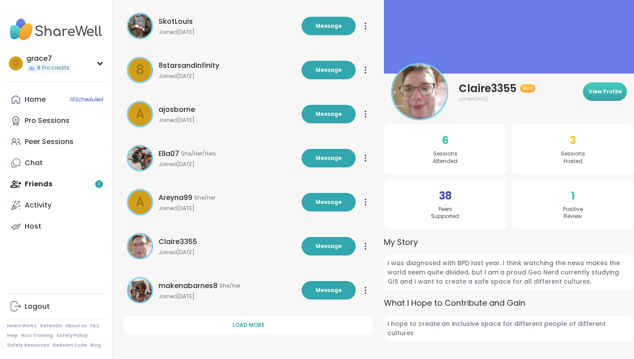
click at [618, 96] on span "View Profile" at bounding box center [605, 92] width 33 height 8
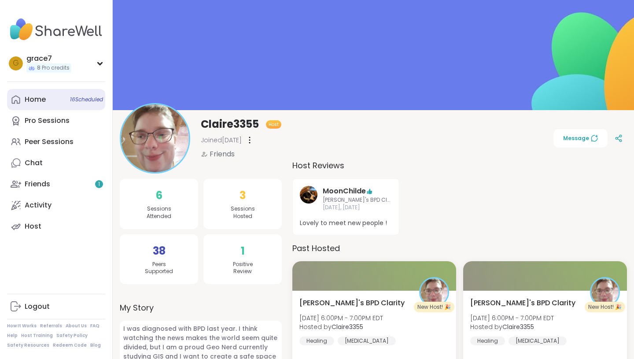
click at [35, 95] on div "Home 16 Scheduled" at bounding box center [35, 100] width 21 height 10
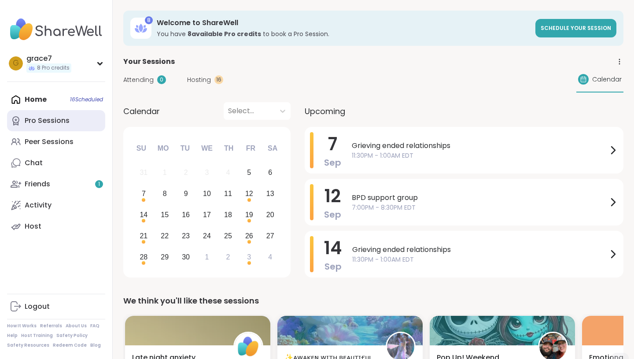
click at [56, 124] on div "Pro Sessions" at bounding box center [47, 121] width 45 height 10
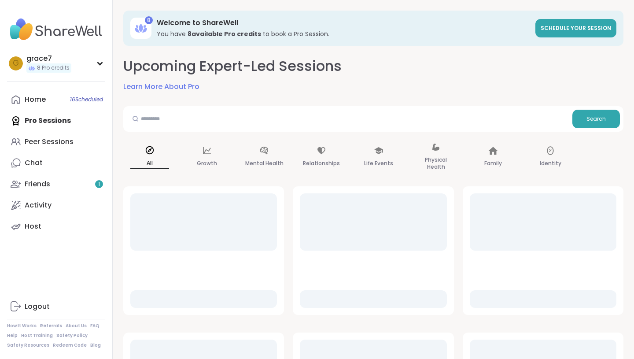
scroll to position [16, 0]
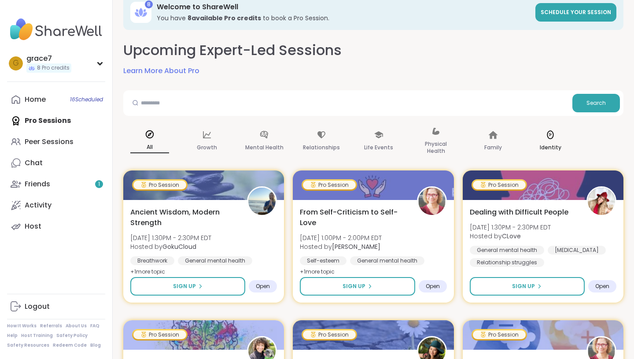
click at [557, 143] on p "Identity" at bounding box center [551, 147] width 22 height 11
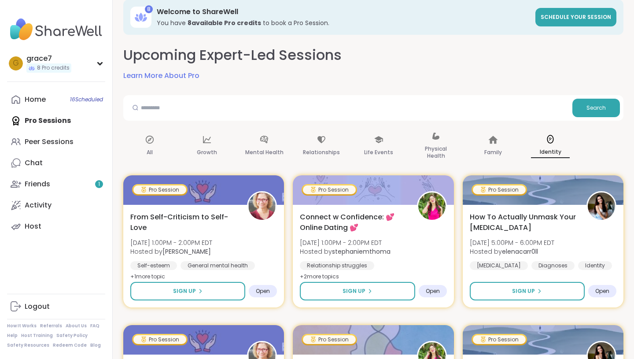
scroll to position [0, 0]
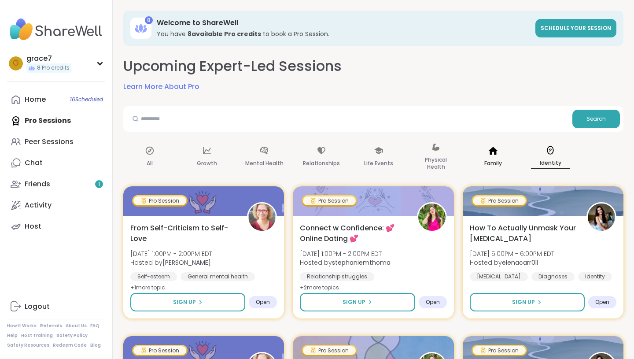
click at [491, 159] on p "Family" at bounding box center [493, 163] width 18 height 11
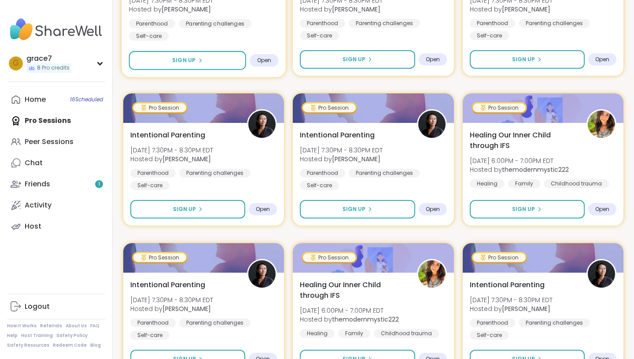
scroll to position [244, 0]
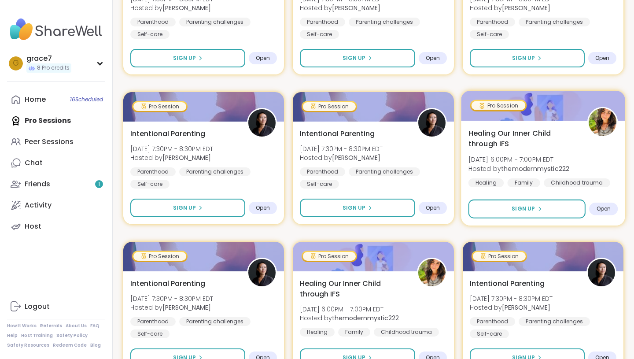
click at [479, 137] on span "Healing Our Inner Child through IFS" at bounding box center [522, 139] width 109 height 22
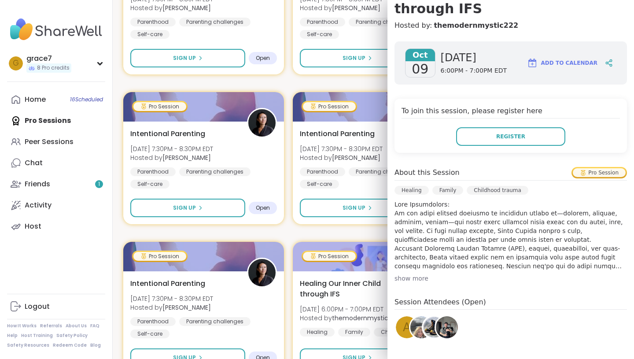
scroll to position [108, 0]
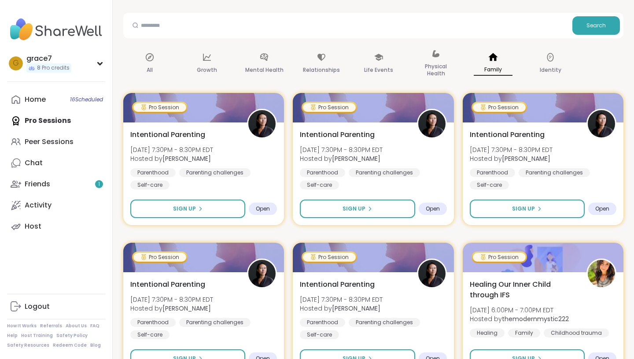
scroll to position [0, 0]
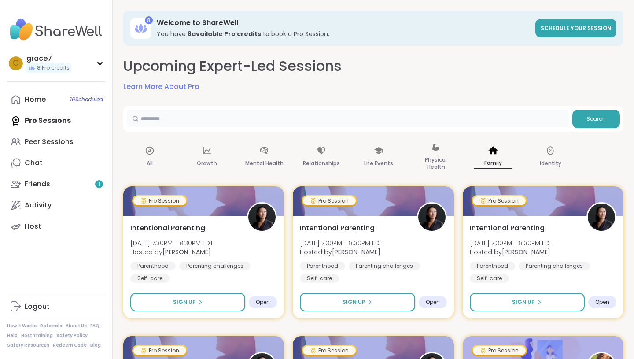
click at [191, 120] on input "text" at bounding box center [348, 119] width 442 height 18
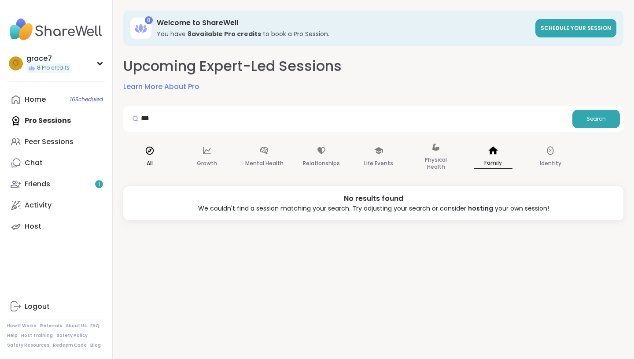
click at [154, 150] on icon at bounding box center [150, 151] width 10 height 10
click at [608, 125] on button "Search" at bounding box center [596, 119] width 48 height 18
click at [599, 119] on span "Search" at bounding box center [596, 119] width 19 height 8
drag, startPoint x: 197, startPoint y: 114, endPoint x: 94, endPoint y: 107, distance: 103.3
click at [94, 107] on div "g grace7 8 Pro credits Profile Membership Settings Help Home 16 Scheduled Pro S…" at bounding box center [317, 179] width 634 height 359
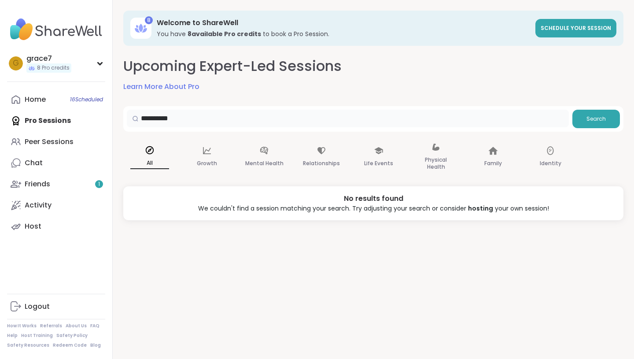
type input "**********"
click at [46, 100] on link "Home 16 Scheduled" at bounding box center [56, 99] width 98 height 21
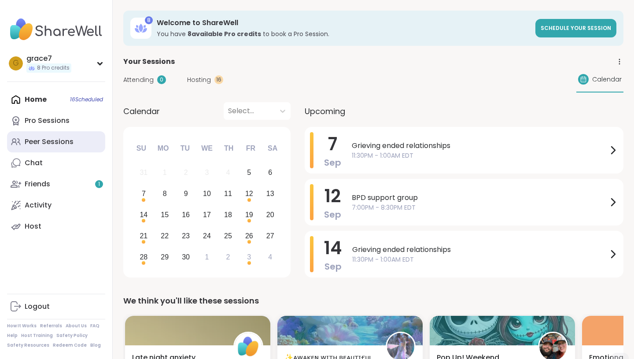
click at [59, 144] on div "Peer Sessions" at bounding box center [49, 142] width 49 height 10
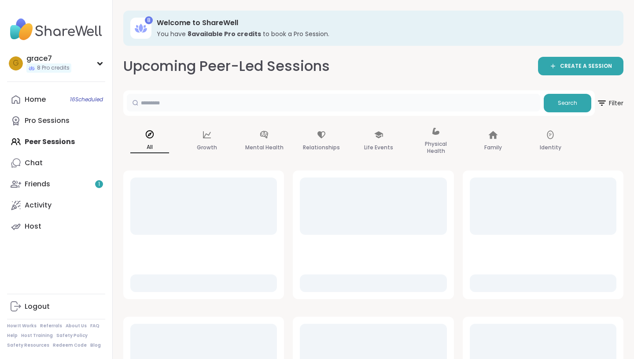
click at [170, 101] on input "text" at bounding box center [333, 103] width 413 height 18
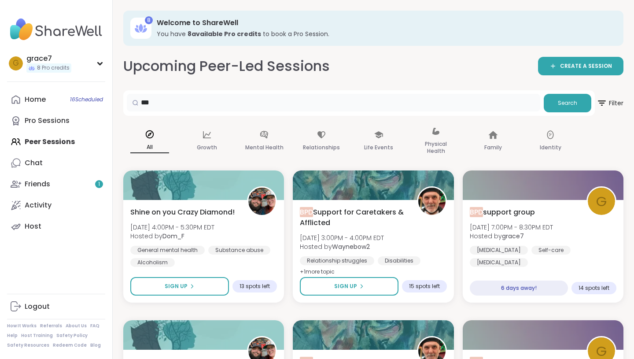
drag, startPoint x: 170, startPoint y: 102, endPoint x: 112, endPoint y: 93, distance: 58.7
type input "**********"
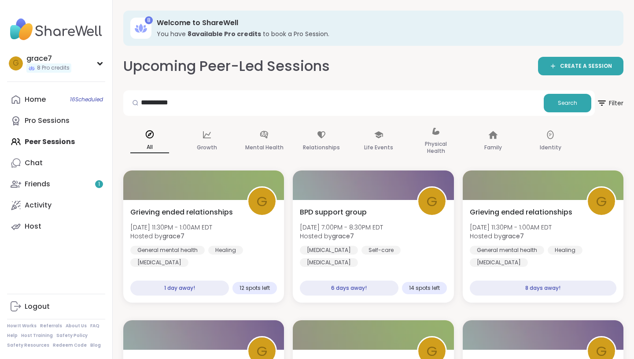
click at [46, 87] on div "g grace7 8 Pro credits Profile Membership Settings Help Home 16 Scheduled Pro S…" at bounding box center [56, 179] width 113 height 359
click at [40, 98] on div "Home 16 Scheduled" at bounding box center [35, 100] width 21 height 10
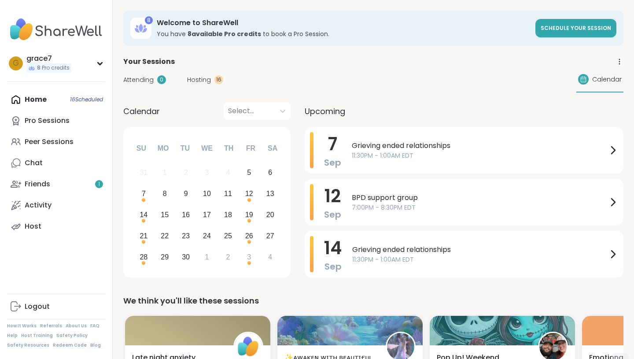
click at [216, 82] on div "16" at bounding box center [218, 79] width 9 height 9
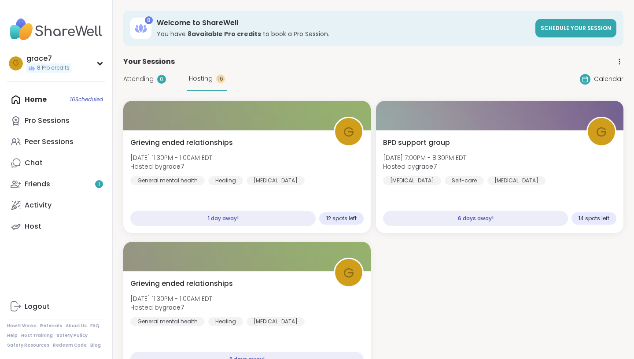
click at [142, 91] on div "Attending 0 Hosting 16" at bounding box center [174, 79] width 103 height 24
click at [143, 77] on span "Attending" at bounding box center [138, 78] width 30 height 9
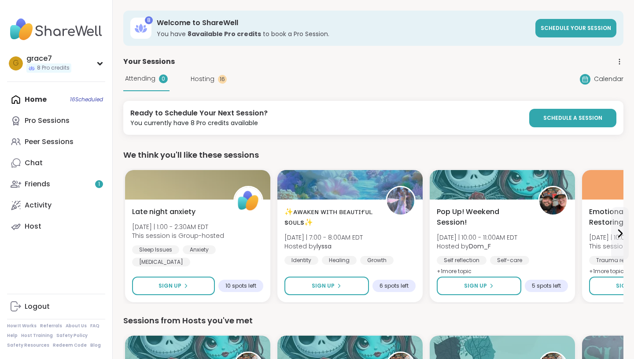
click at [74, 97] on div "Home 16 Scheduled Pro Sessions Peer Sessions Chat Friends 1 Activity Host" at bounding box center [56, 163] width 98 height 148
click at [31, 221] on div "Host" at bounding box center [33, 226] width 17 height 10
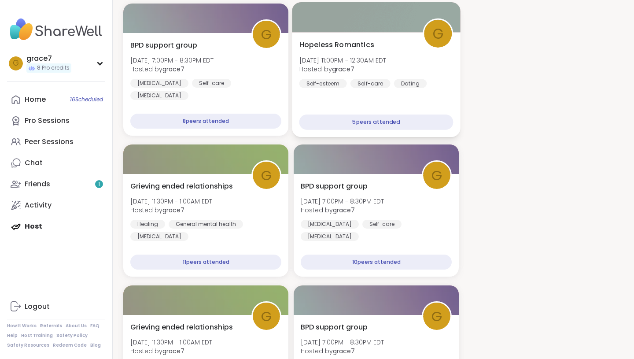
scroll to position [816, 0]
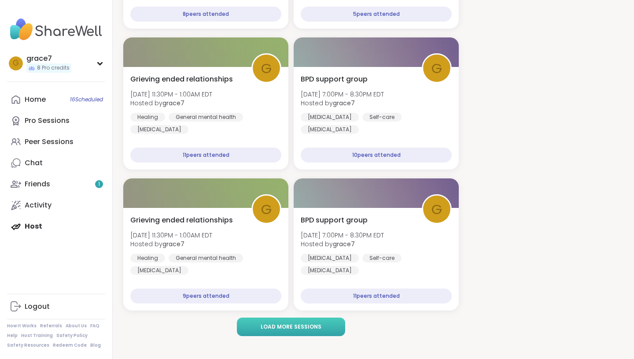
click at [287, 332] on button "Load more sessions" at bounding box center [291, 326] width 108 height 18
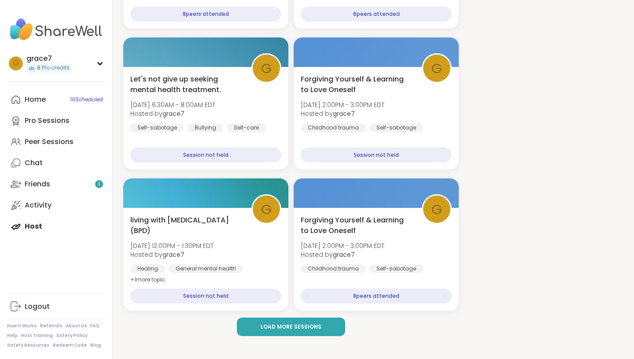
scroll to position [1237, 0]
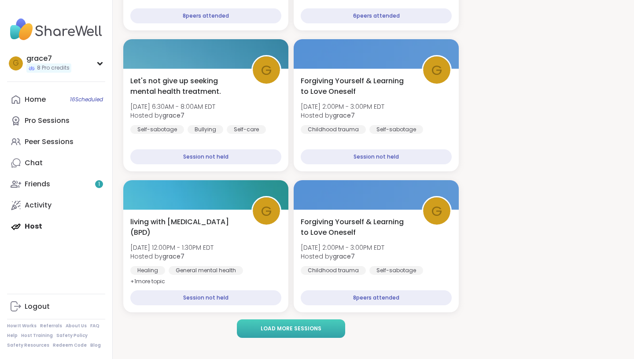
click at [287, 332] on span "Load more sessions" at bounding box center [291, 329] width 61 height 8
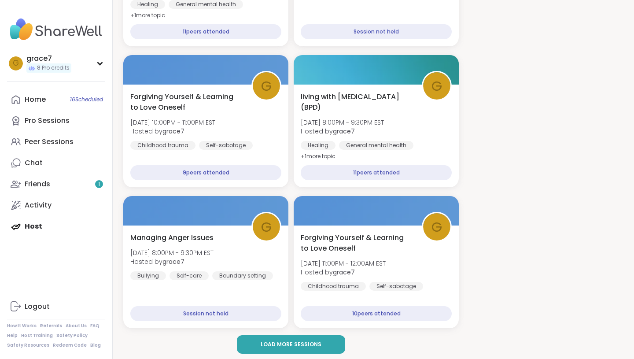
scroll to position [1661, 0]
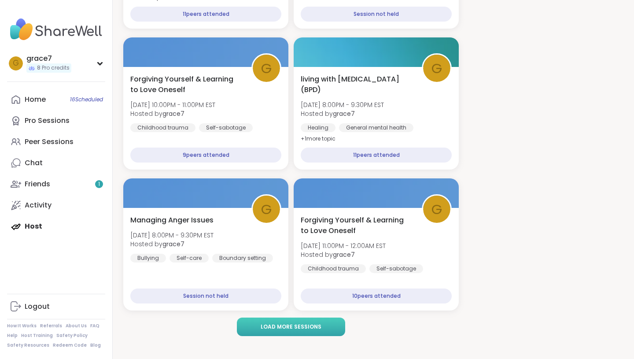
click at [293, 318] on button "Load more sessions" at bounding box center [291, 326] width 108 height 18
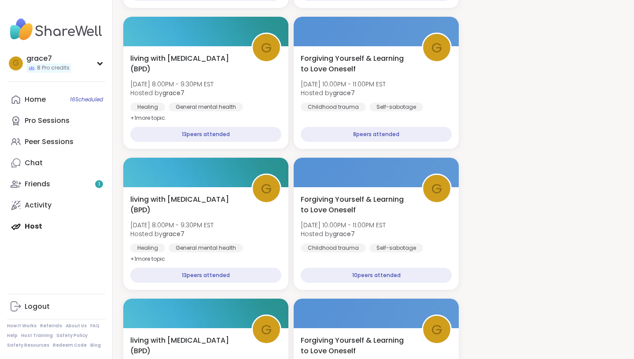
scroll to position [2084, 0]
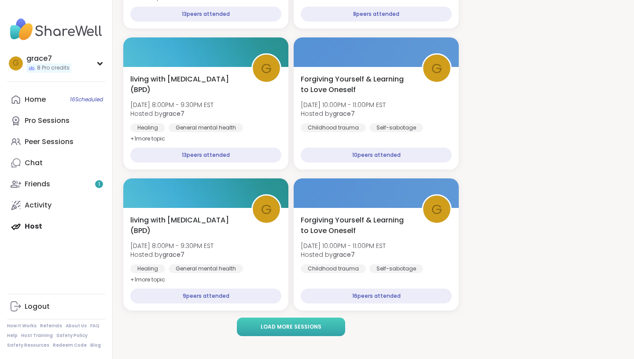
click at [282, 331] on button "Load more sessions" at bounding box center [291, 326] width 108 height 18
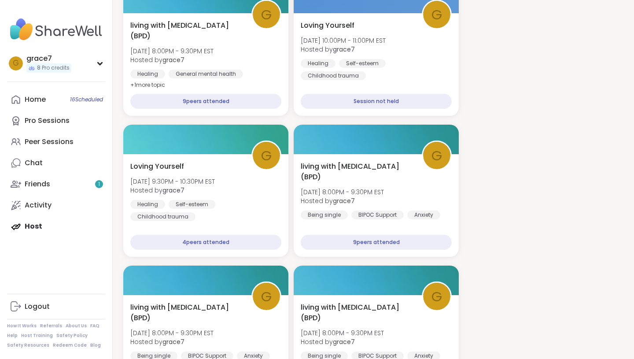
scroll to position [2507, 0]
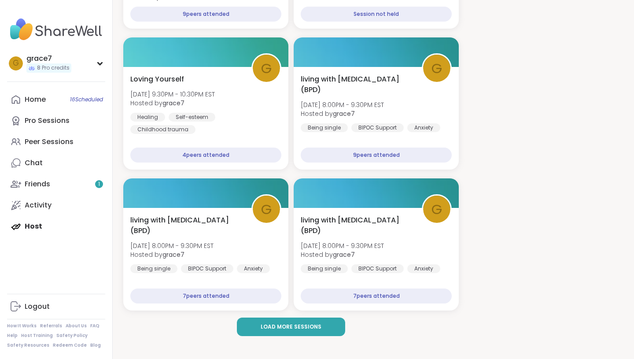
click at [282, 331] on button "Load more sessions" at bounding box center [291, 326] width 108 height 18
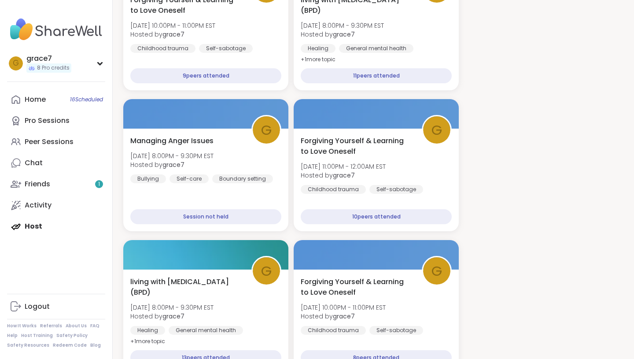
scroll to position [1709, 0]
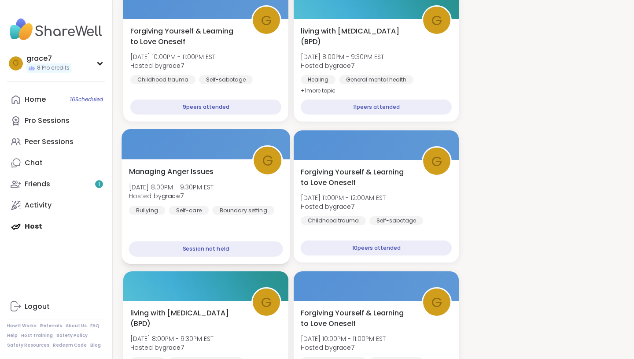
click at [187, 172] on span "Managing Anger Issues" at bounding box center [171, 171] width 85 height 11
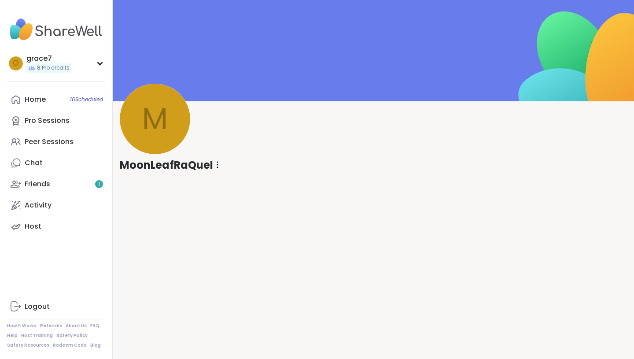
click at [217, 163] on icon at bounding box center [218, 164] width 2 height 7
click at [229, 203] on div "Unrestrict Member" at bounding box center [266, 207] width 99 height 20
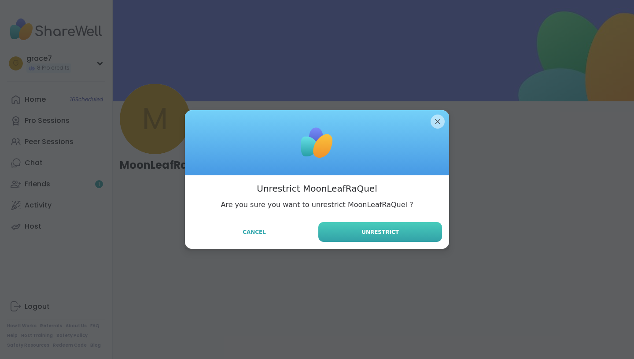
click at [352, 232] on button "Unrestrict" at bounding box center [380, 232] width 124 height 20
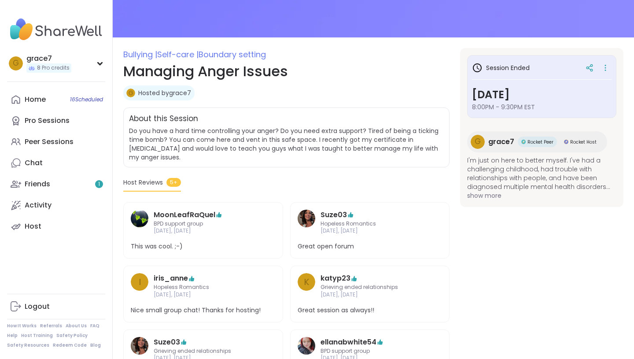
scroll to position [76, 0]
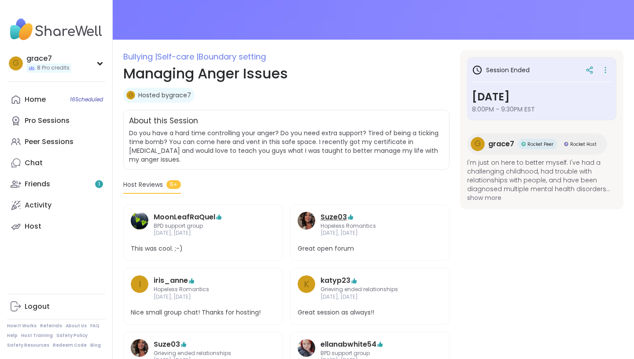
click at [329, 214] on link "Suze03" at bounding box center [334, 217] width 26 height 11
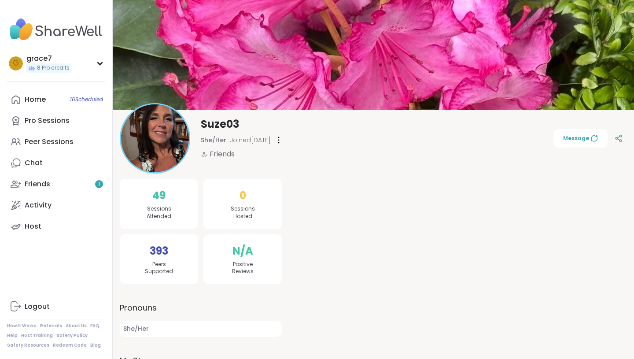
click at [173, 127] on img at bounding box center [155, 138] width 68 height 68
click at [63, 99] on link "Home 16 Scheduled" at bounding box center [56, 99] width 98 height 21
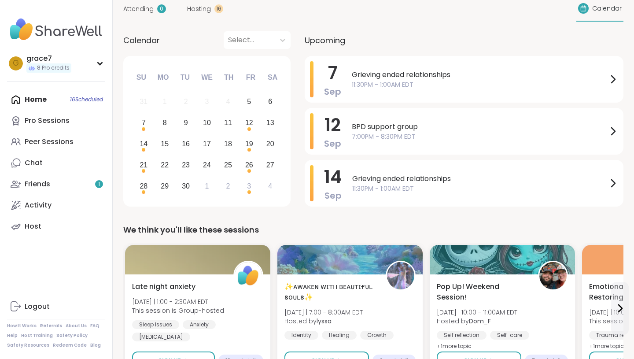
scroll to position [44, 0]
